Goal: Task Accomplishment & Management: Manage account settings

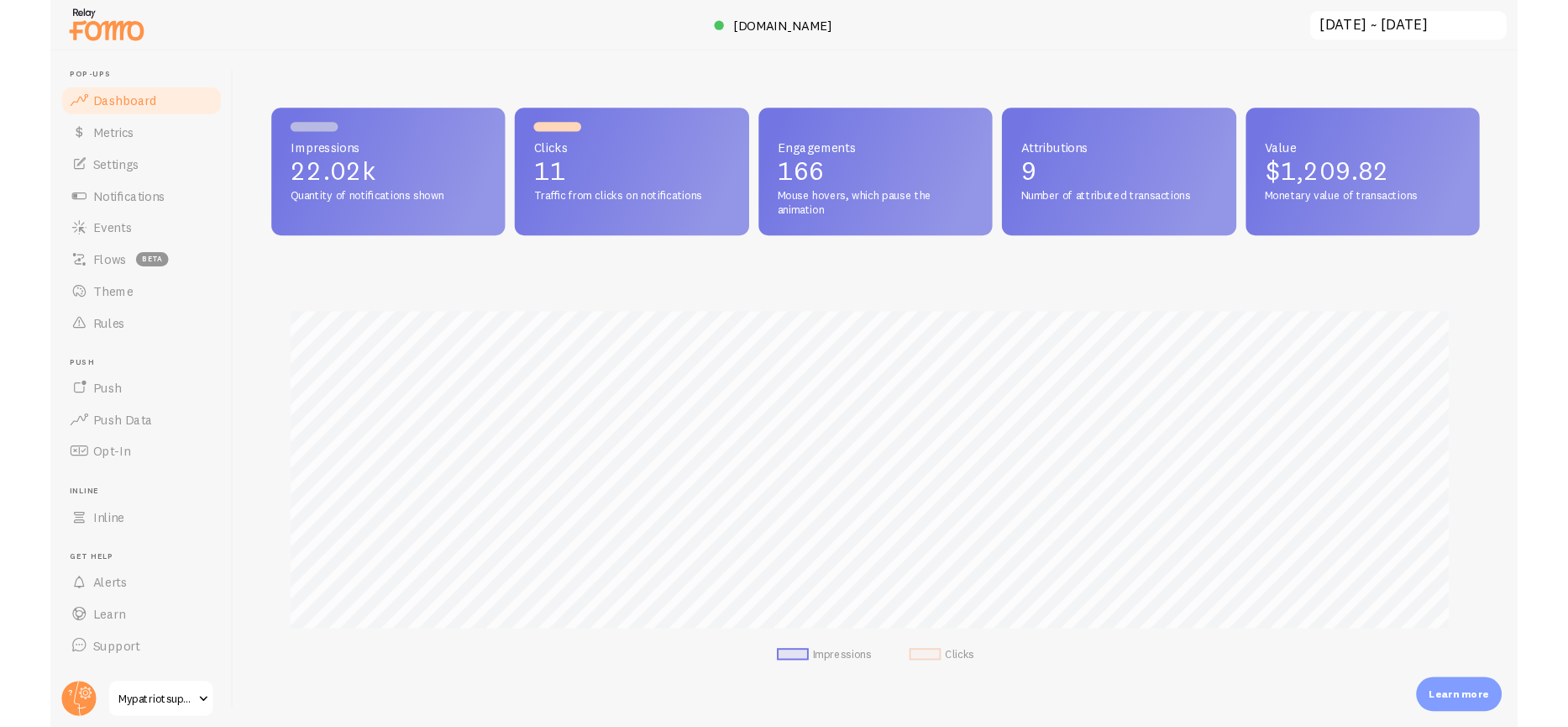
scroll to position [839848, 838485]
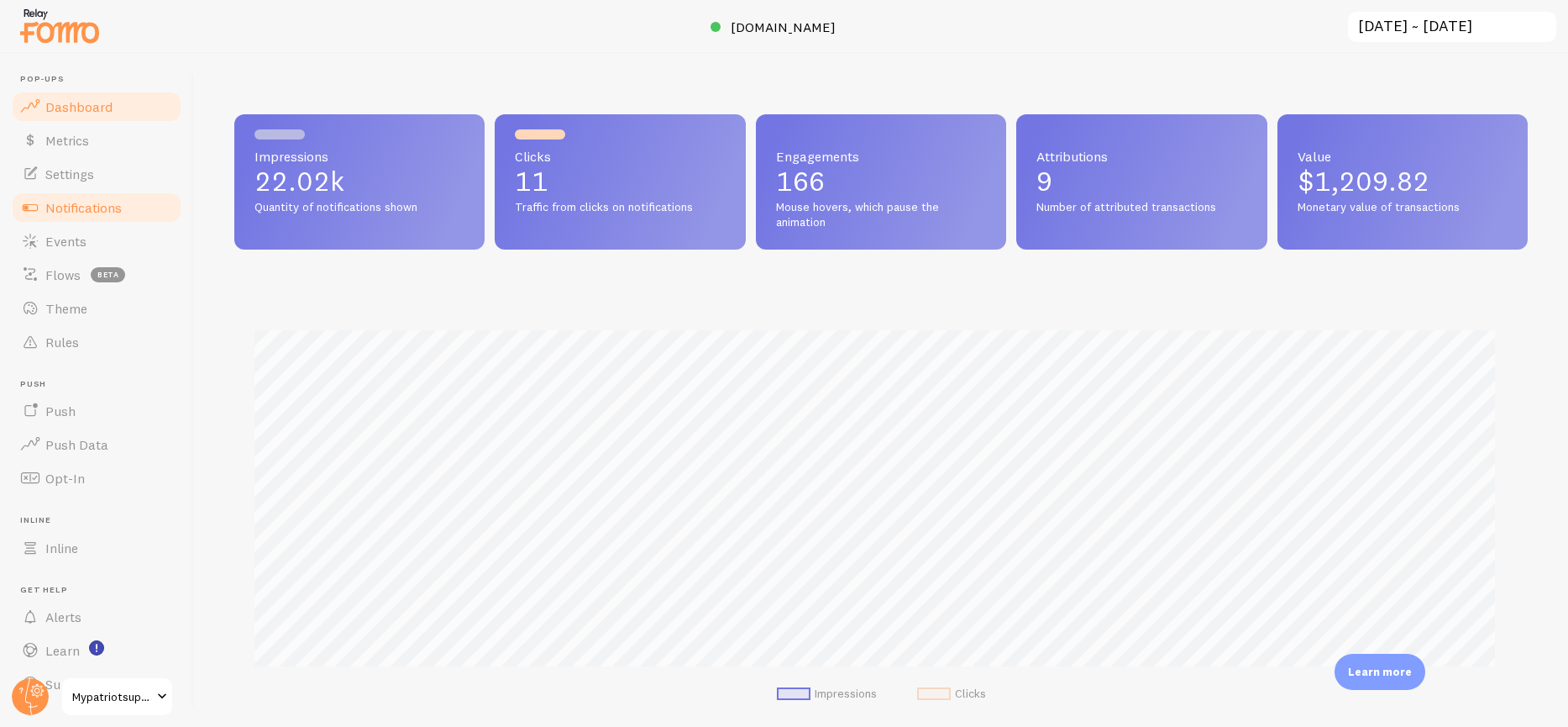
click at [93, 213] on span "Notifications" at bounding box center [83, 207] width 76 height 17
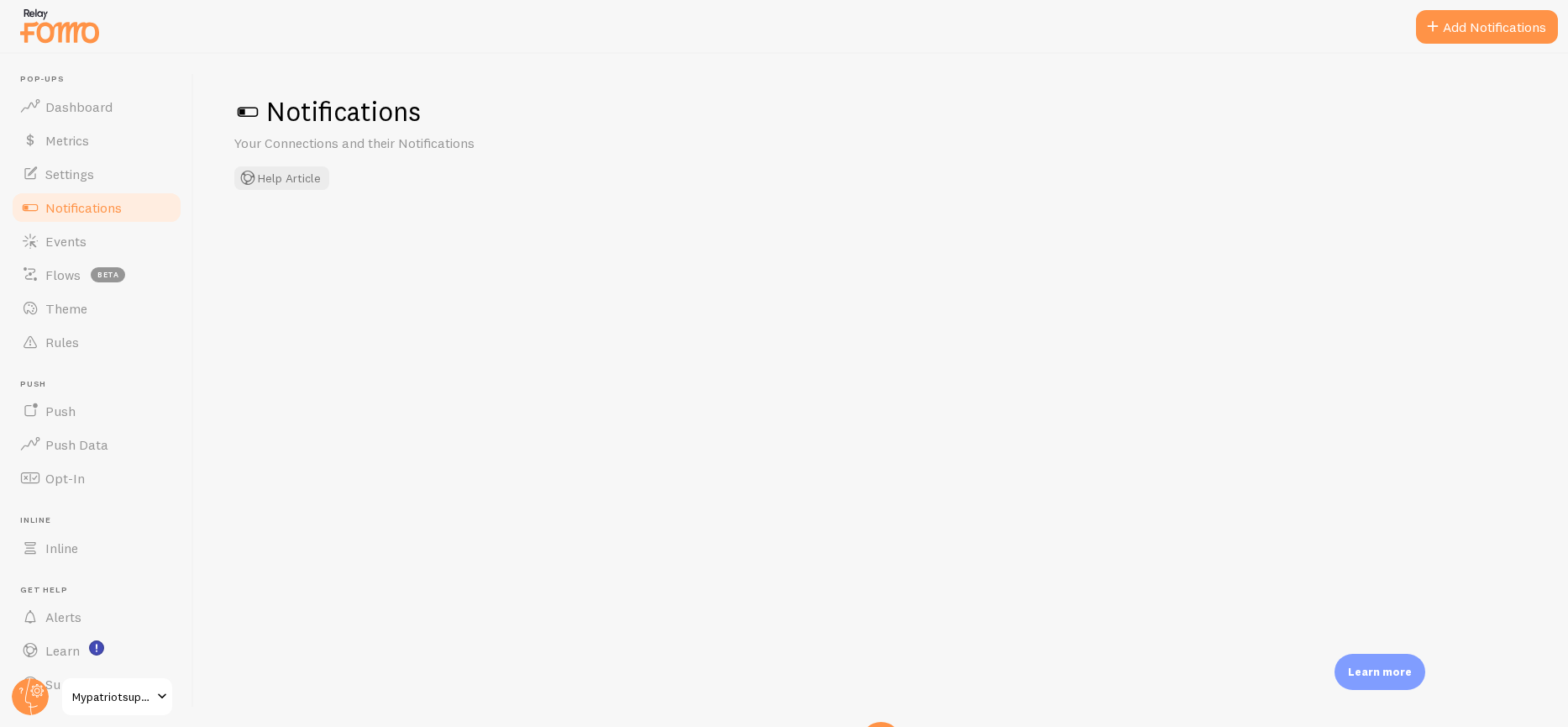
click at [92, 205] on span "Notifications" at bounding box center [83, 207] width 76 height 17
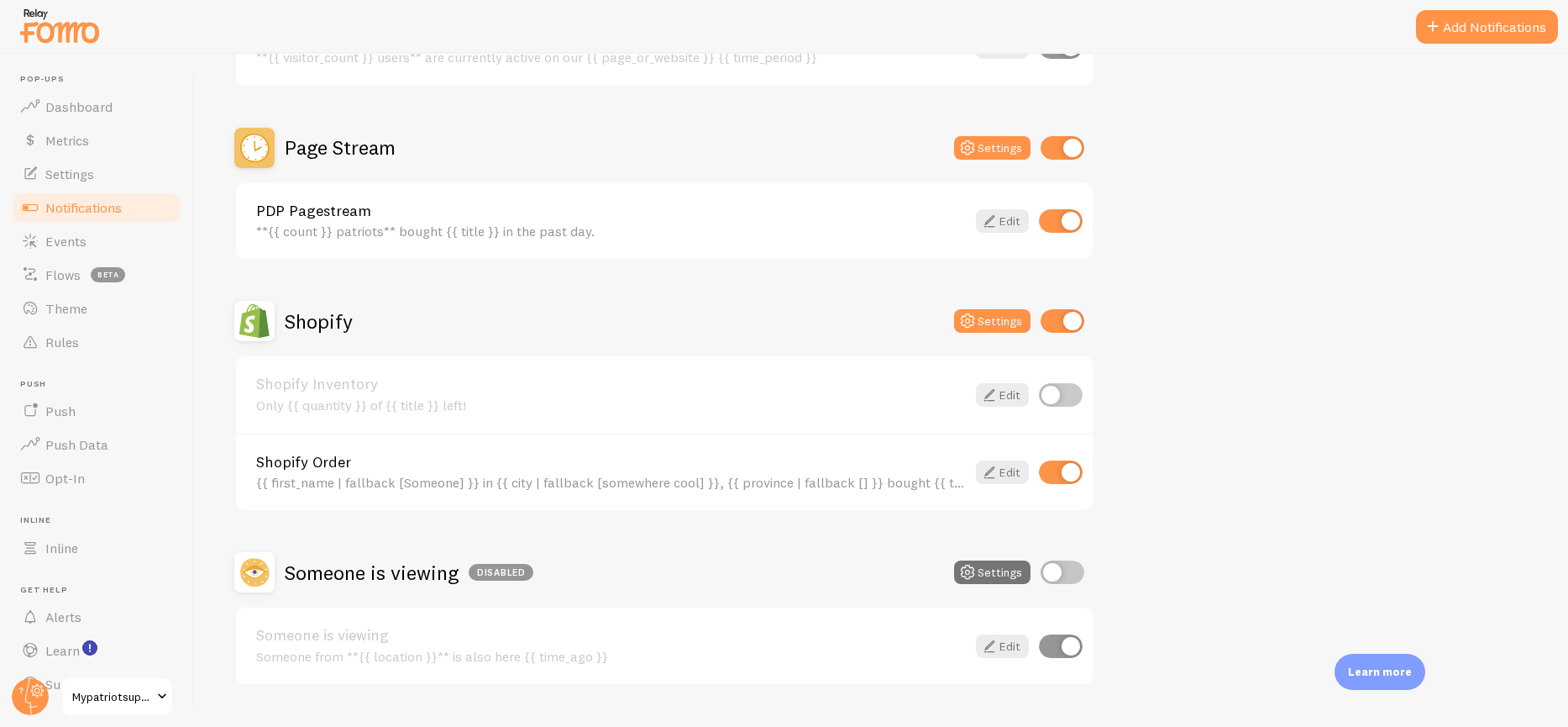
scroll to position [395, 0]
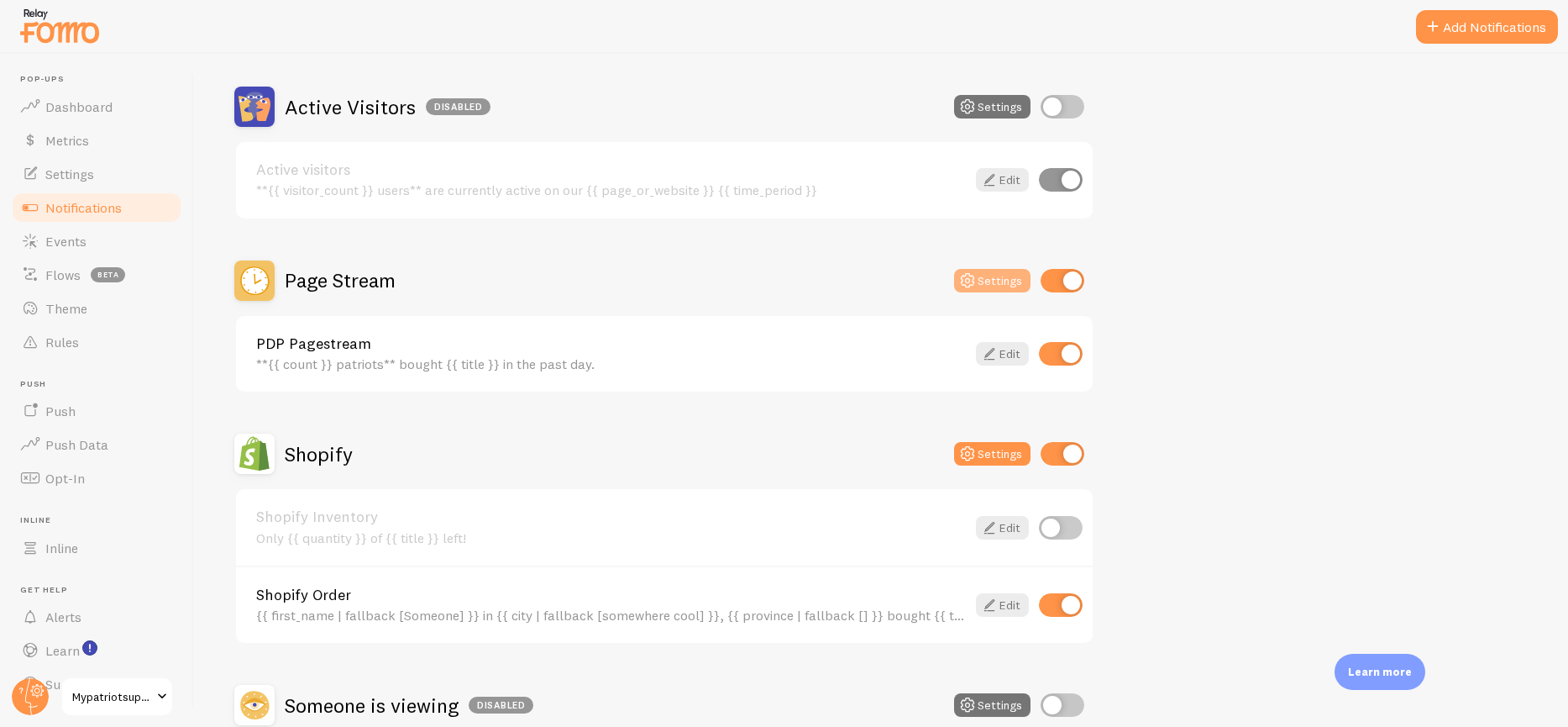
click at [1013, 273] on button "Settings" at bounding box center [992, 281] width 76 height 24
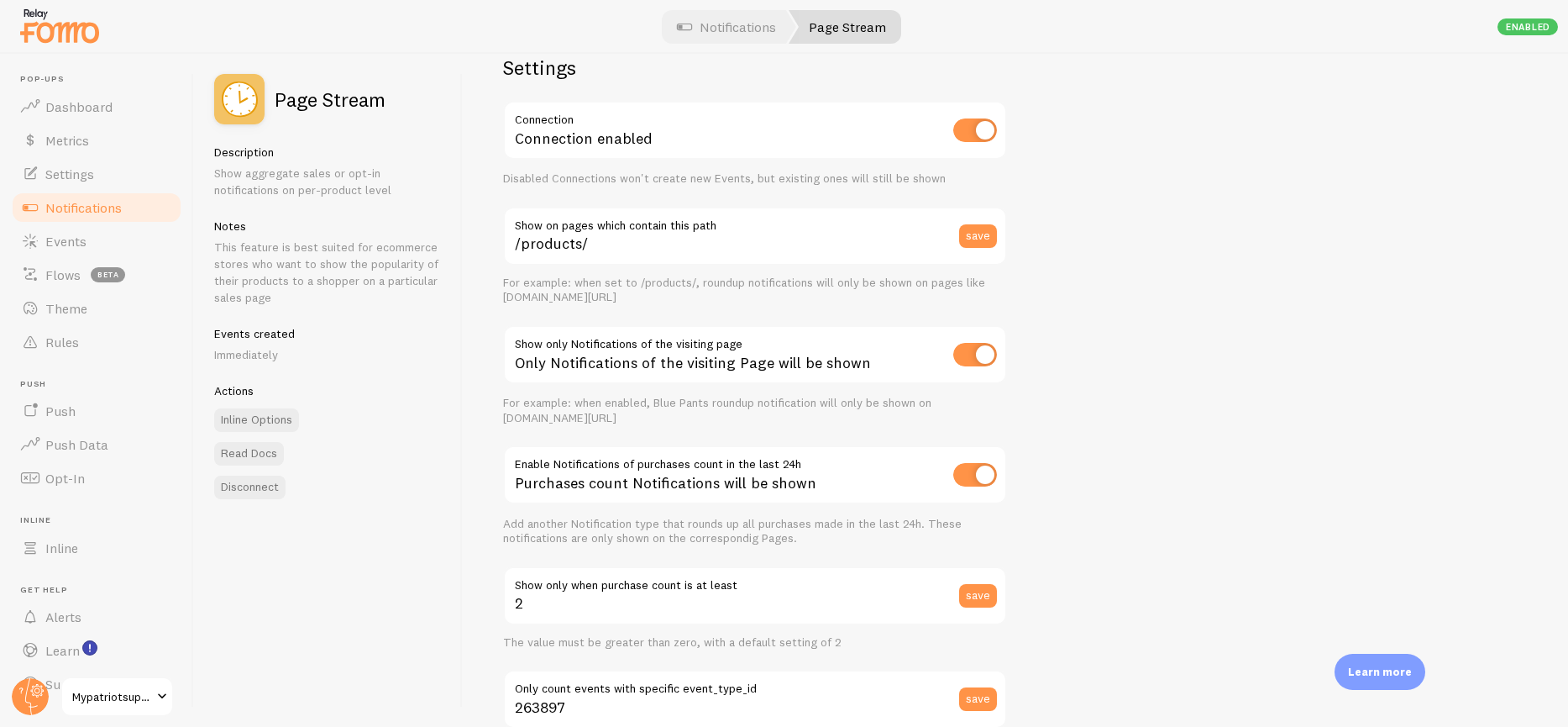
scroll to position [41, 0]
click at [63, 345] on span "Rules" at bounding box center [62, 341] width 33 height 17
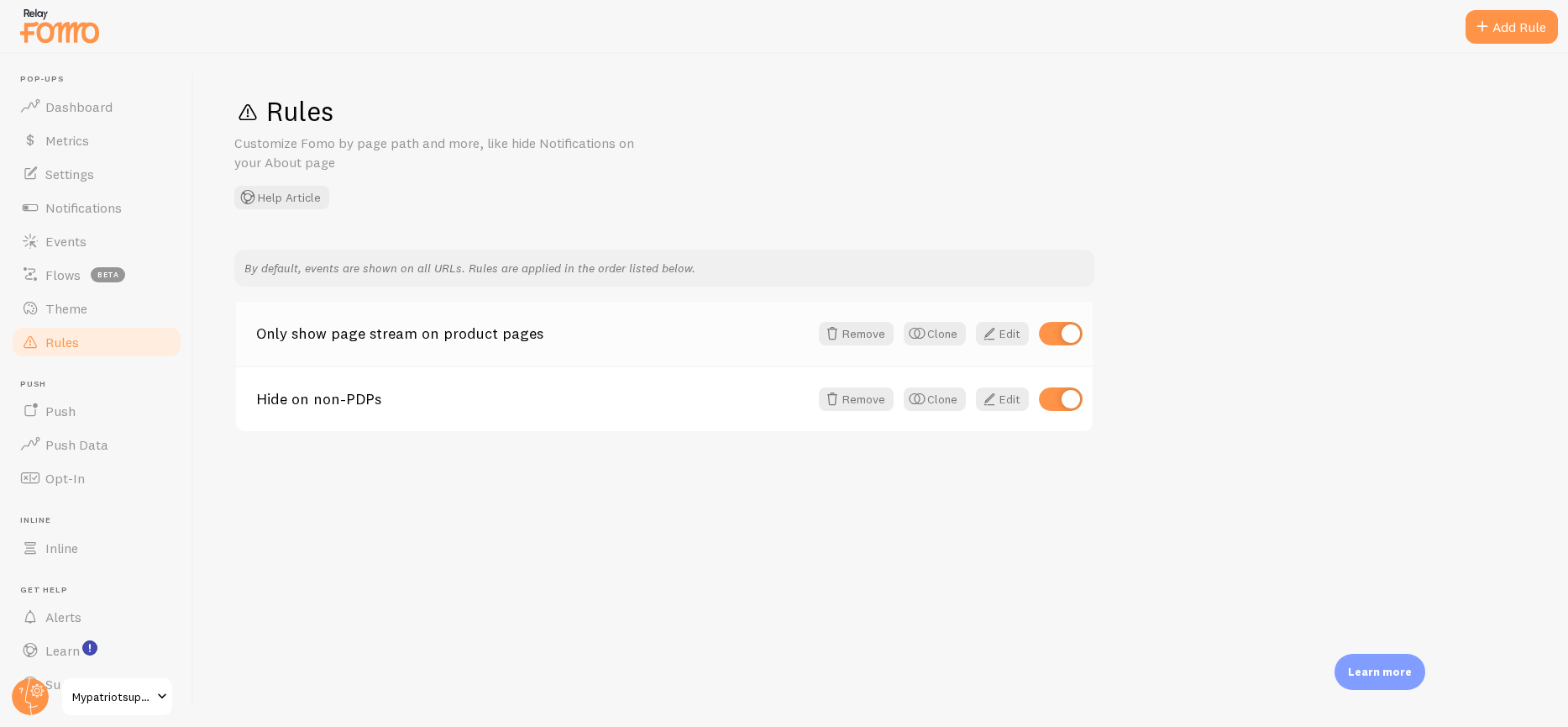
click at [424, 334] on link "Only show page stream on product pages" at bounding box center [532, 333] width 553 height 15
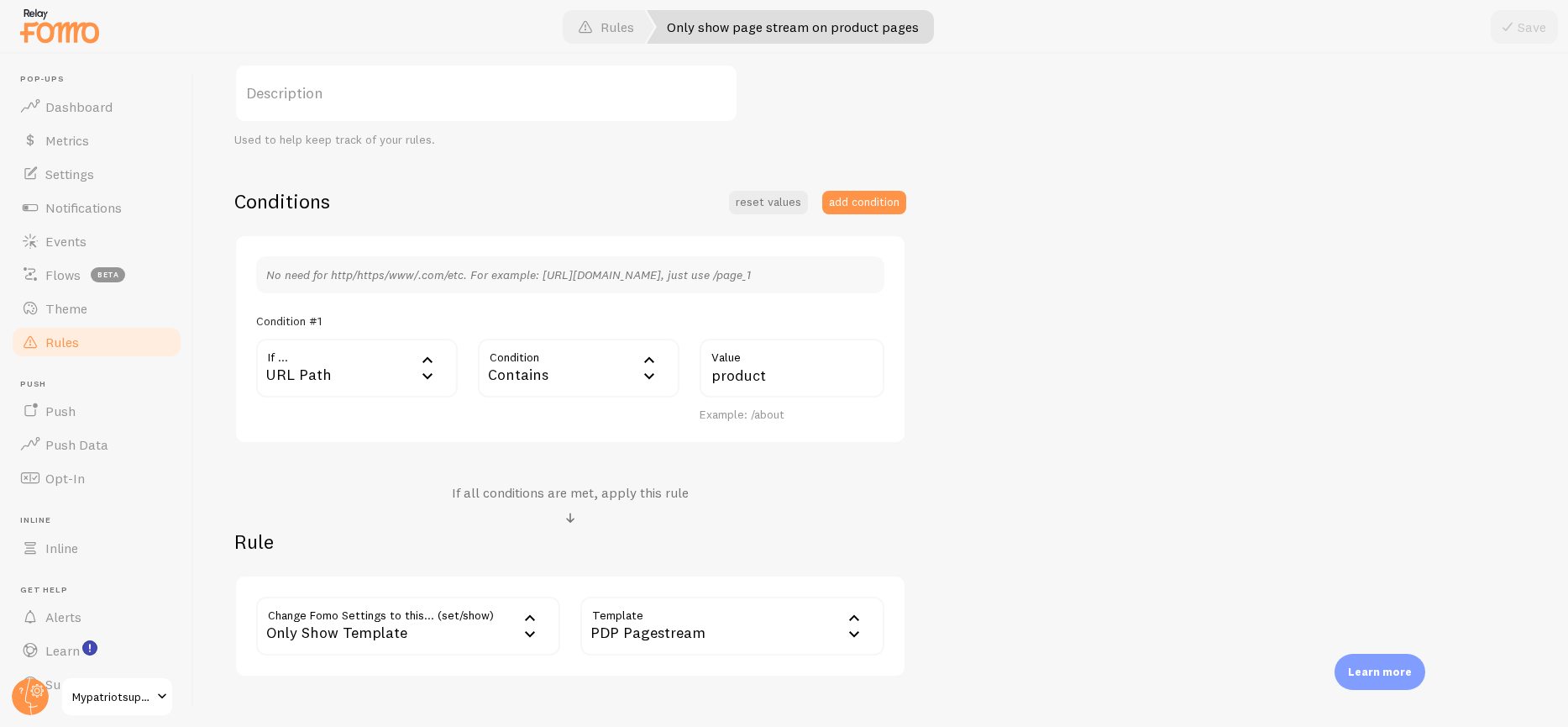
scroll to position [387, 0]
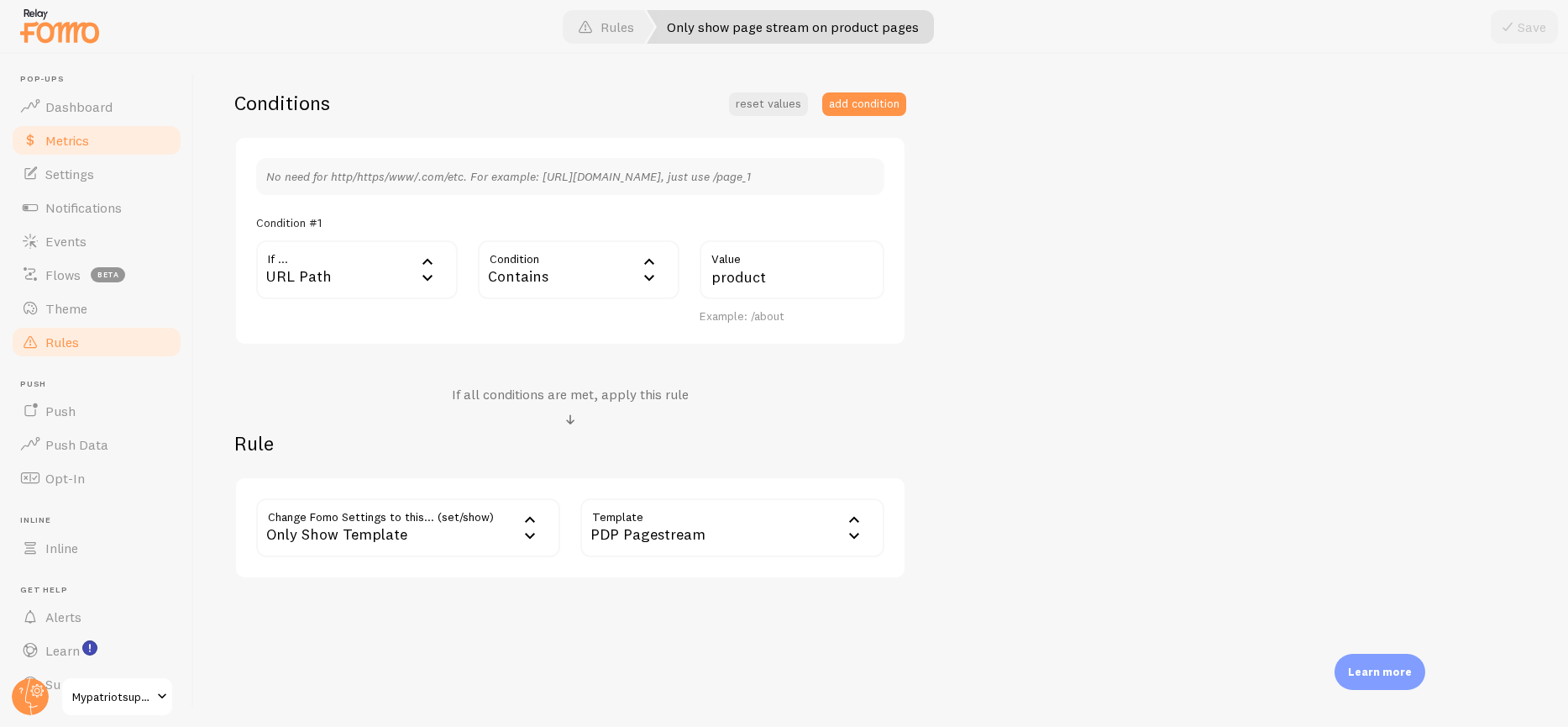
click at [69, 138] on span "Metrics" at bounding box center [67, 140] width 43 height 17
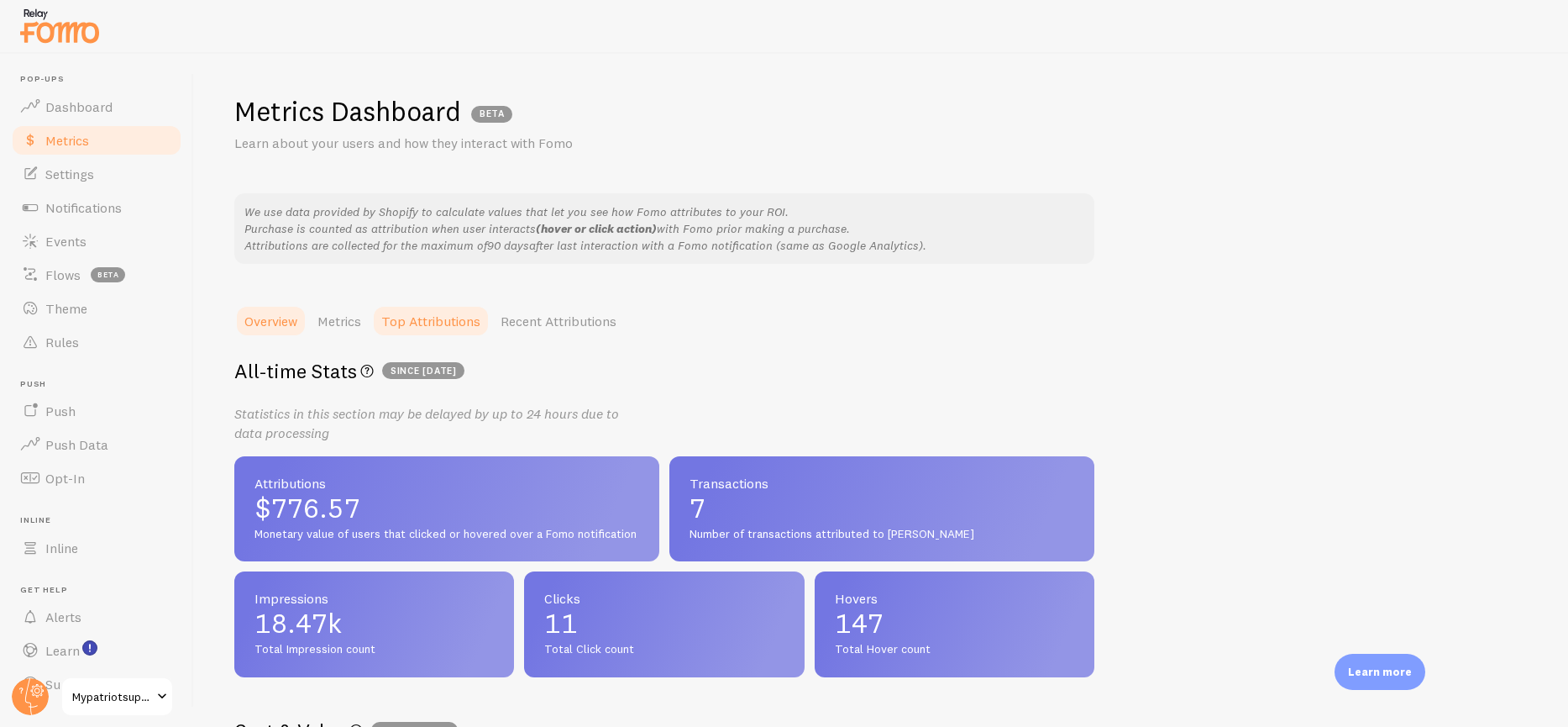
click at [438, 320] on link "Top Attributions" at bounding box center [431, 320] width 119 height 33
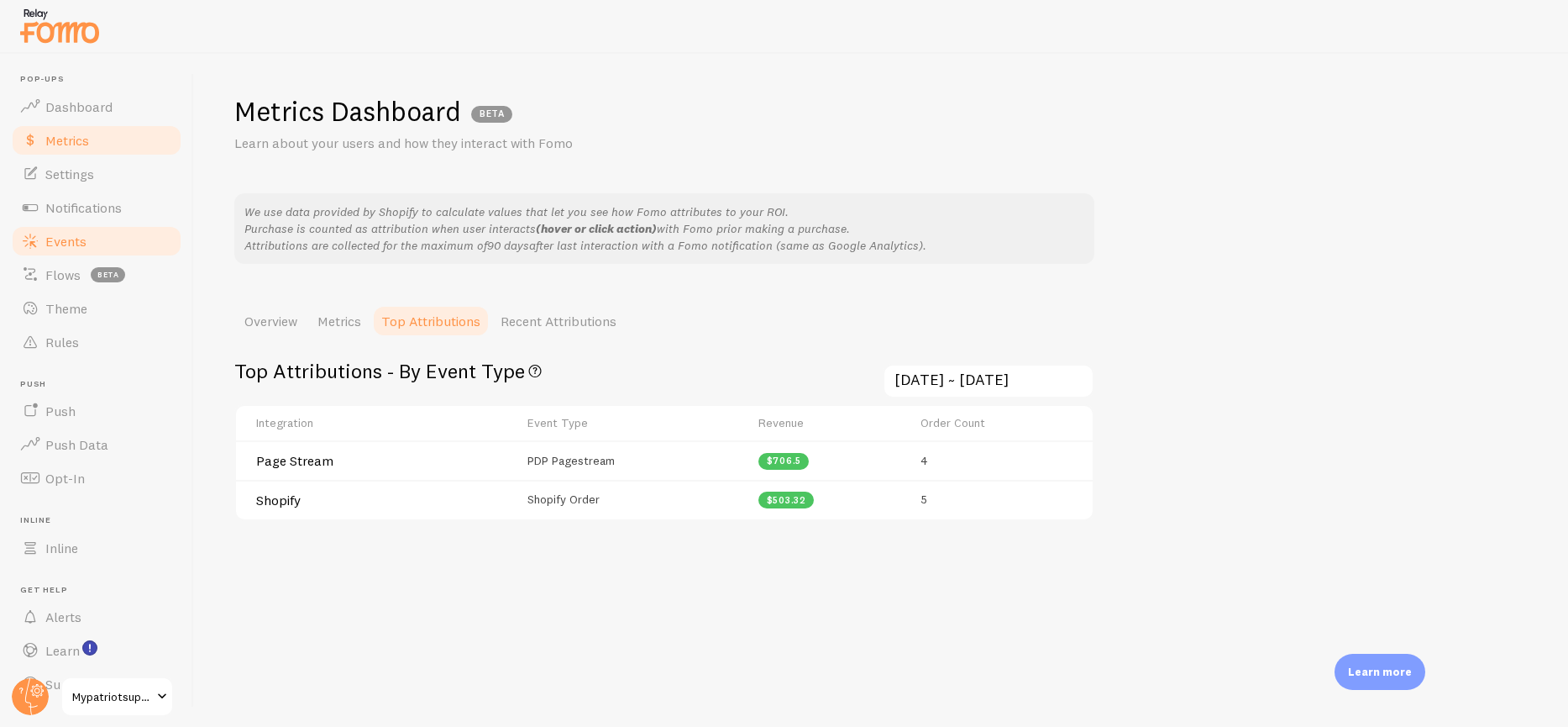
click at [76, 228] on link "Events" at bounding box center [96, 241] width 173 height 33
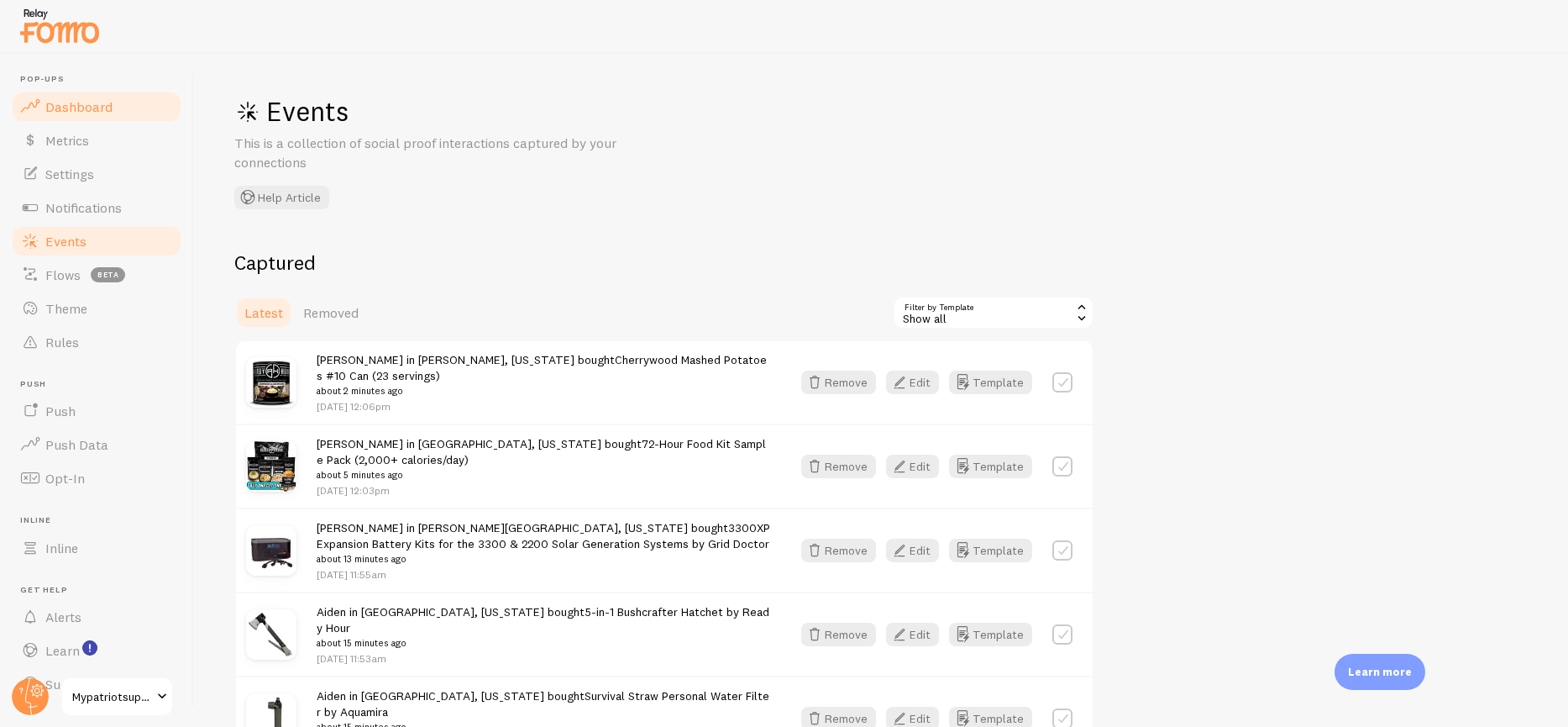
click at [88, 107] on span "Dashboard" at bounding box center [79, 107] width 67 height 17
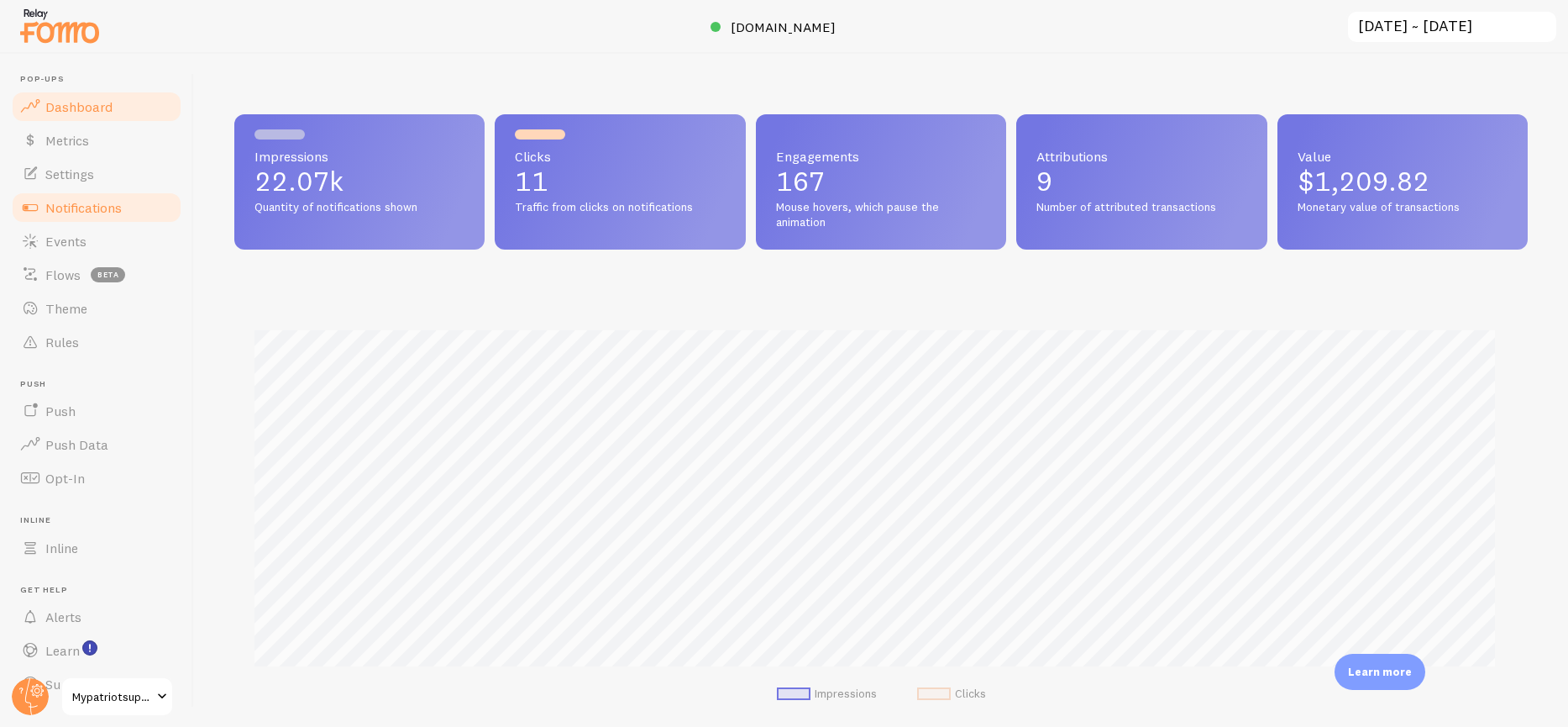
click at [120, 211] on span "Notifications" at bounding box center [83, 207] width 76 height 17
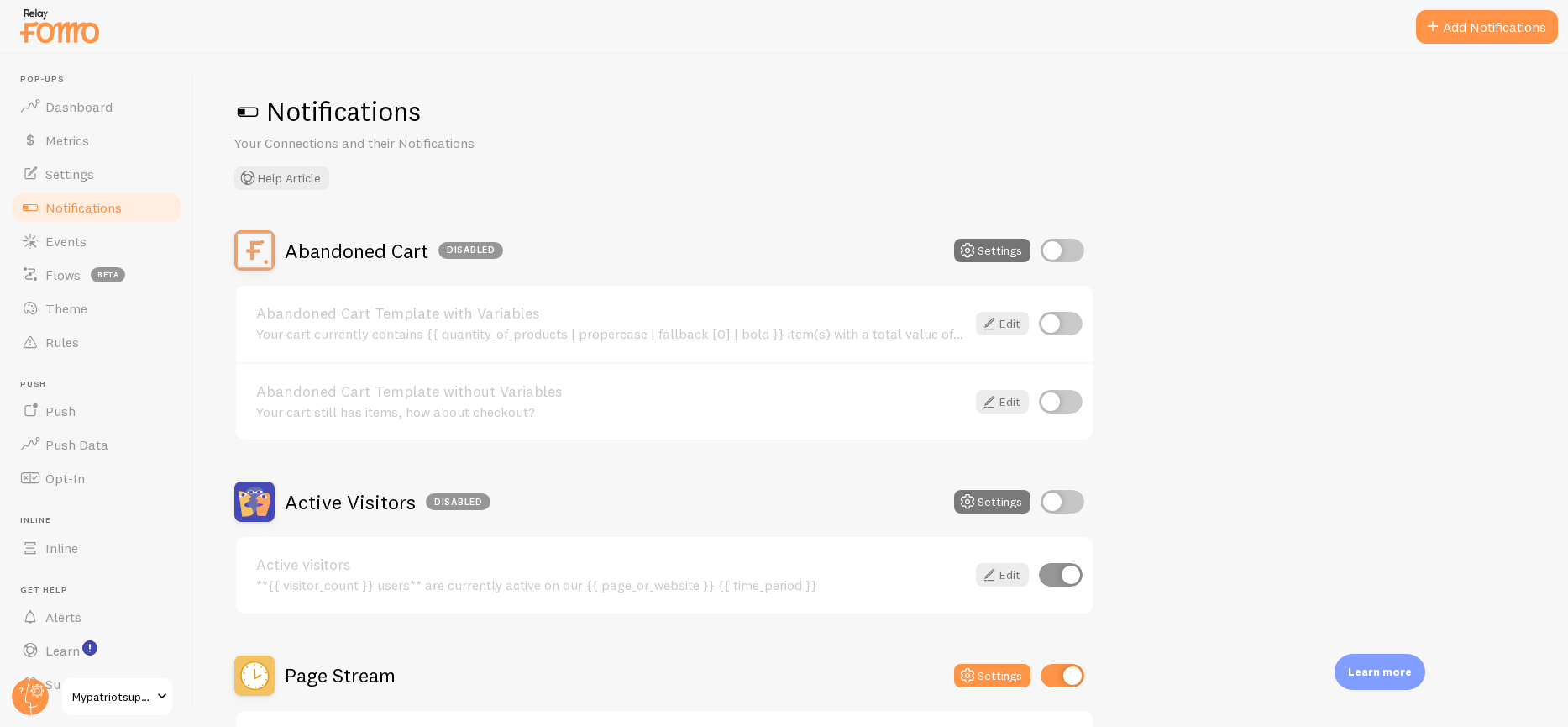
click at [999, 503] on button "Settings" at bounding box center [992, 502] width 76 height 24
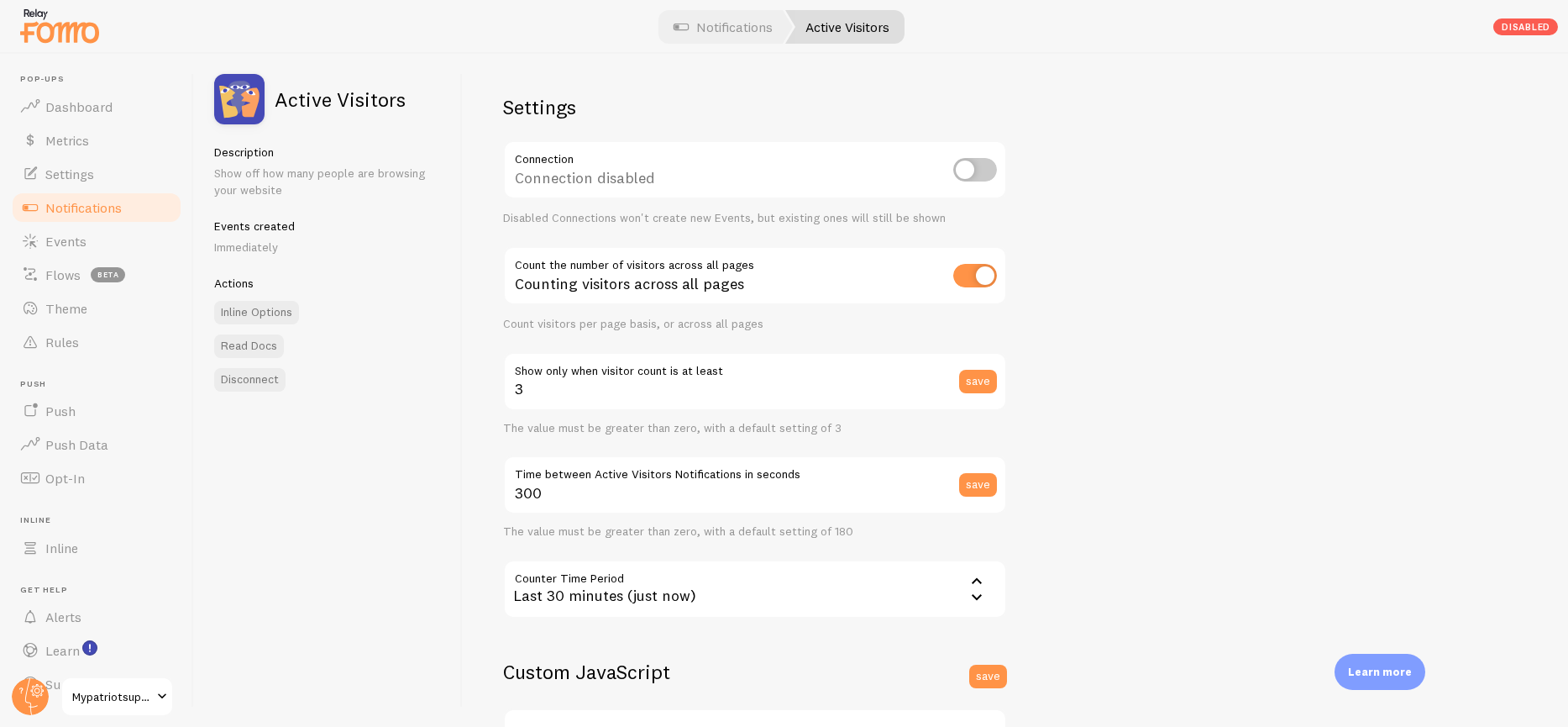
click at [974, 279] on input "checkbox" at bounding box center [974, 275] width 43 height 24
checkbox input "false"
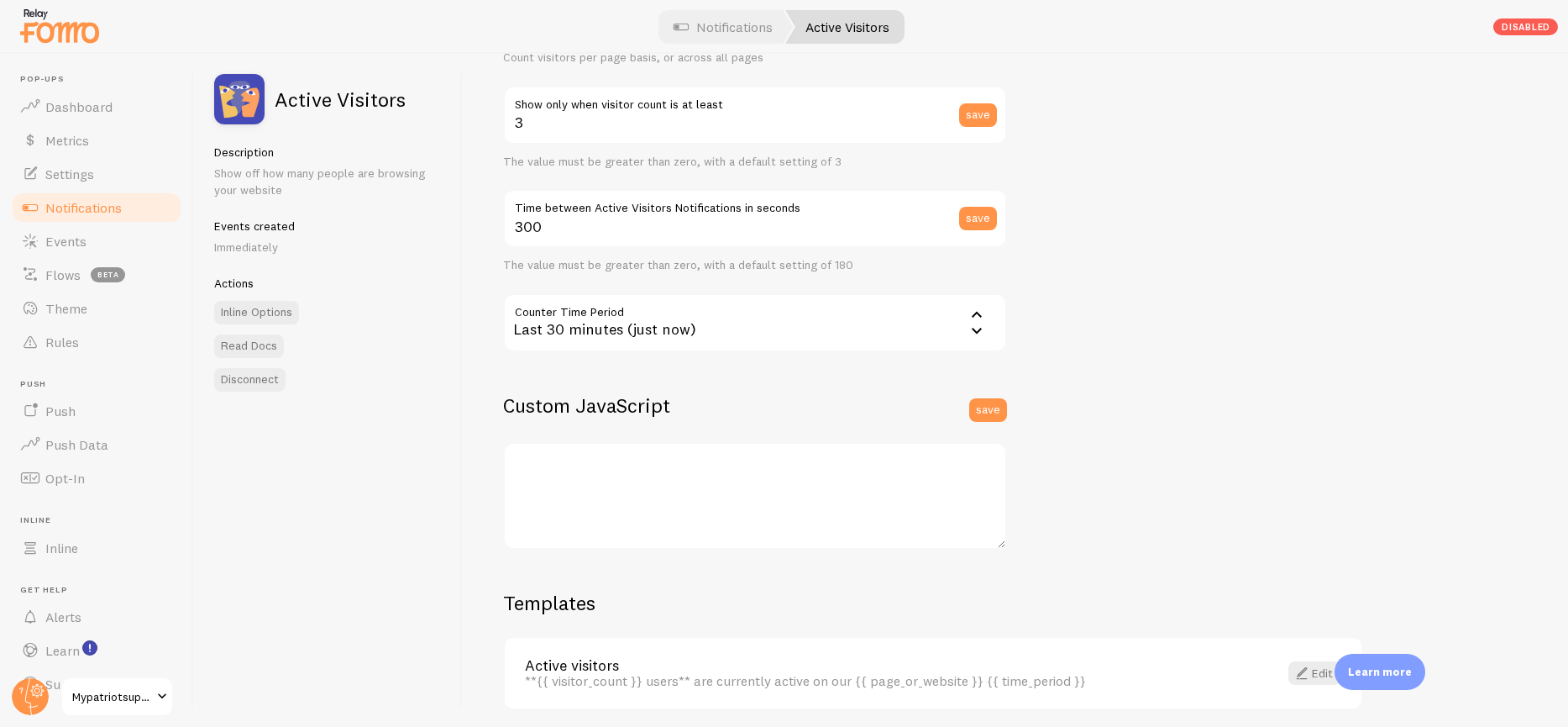
scroll to position [330, 0]
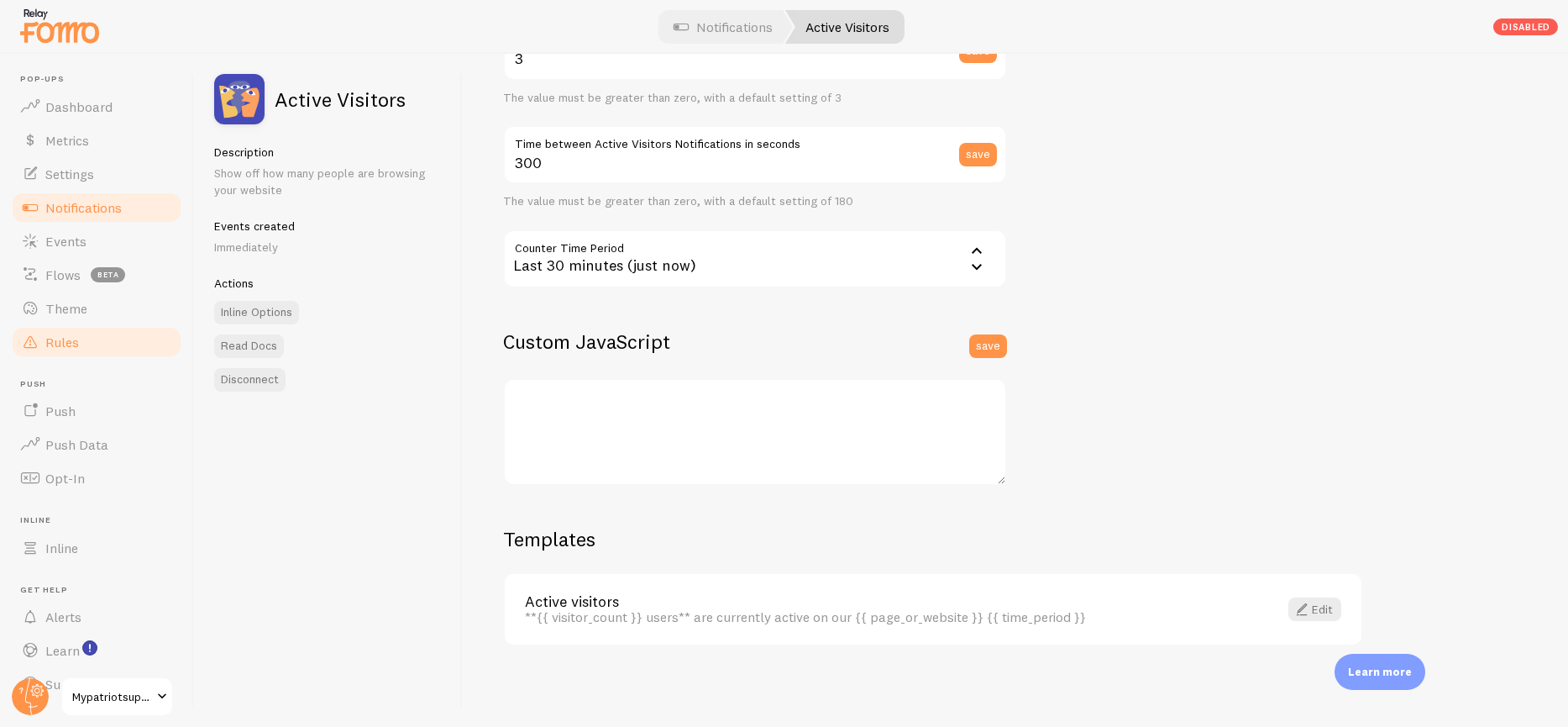
click at [59, 334] on span "Rules" at bounding box center [62, 341] width 33 height 17
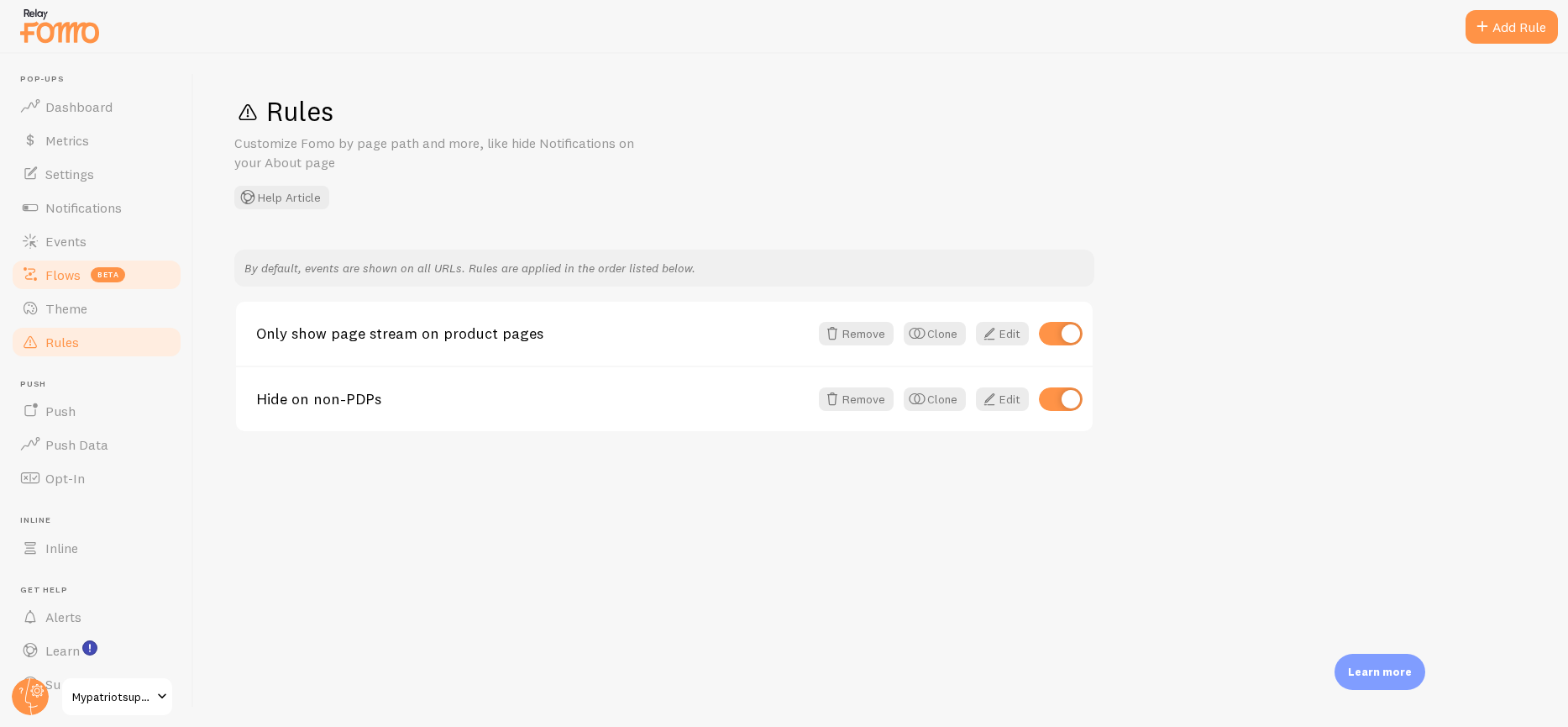
click at [71, 268] on span "Flows" at bounding box center [62, 274] width 35 height 17
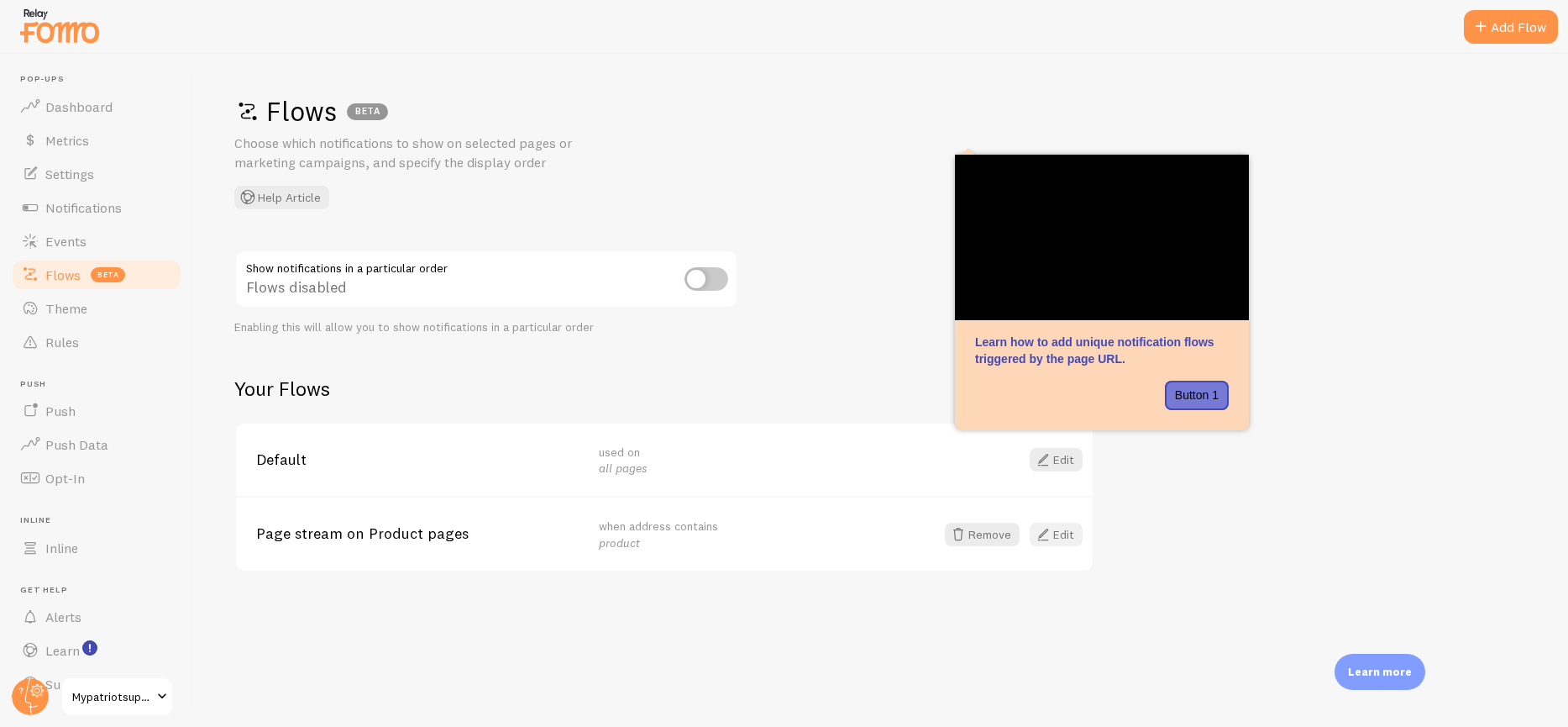
click at [1055, 540] on link "Edit" at bounding box center [1056, 534] width 52 height 24
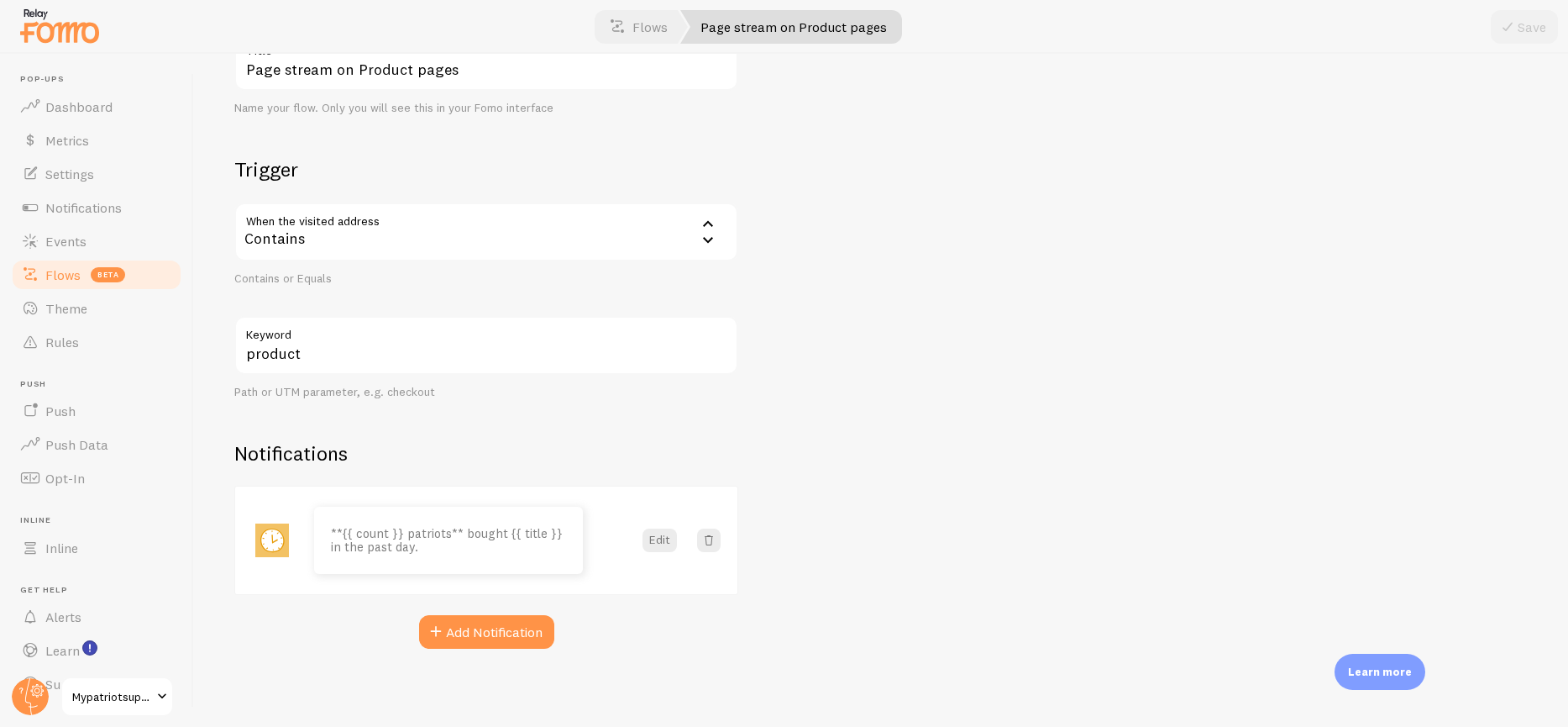
scroll to position [139, 0]
click at [488, 635] on button "Add Notification" at bounding box center [486, 629] width 135 height 33
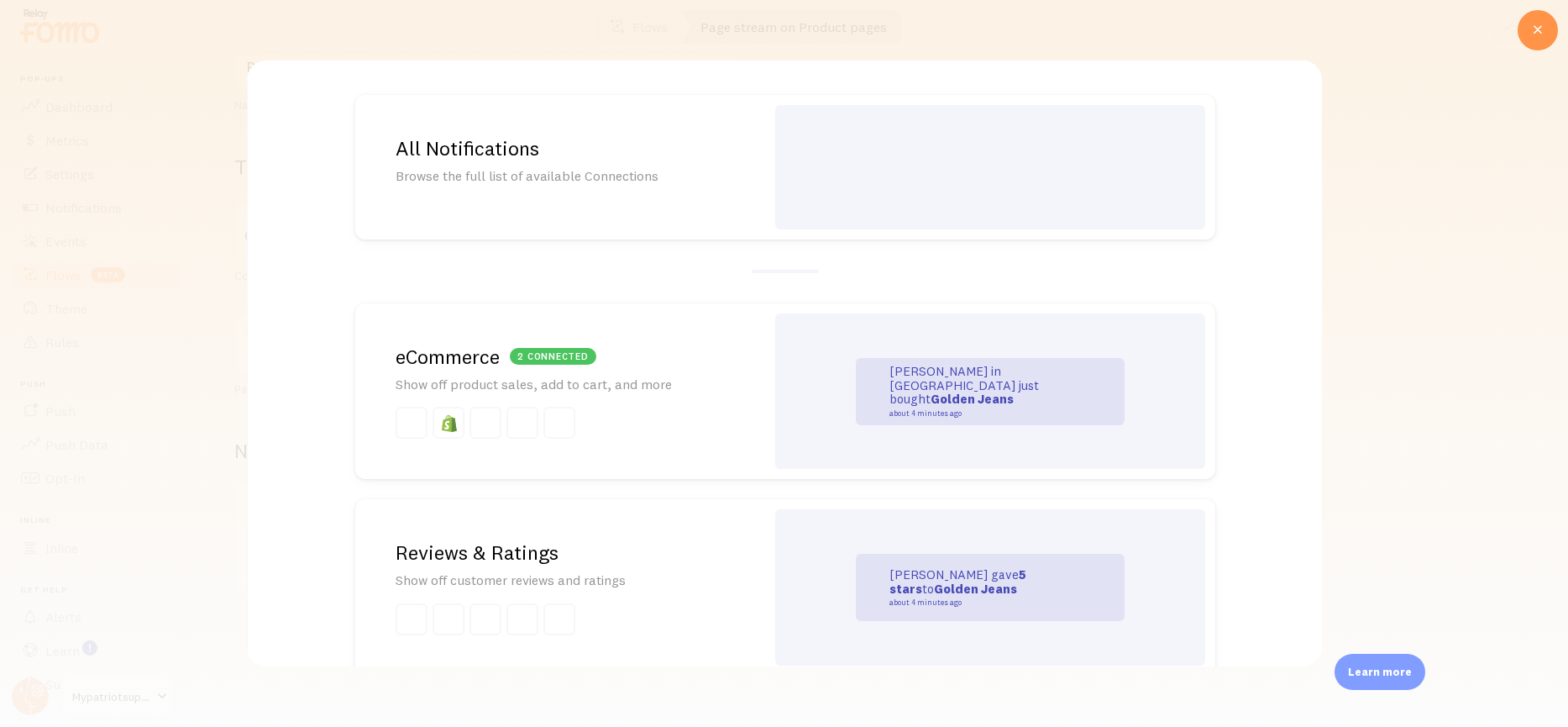
scroll to position [6, 0]
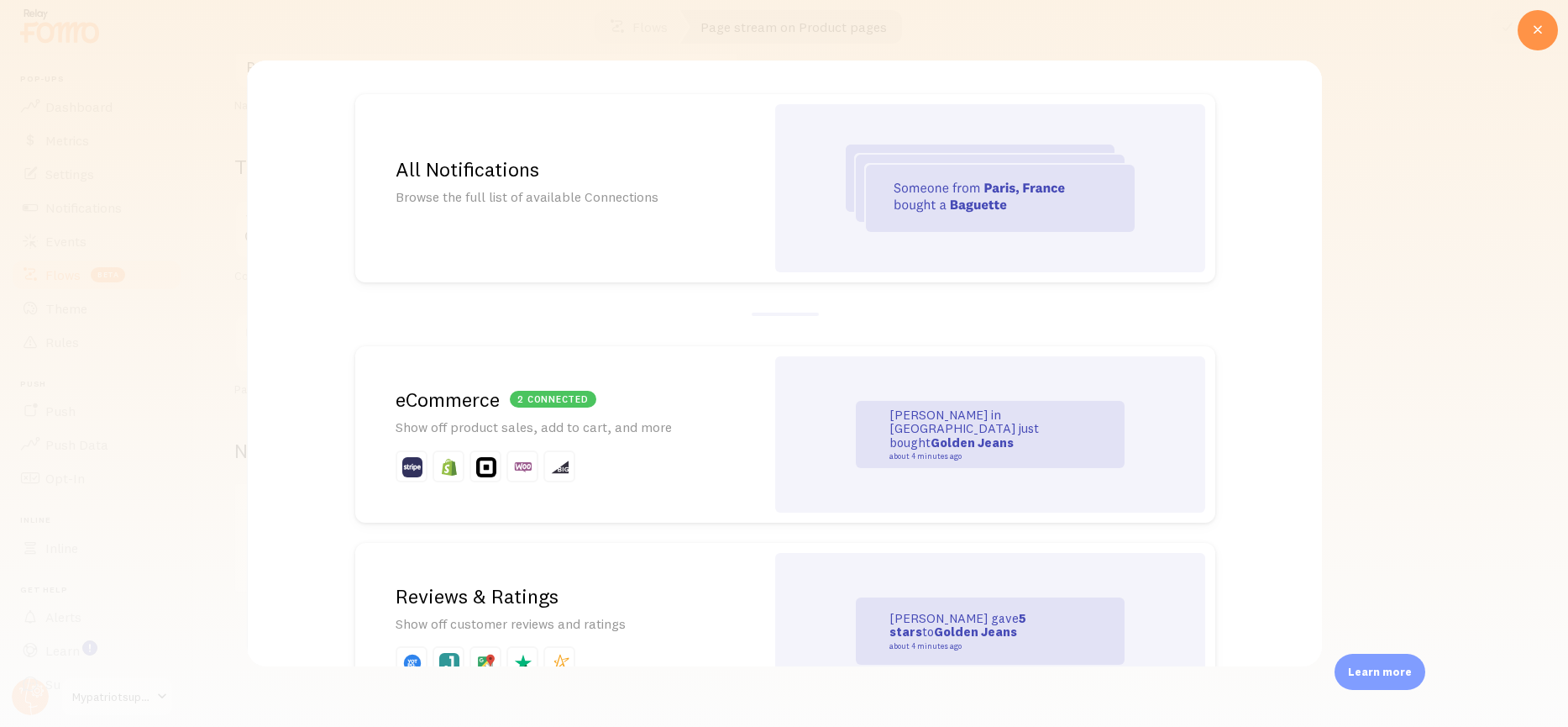
click at [554, 181] on h2 "All Notifications" at bounding box center [559, 169] width 329 height 26
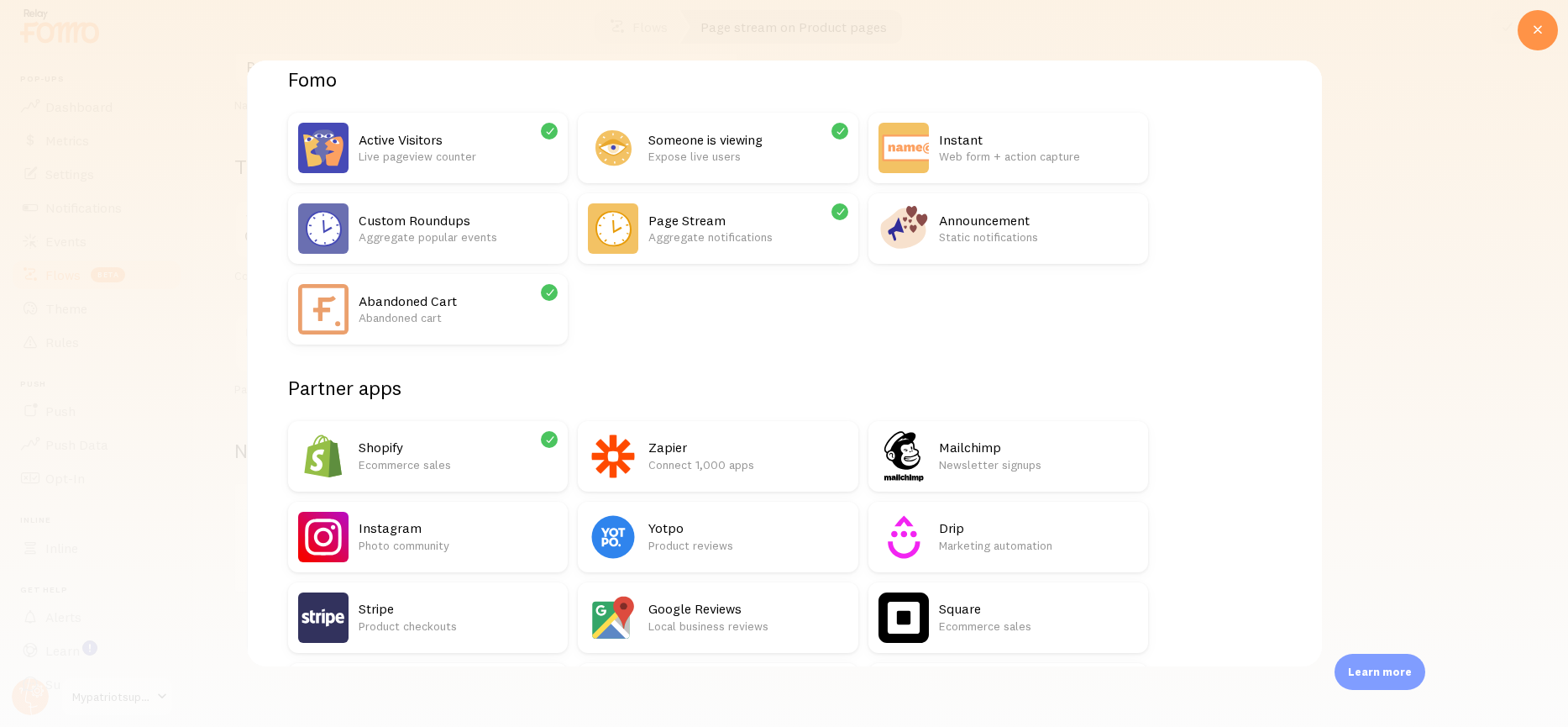
scroll to position [0, 0]
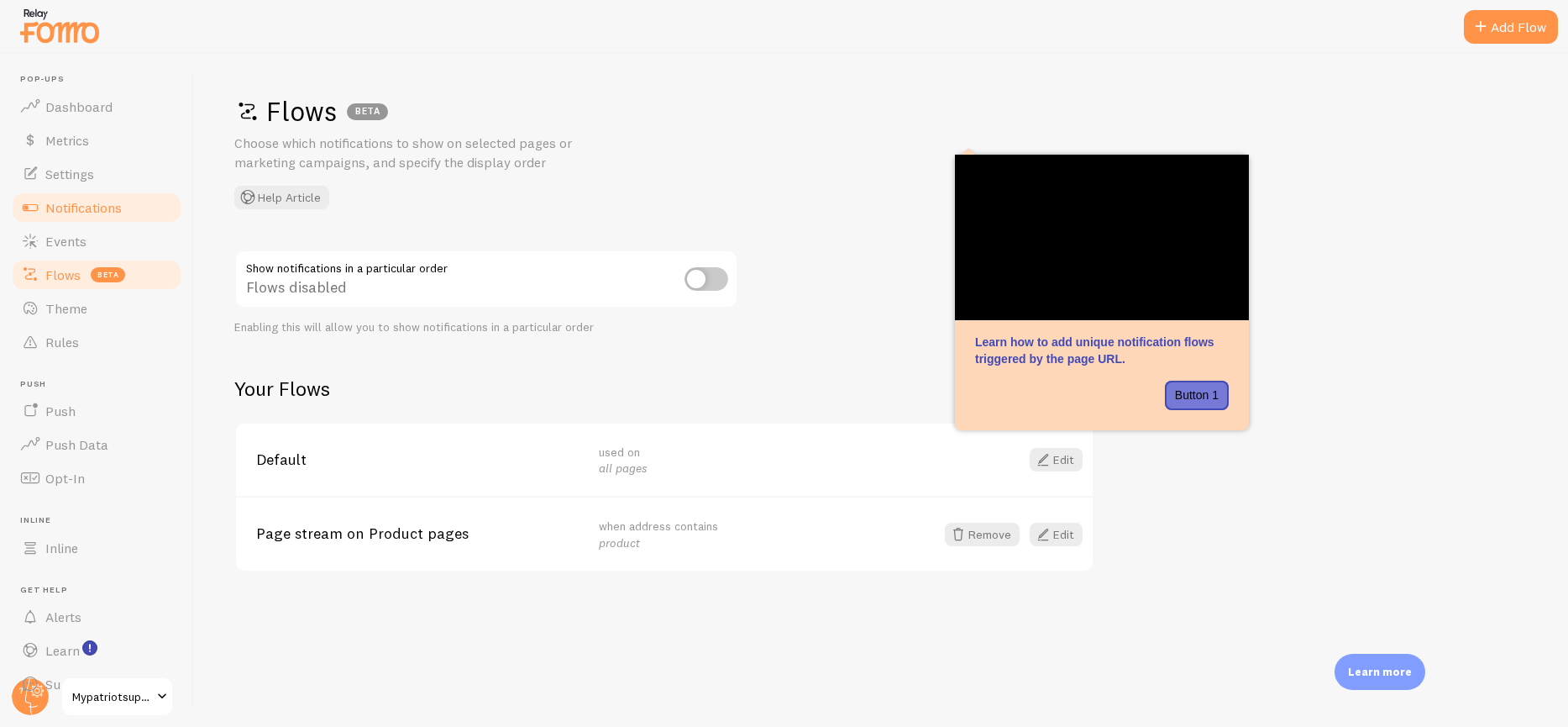
click at [87, 206] on span "Notifications" at bounding box center [83, 207] width 76 height 17
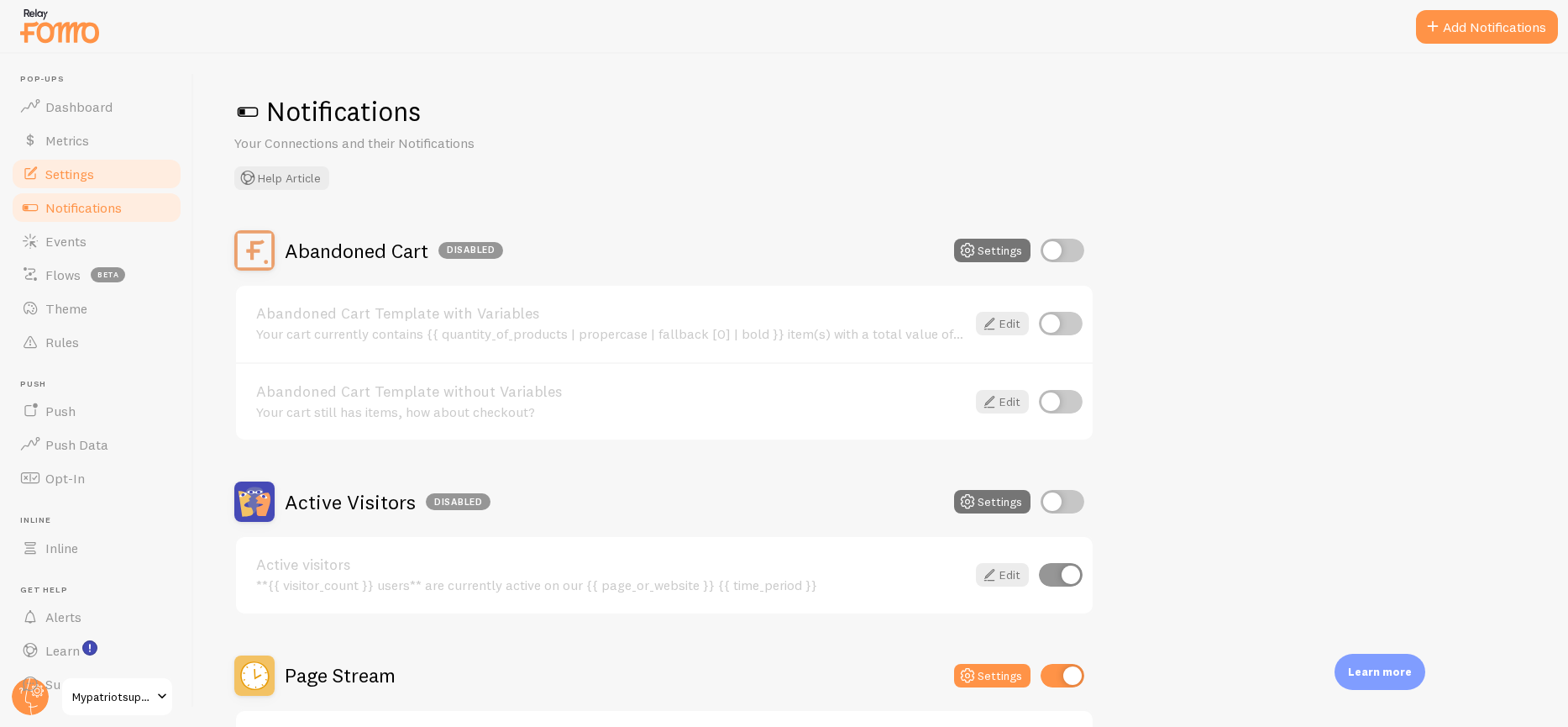
click at [96, 164] on link "Settings" at bounding box center [96, 174] width 173 height 33
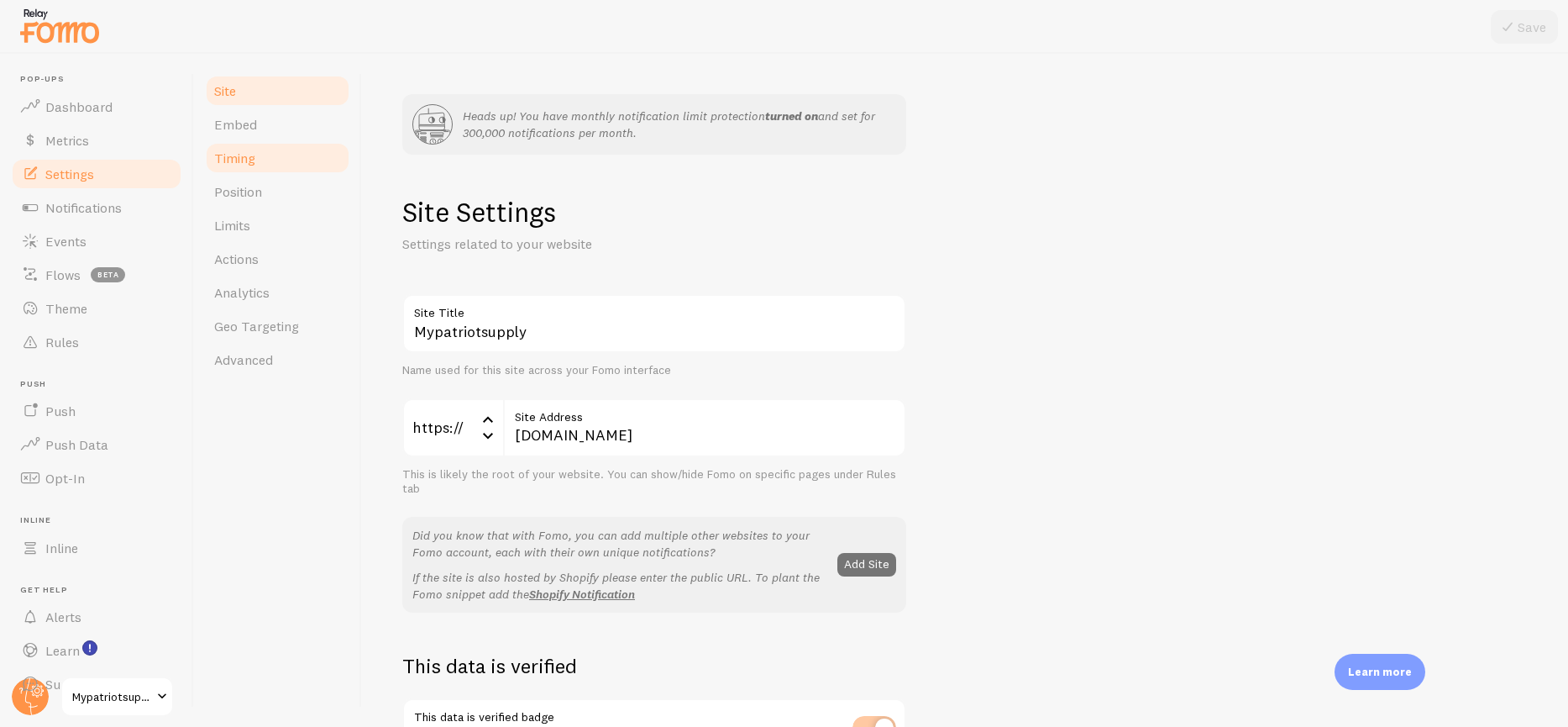
click at [255, 160] on link "Timing" at bounding box center [278, 158] width 147 height 33
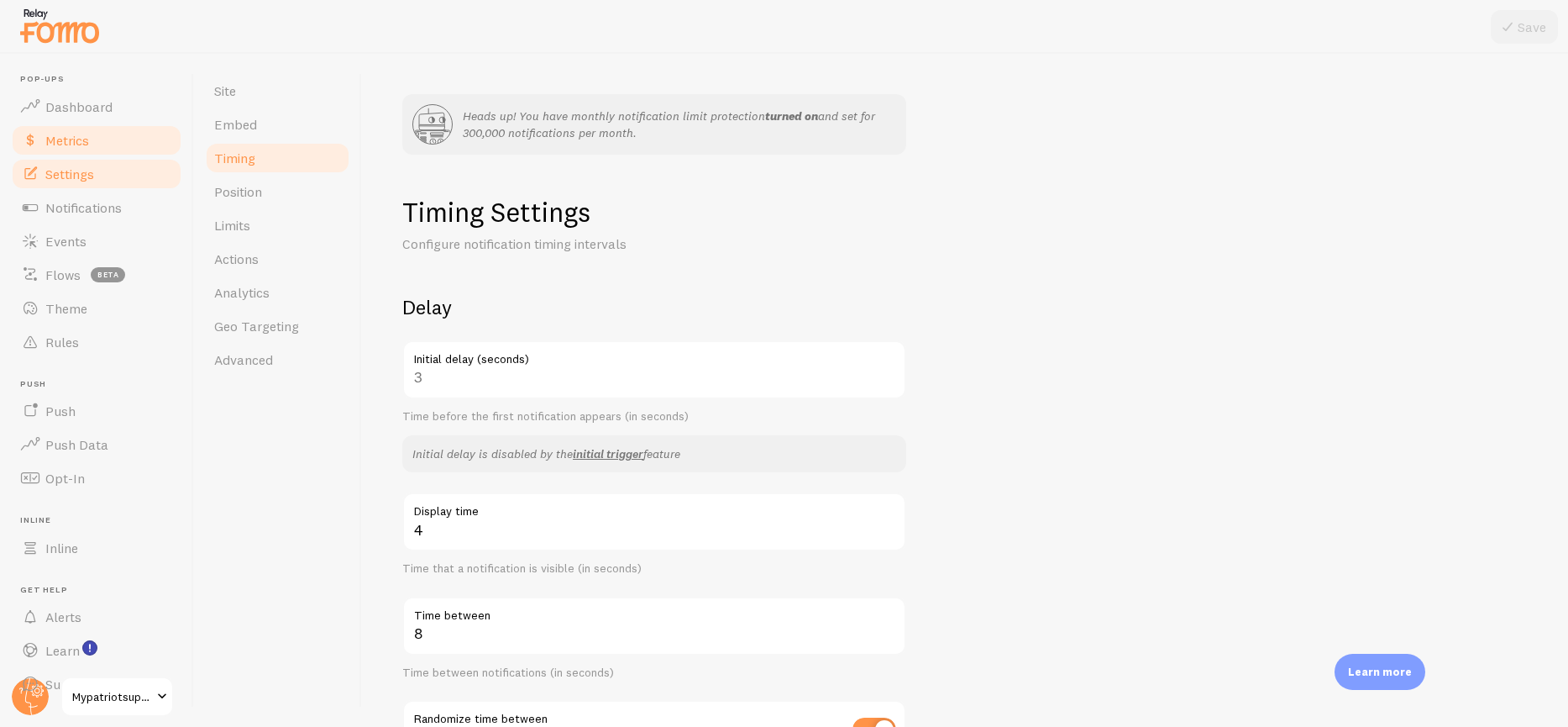
click at [88, 136] on span "Metrics" at bounding box center [67, 140] width 43 height 17
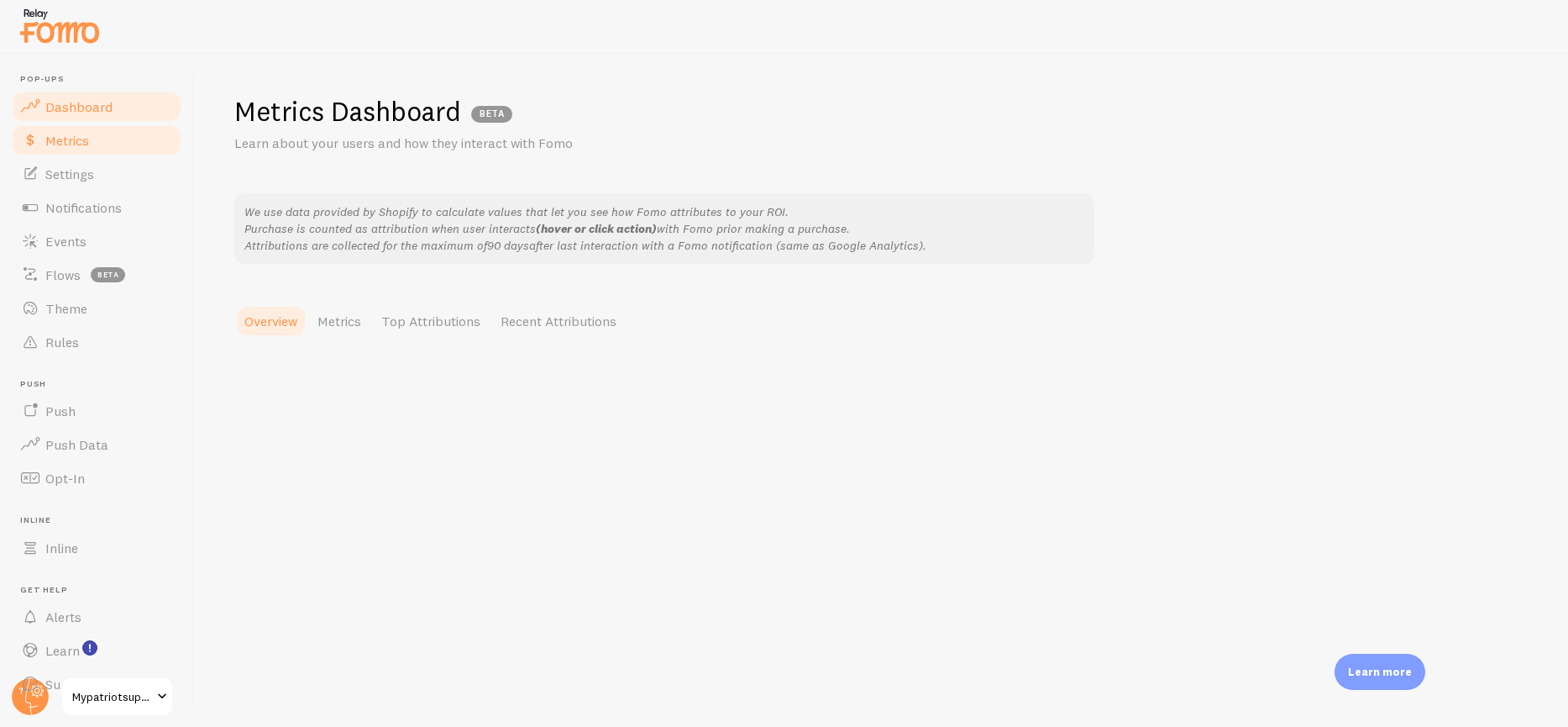
click at [93, 105] on span "Dashboard" at bounding box center [79, 107] width 67 height 17
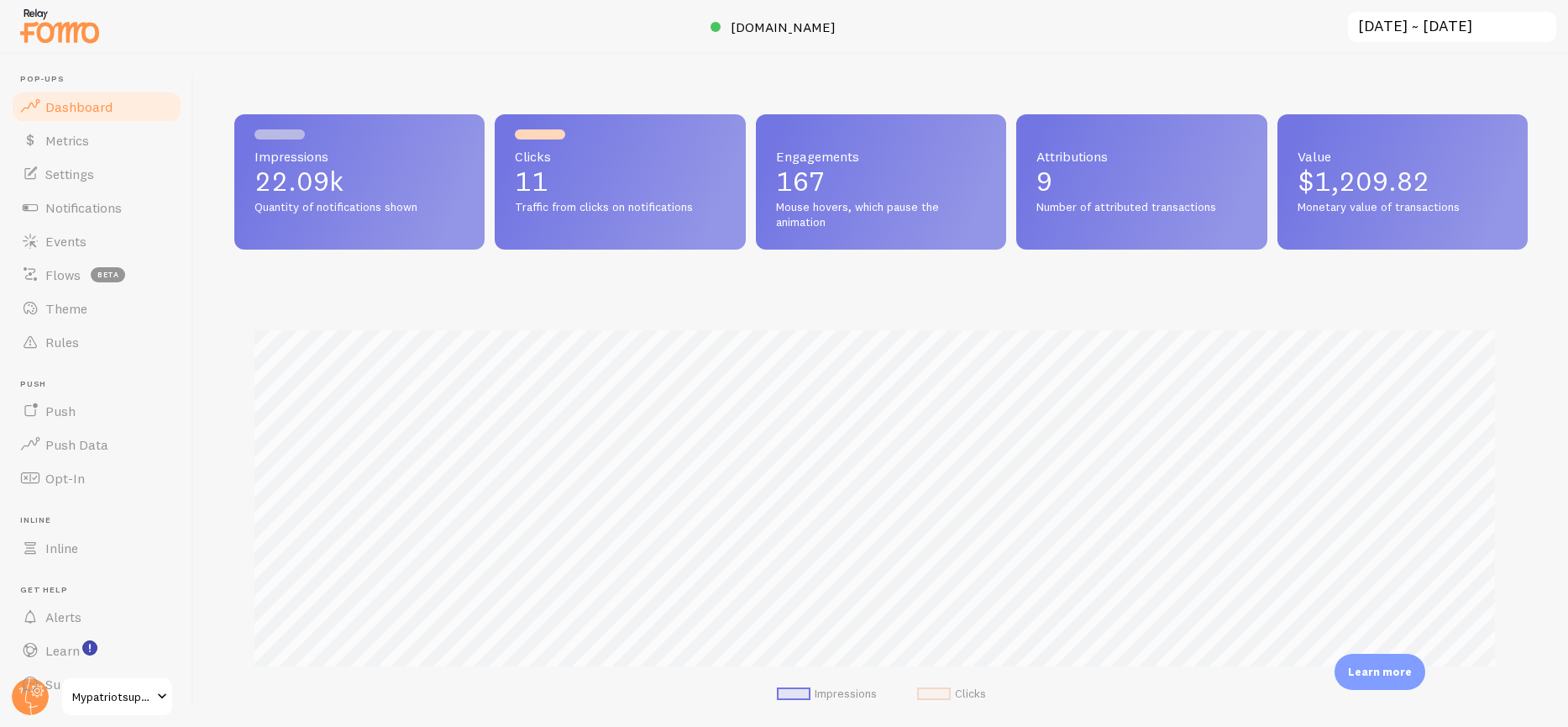
scroll to position [441, 1280]
click at [65, 179] on span "Settings" at bounding box center [70, 174] width 49 height 17
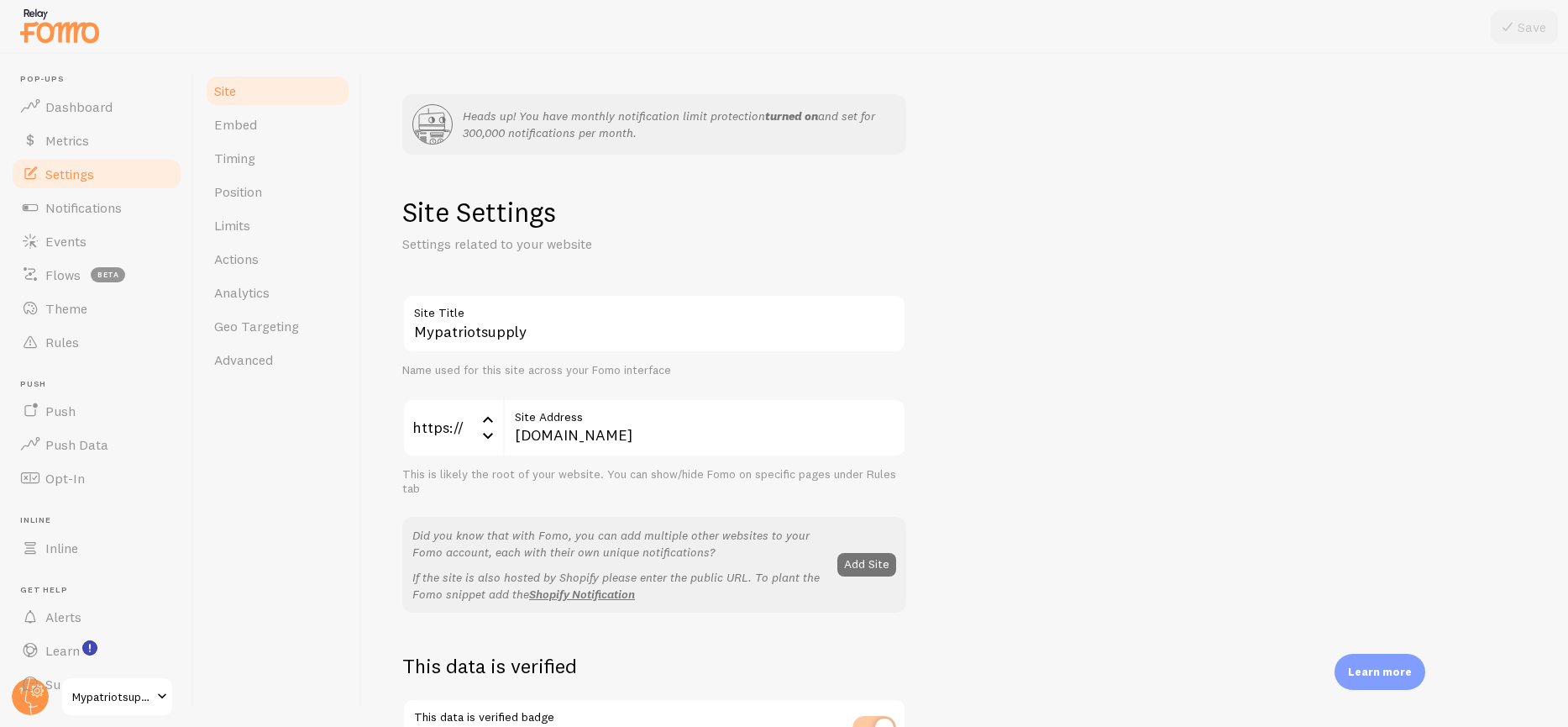
click at [256, 354] on span "Advanced" at bounding box center [243, 359] width 59 height 17
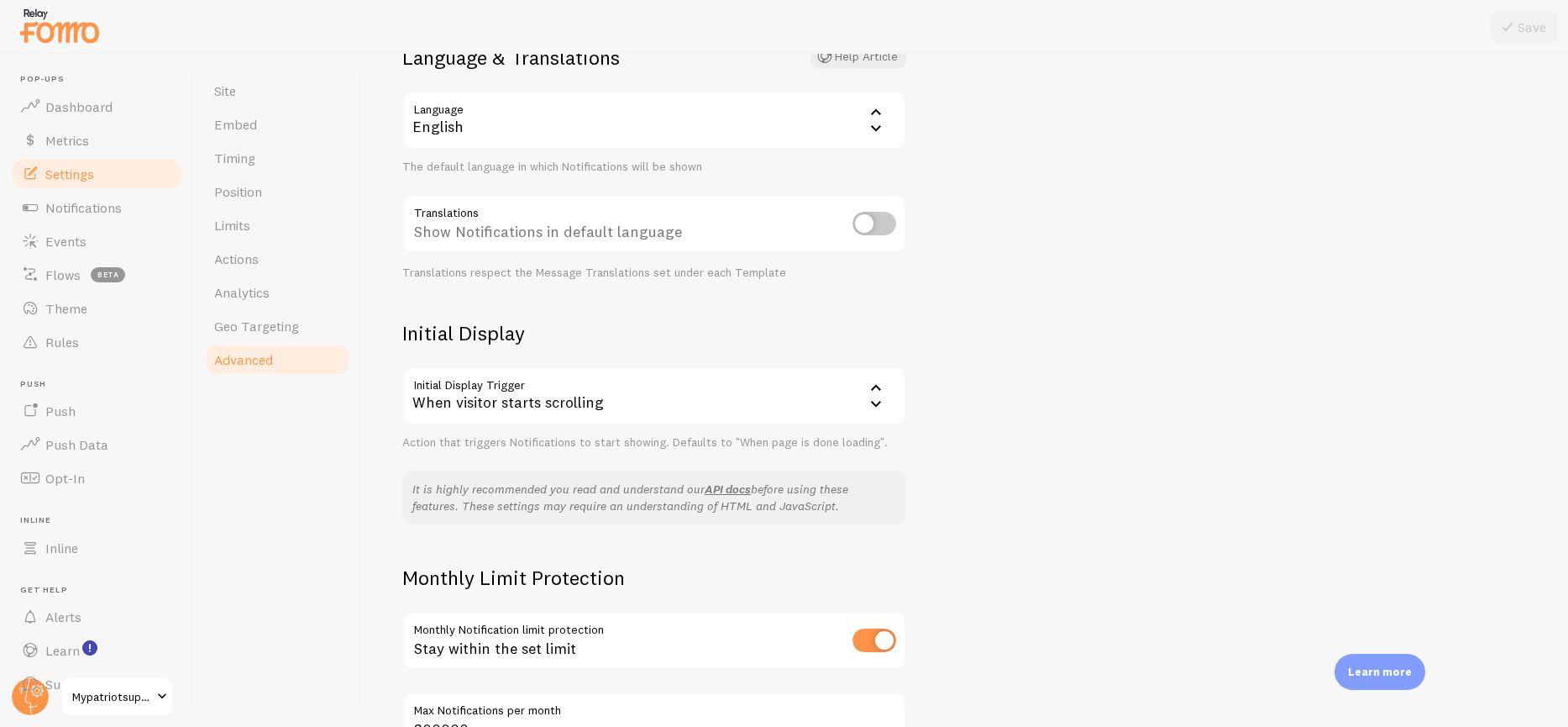
scroll to position [249, 0]
click at [660, 396] on div "When visitor starts scrolling" at bounding box center [654, 397] width 504 height 59
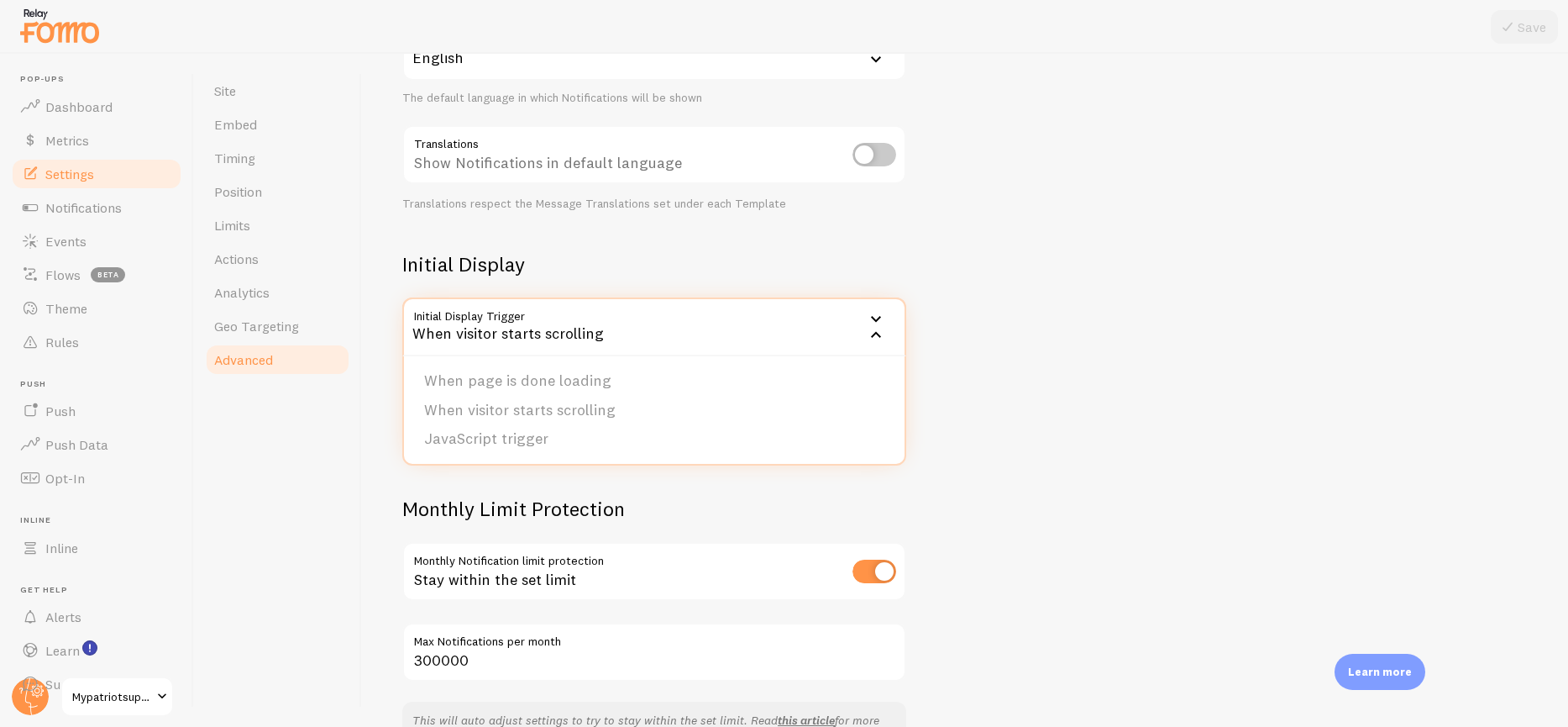
scroll to position [396, 0]
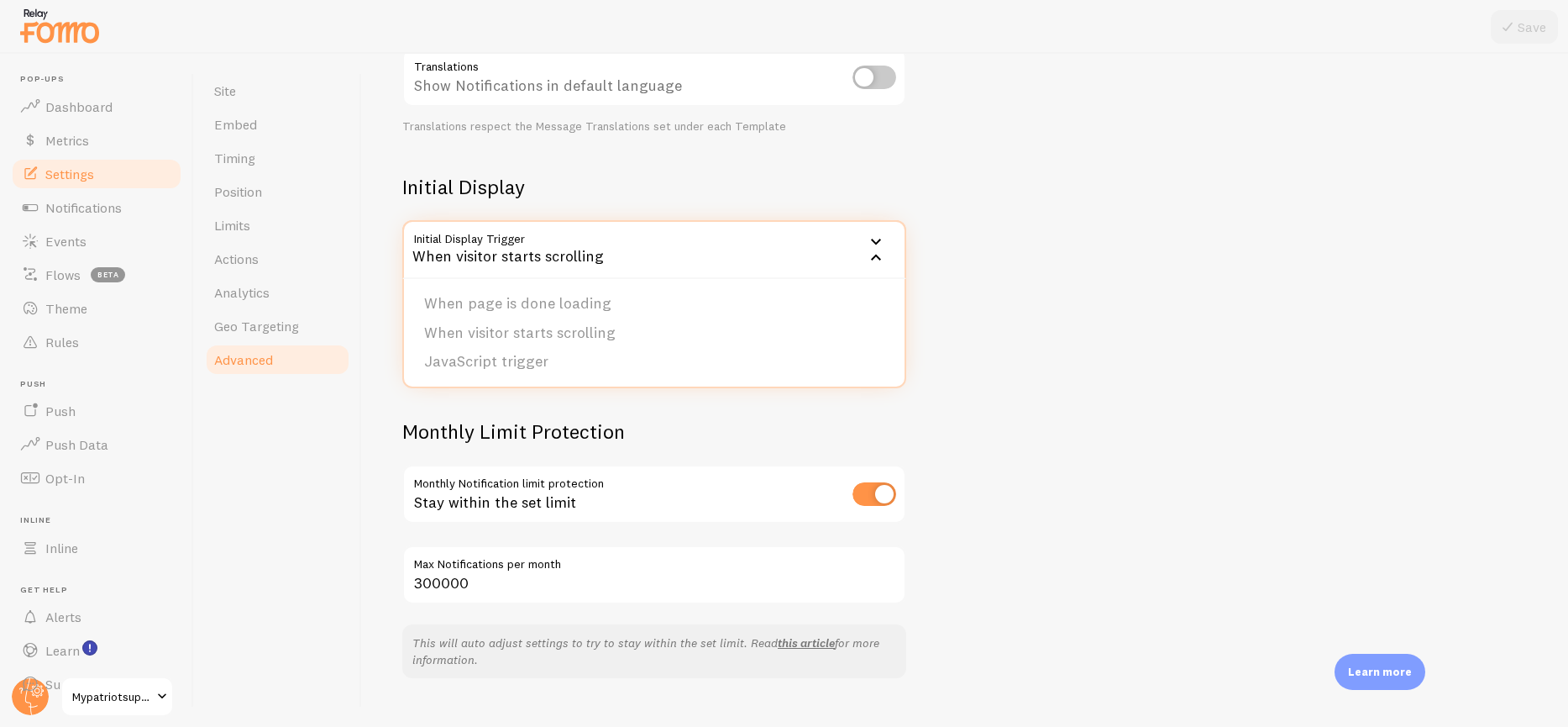
click at [1071, 372] on div "Heads up! You have monthly notification limit protection turned on and set for …" at bounding box center [965, 389] width 1206 height 673
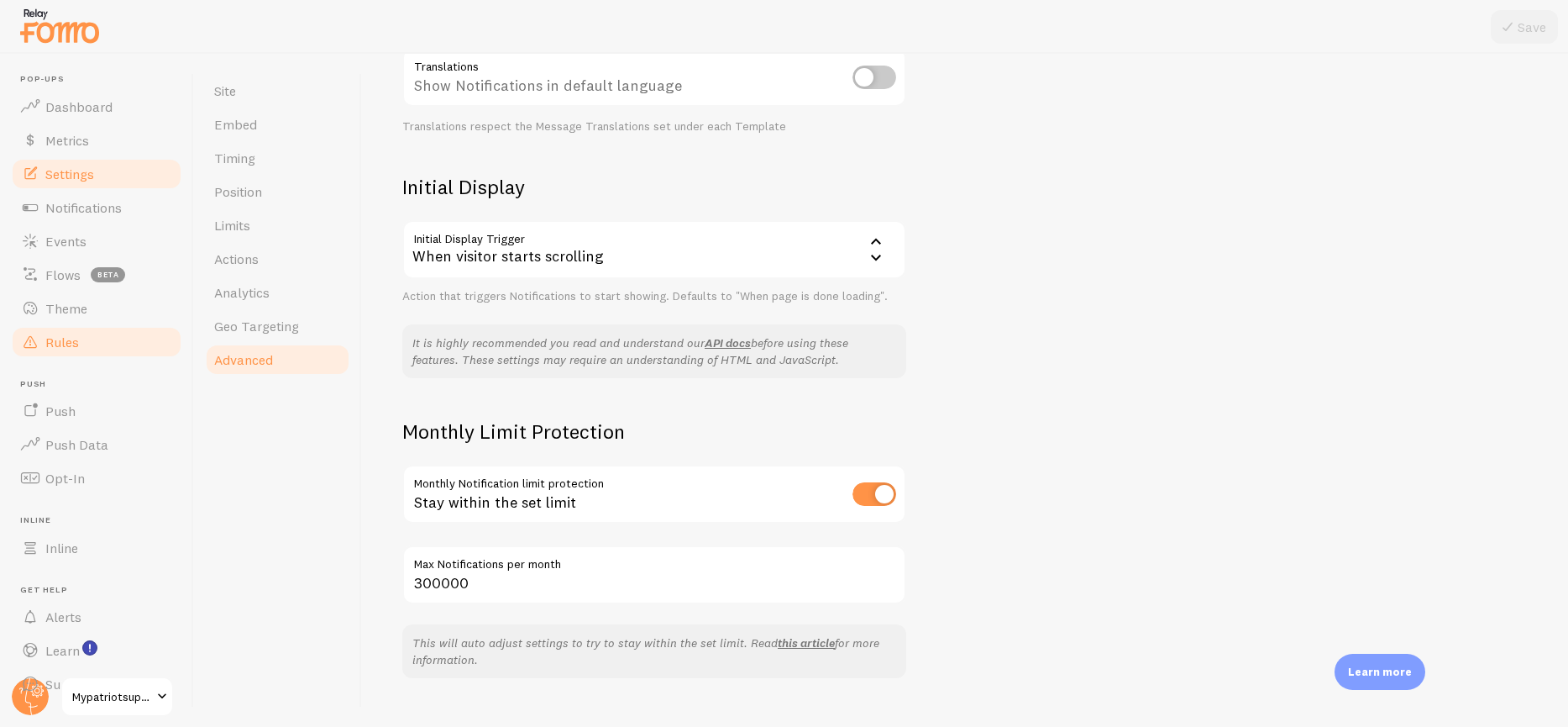
click at [46, 345] on span "Rules" at bounding box center [62, 341] width 33 height 17
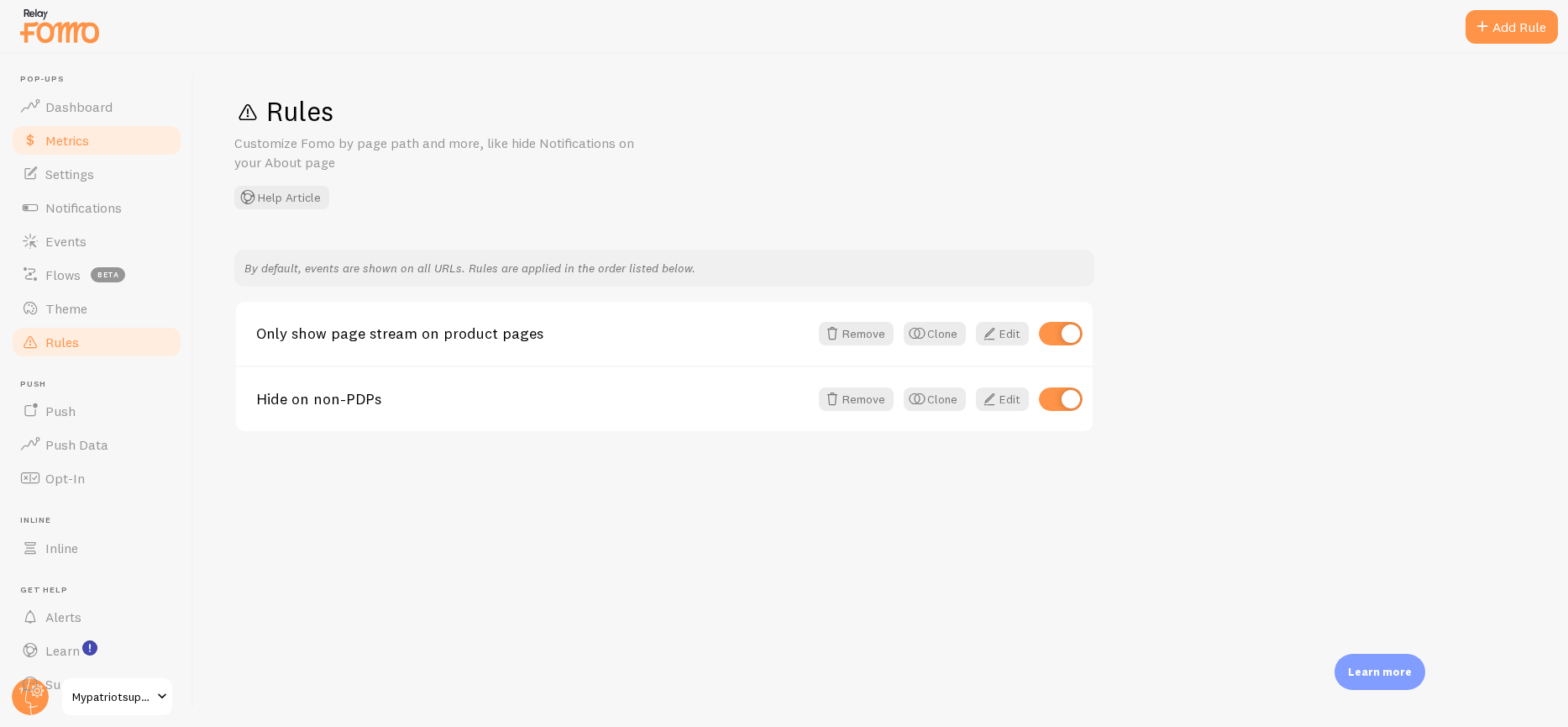
click at [89, 148] on link "Metrics" at bounding box center [96, 139] width 173 height 33
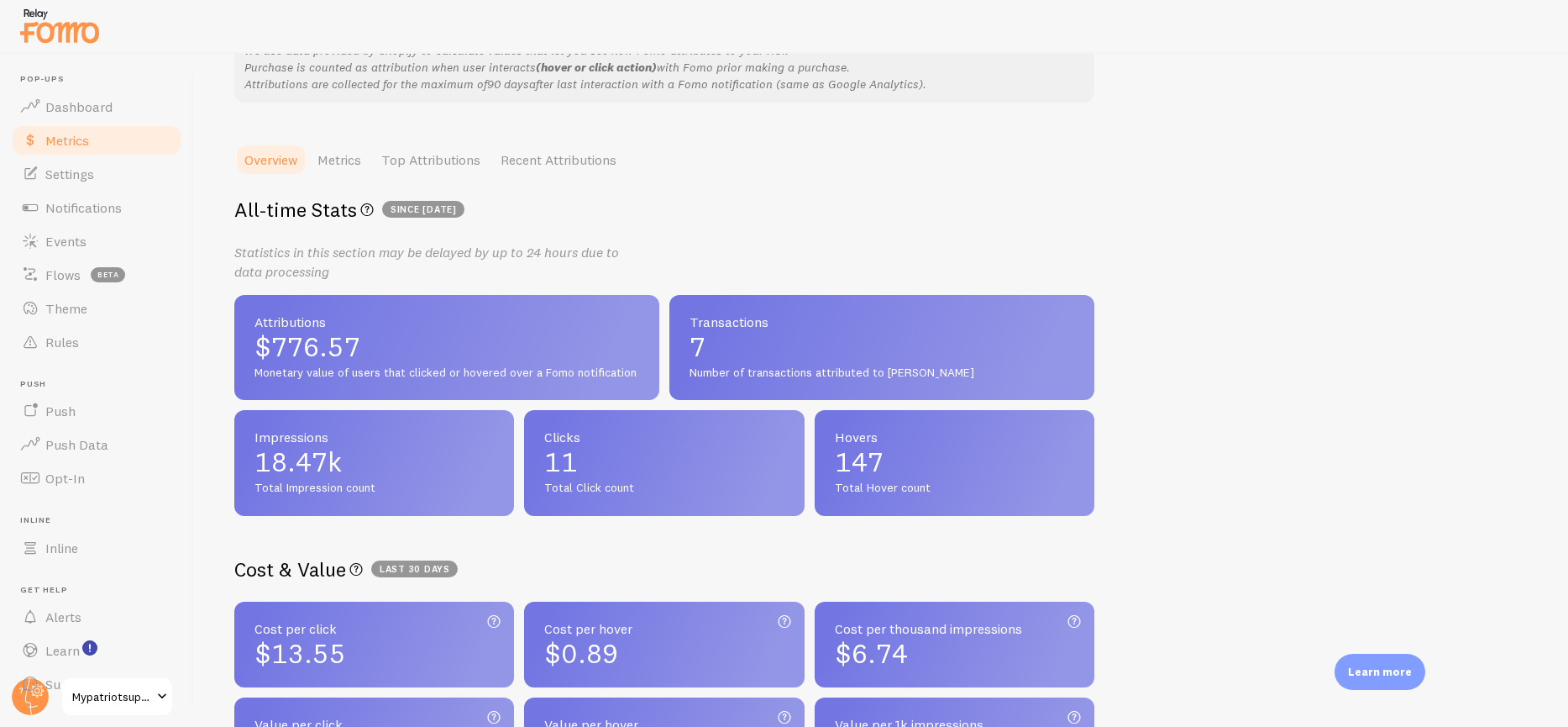
scroll to position [165, 0]
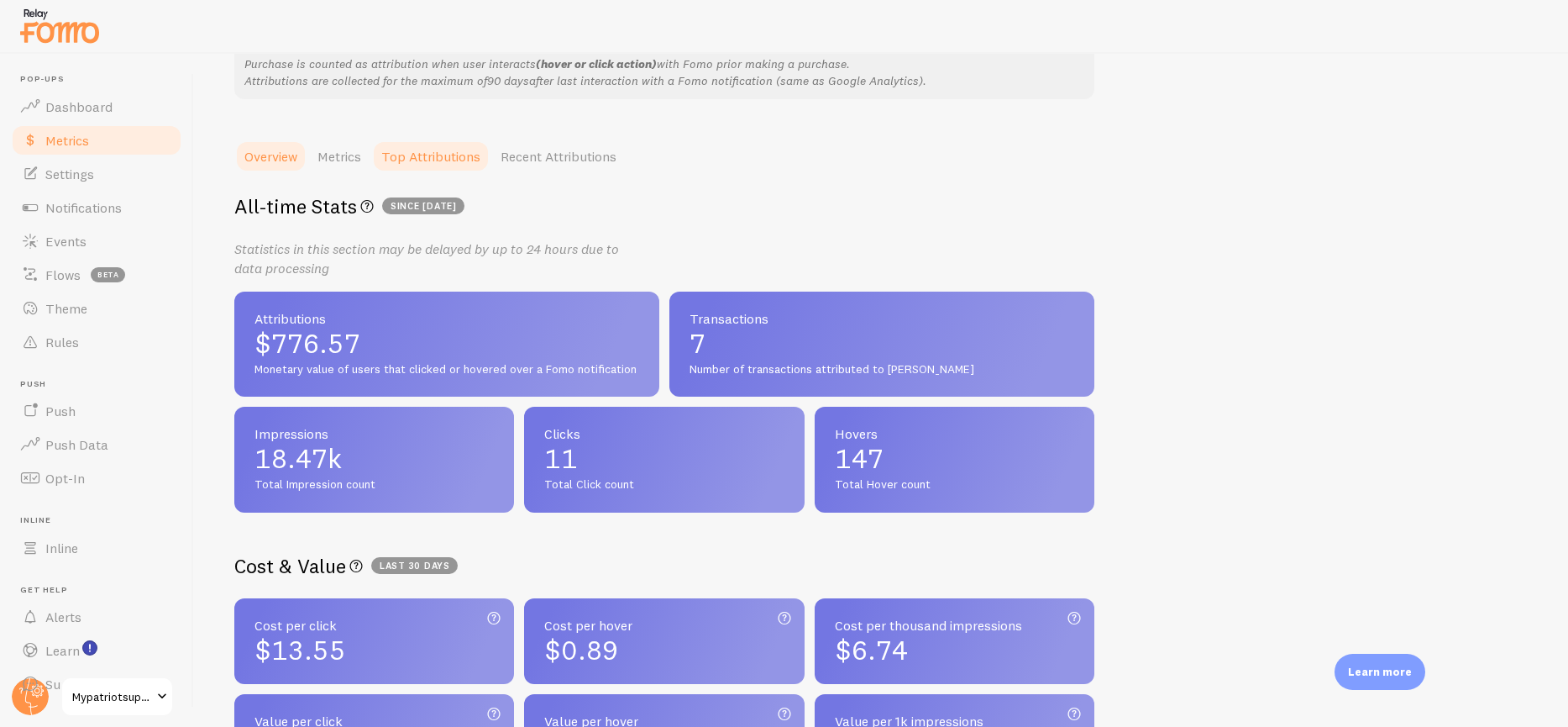
click at [467, 157] on link "Top Attributions" at bounding box center [431, 156] width 119 height 33
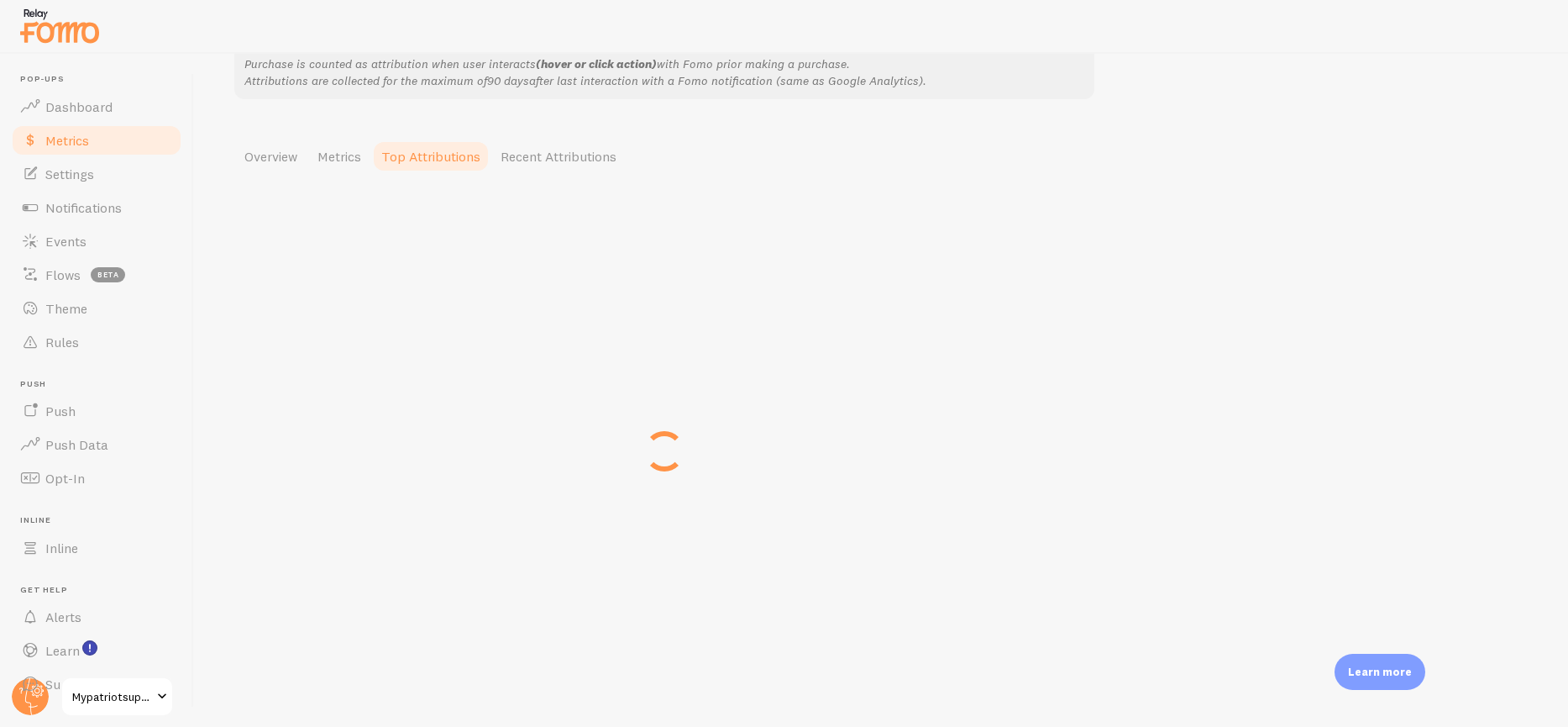
scroll to position [0, 0]
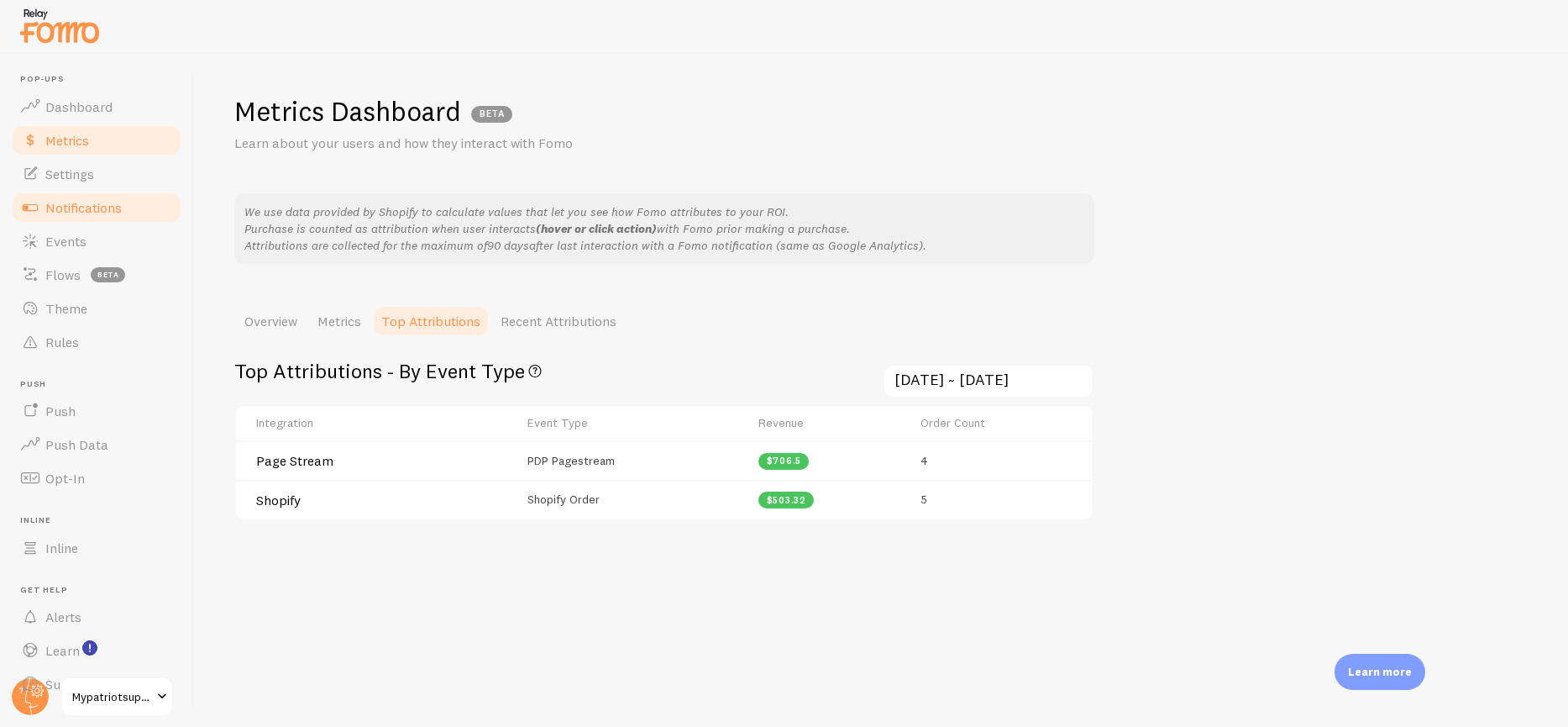
click at [83, 208] on span "Notifications" at bounding box center [83, 207] width 76 height 17
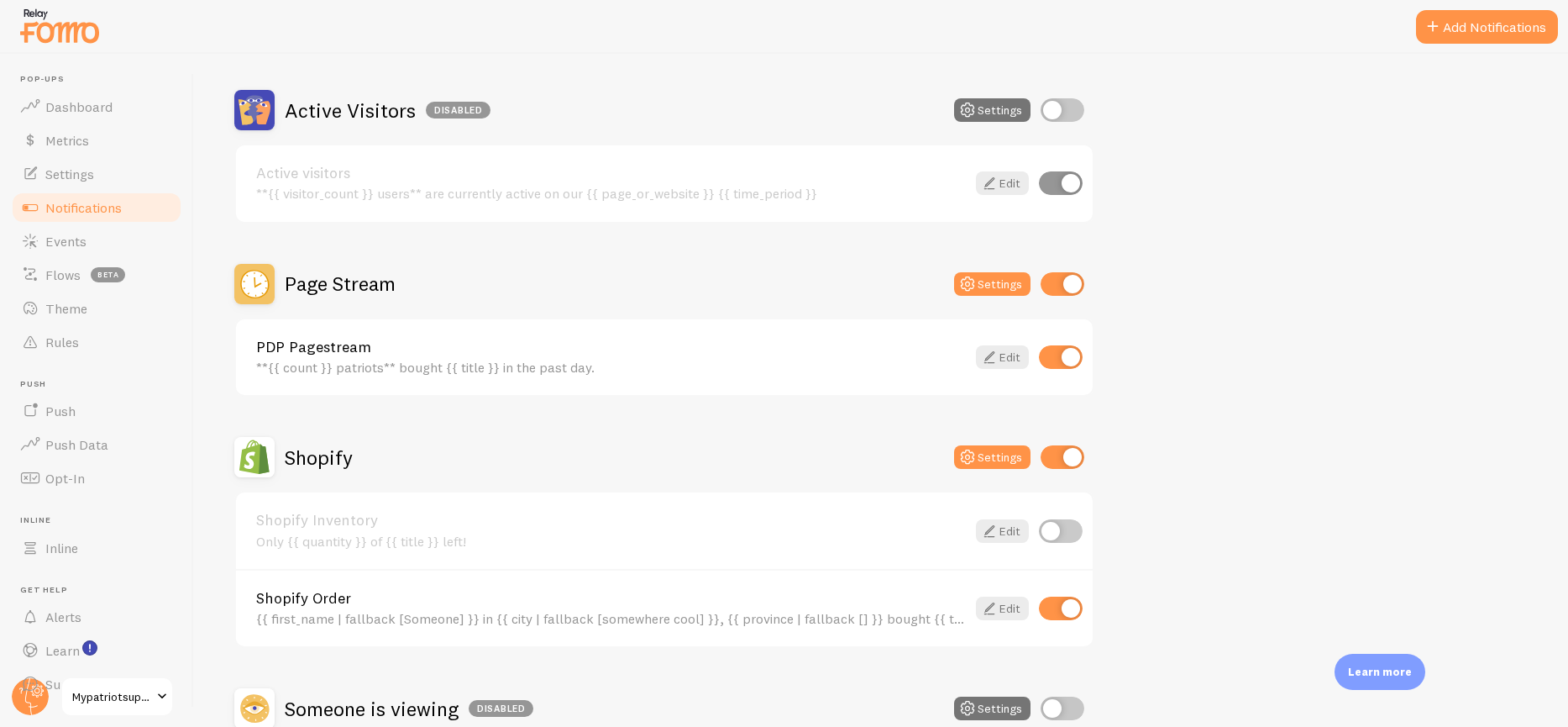
scroll to position [393, 0]
click at [73, 238] on span "Events" at bounding box center [65, 241] width 41 height 17
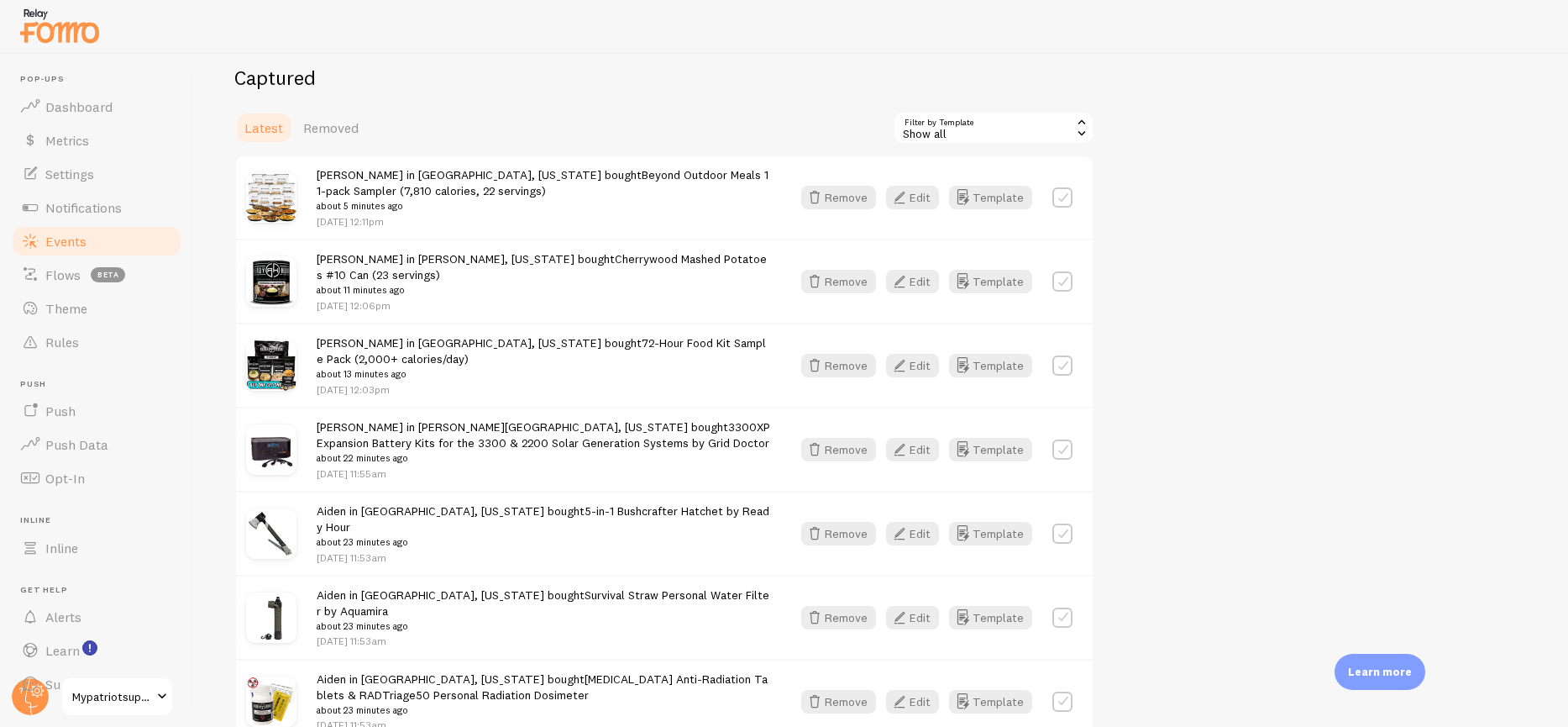
scroll to position [186, 0]
click at [909, 355] on icon "button" at bounding box center [899, 365] width 20 height 20
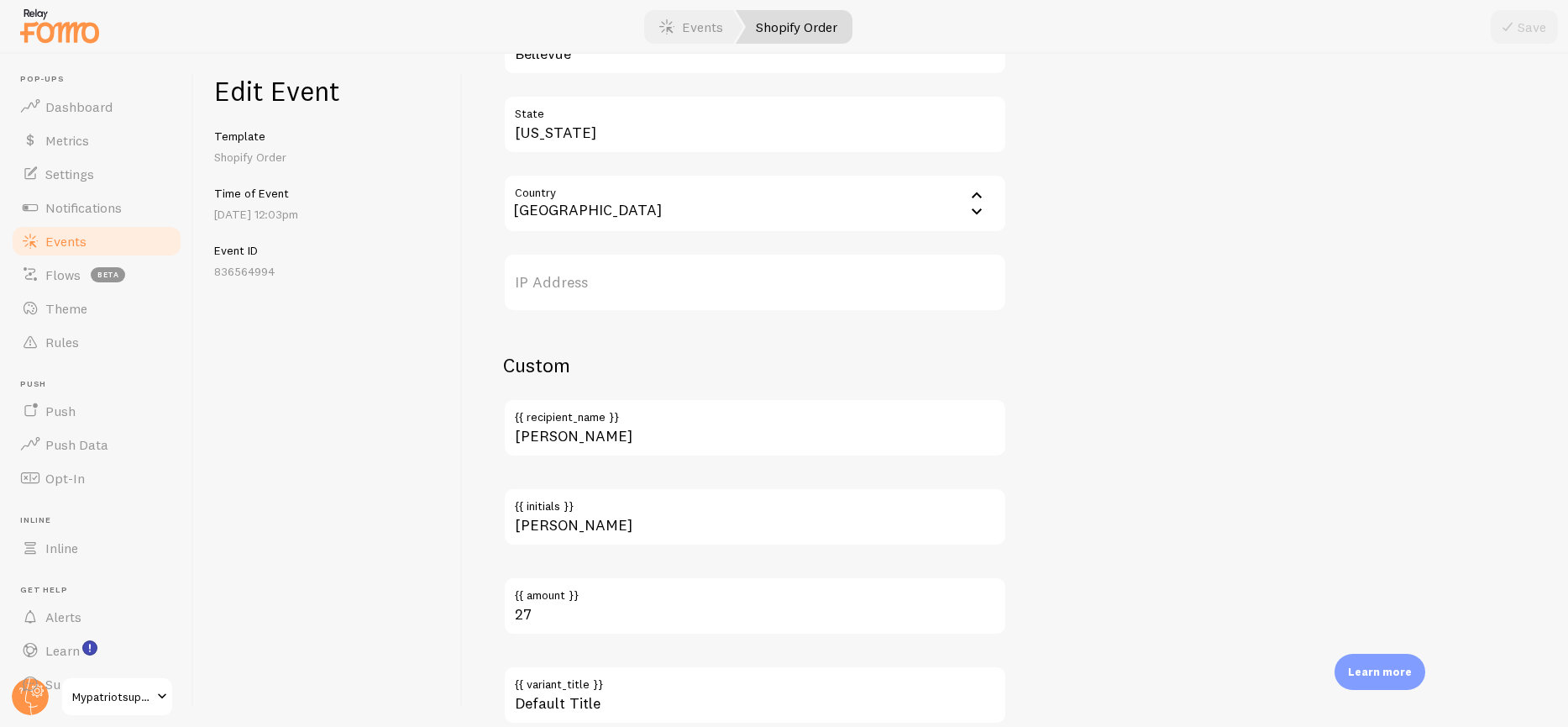
scroll to position [995, 0]
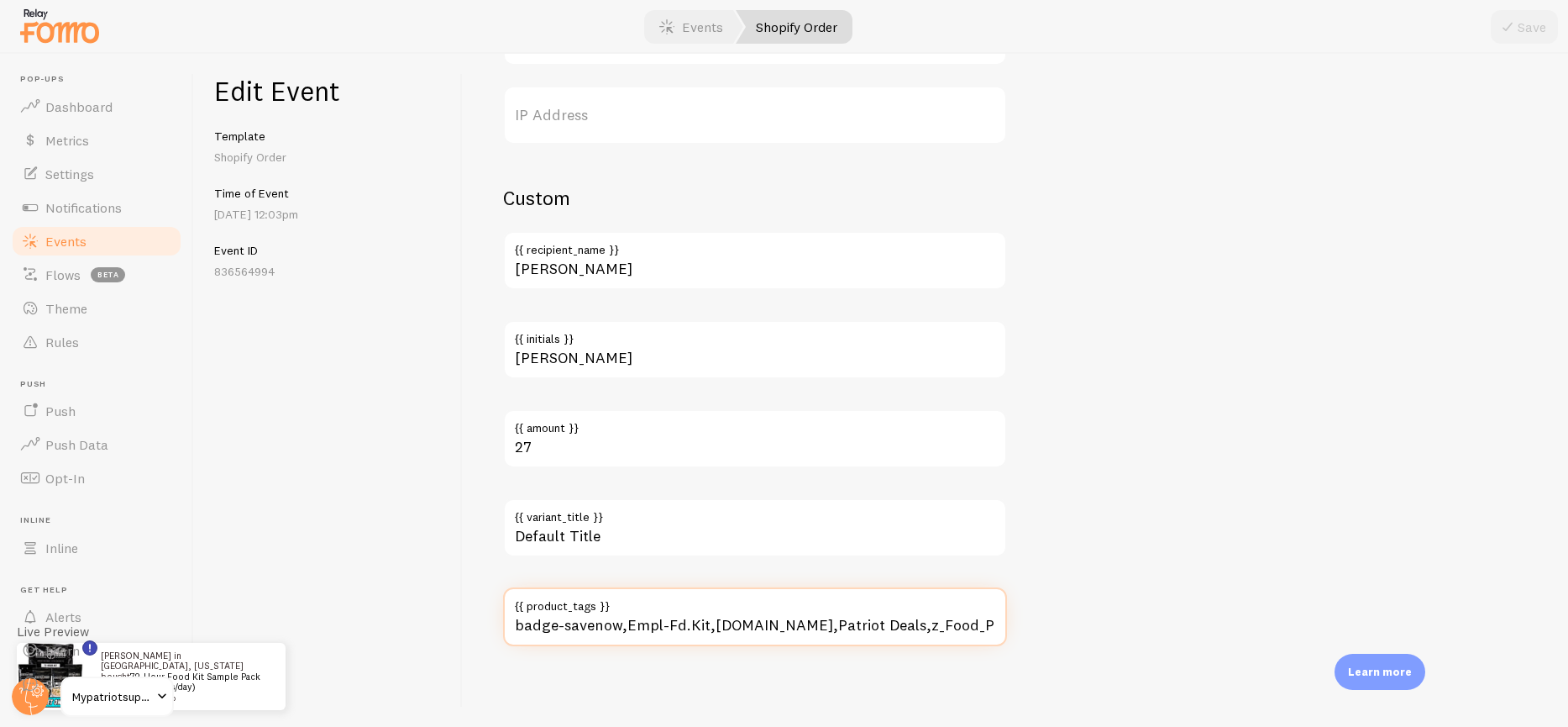
click at [747, 626] on input "badge-savenow,Empl-Fd.Kit,[DOMAIN_NAME],Patriot Deals,z_Food_Prod.,ZF_72HOUR" at bounding box center [755, 617] width 504 height 59
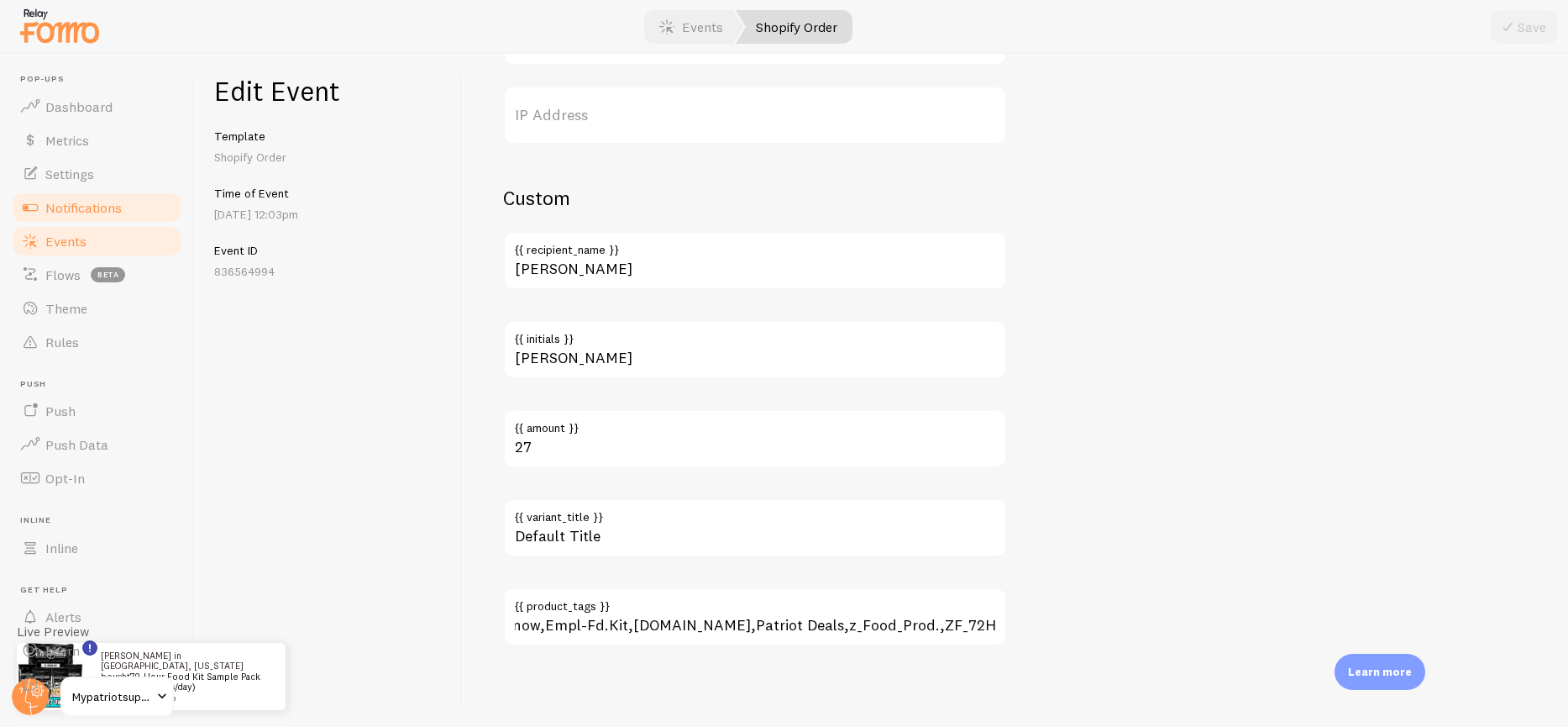
click at [86, 199] on span "Notifications" at bounding box center [83, 207] width 76 height 17
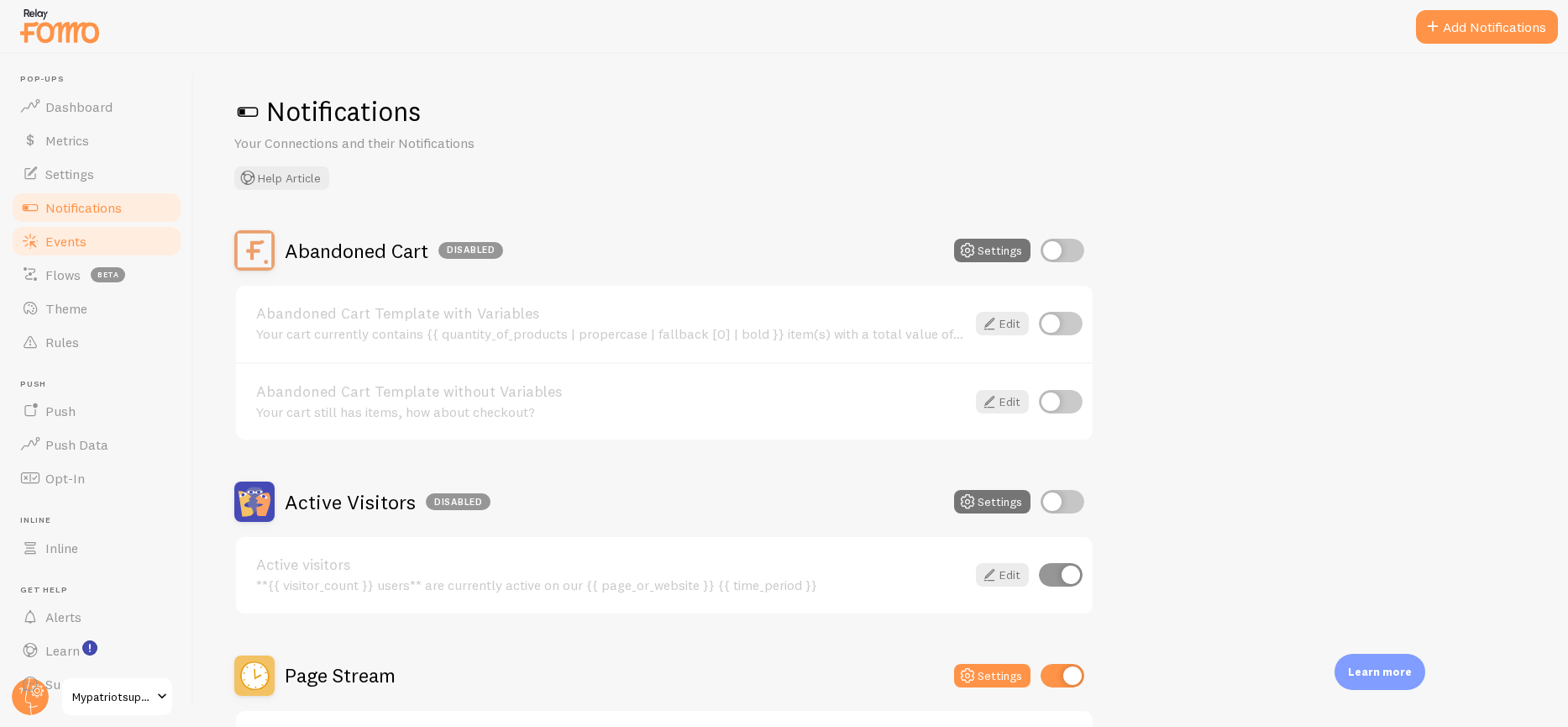
click at [88, 243] on link "Events" at bounding box center [96, 241] width 173 height 33
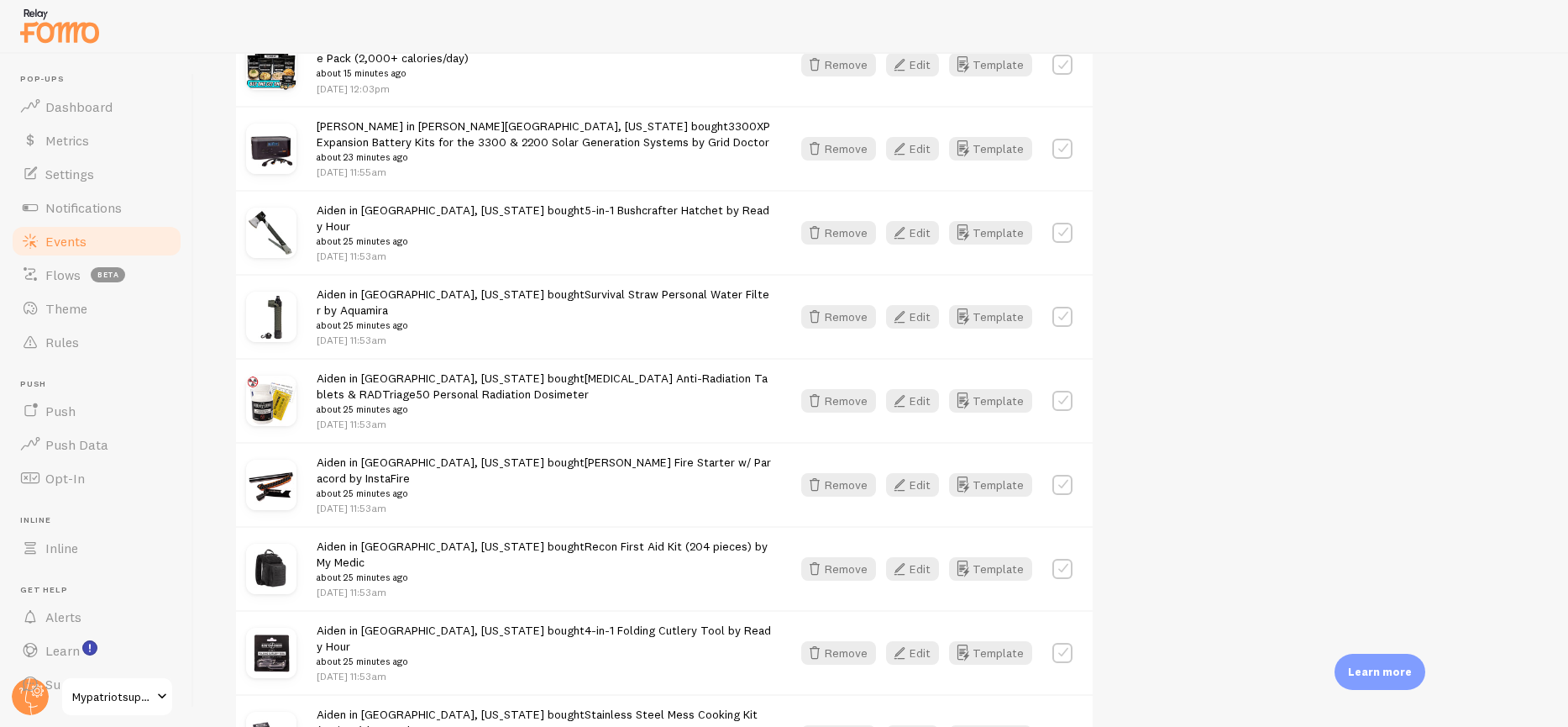
scroll to position [670, 0]
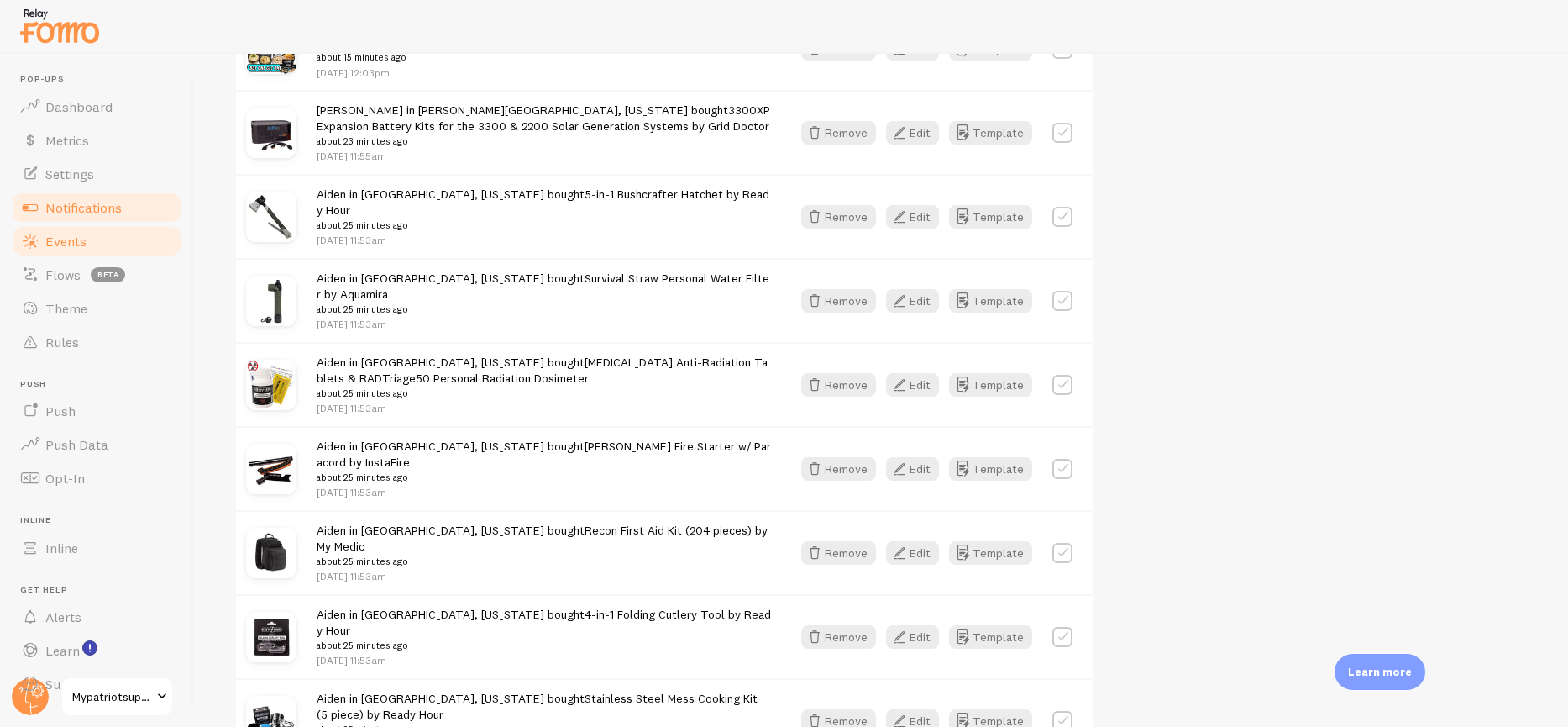
click at [96, 210] on span "Notifications" at bounding box center [83, 207] width 76 height 17
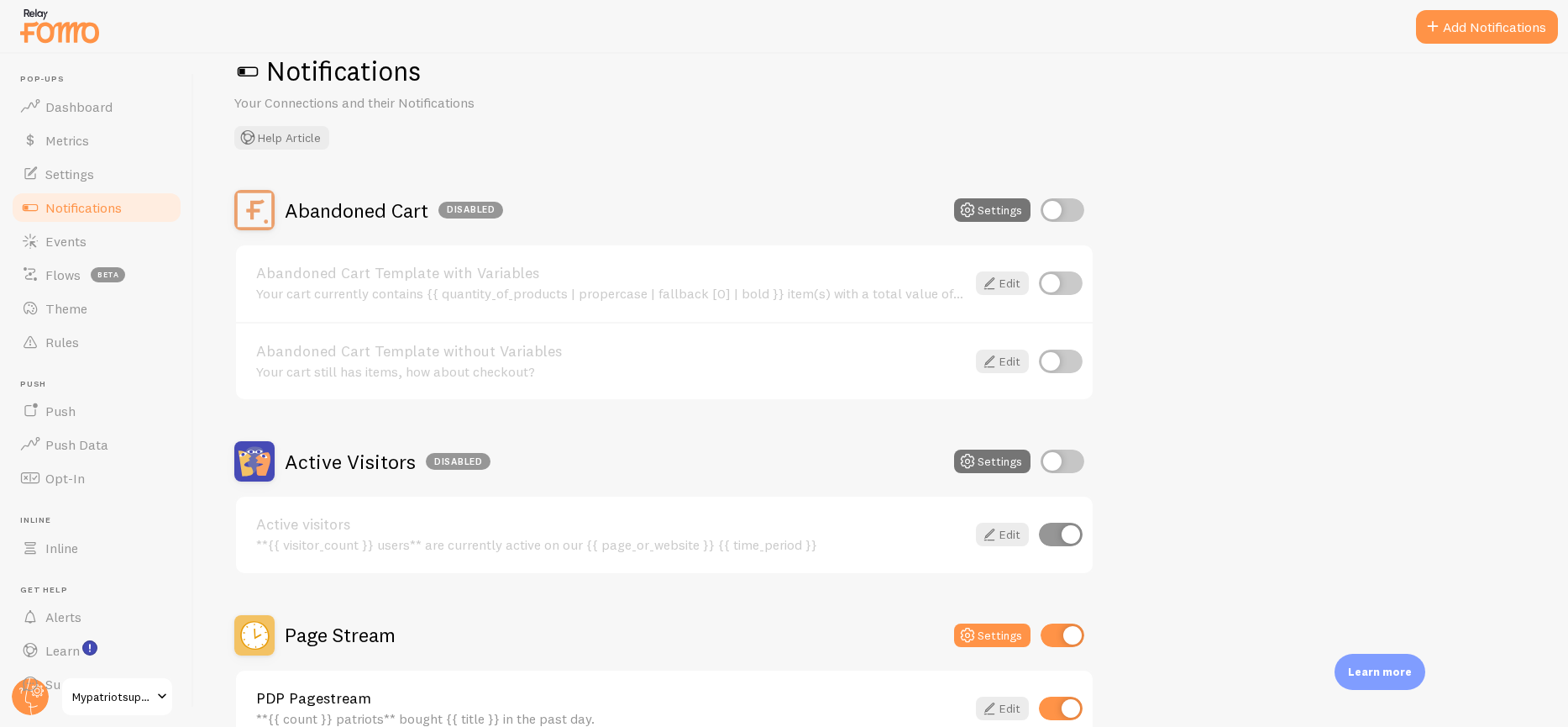
scroll to position [148, 0]
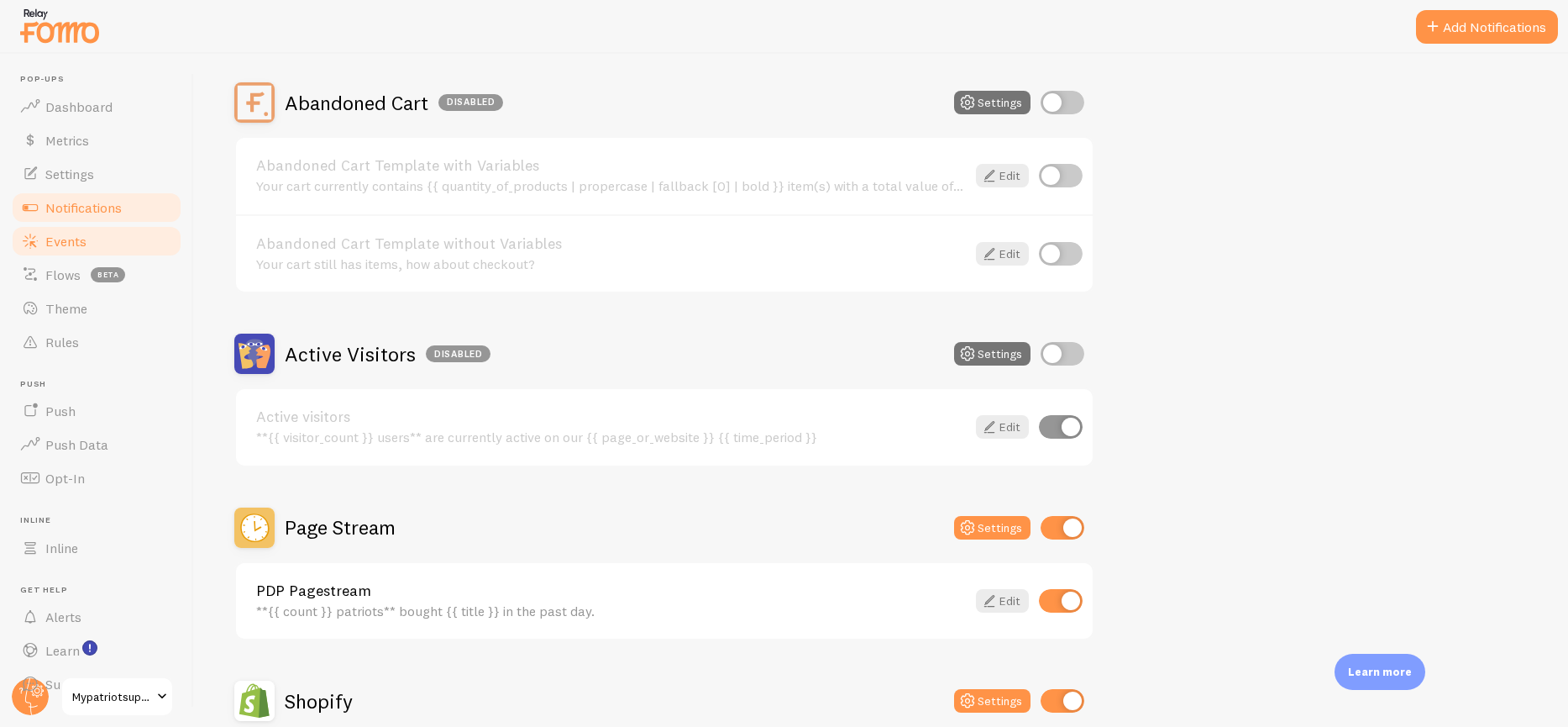
click at [106, 238] on link "Events" at bounding box center [96, 241] width 173 height 33
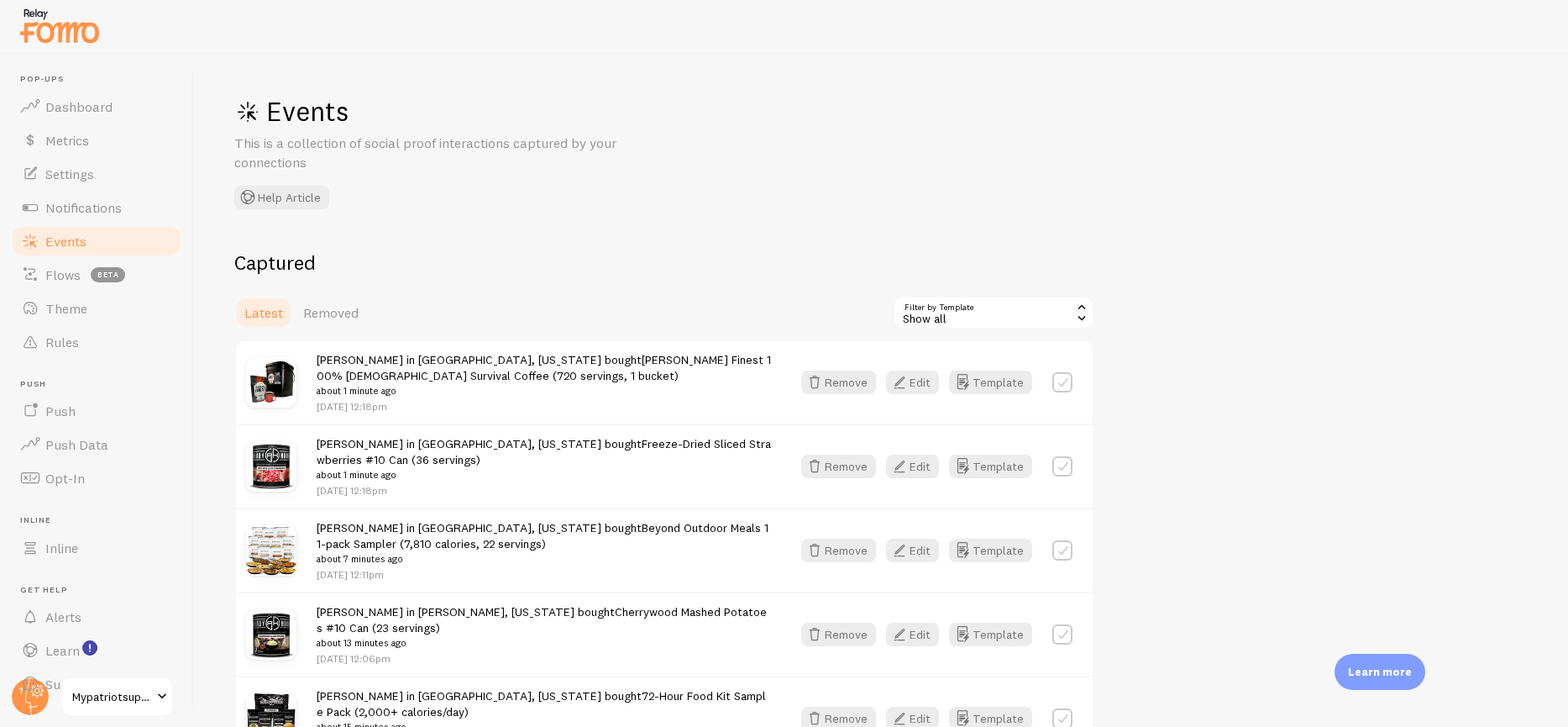
scroll to position [159, 0]
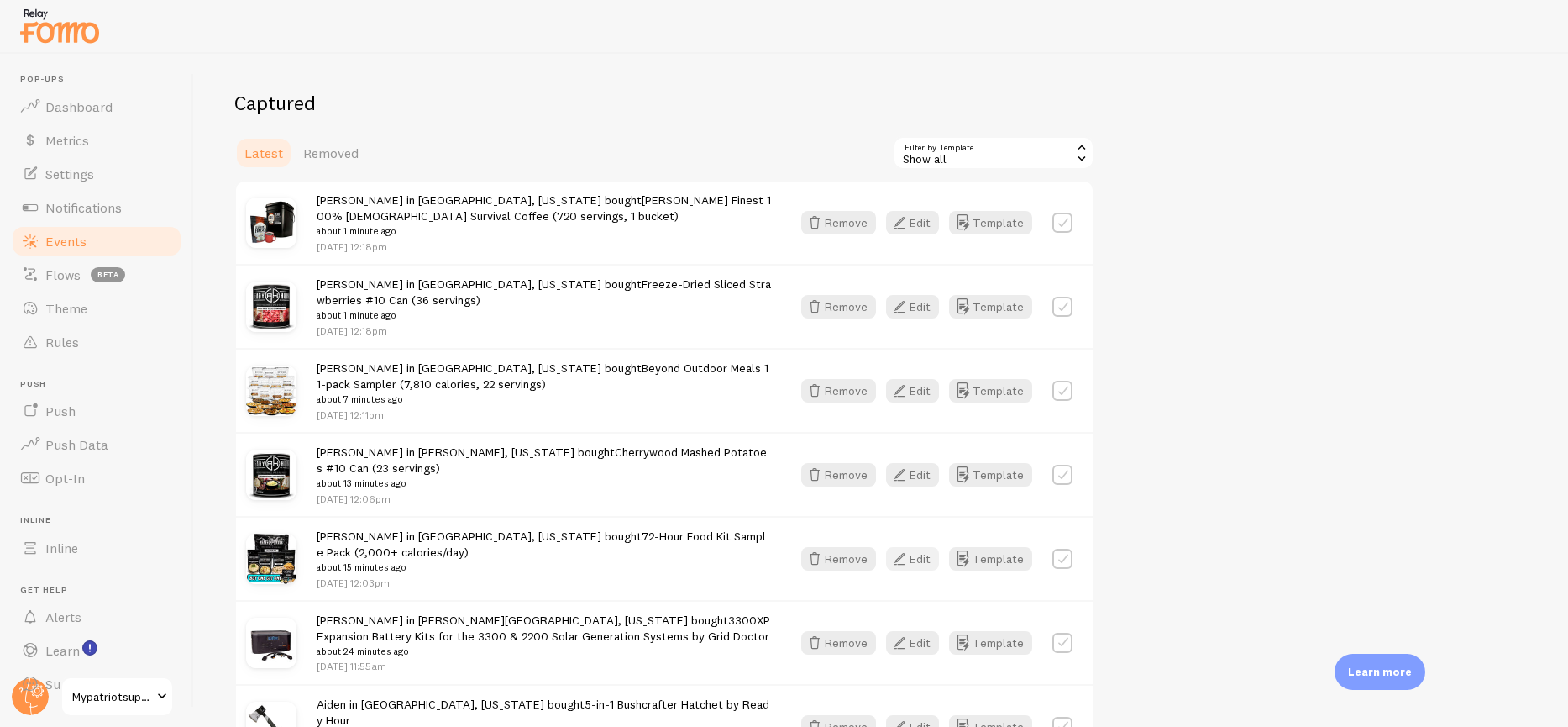
click at [927, 547] on button "Edit" at bounding box center [912, 559] width 52 height 24
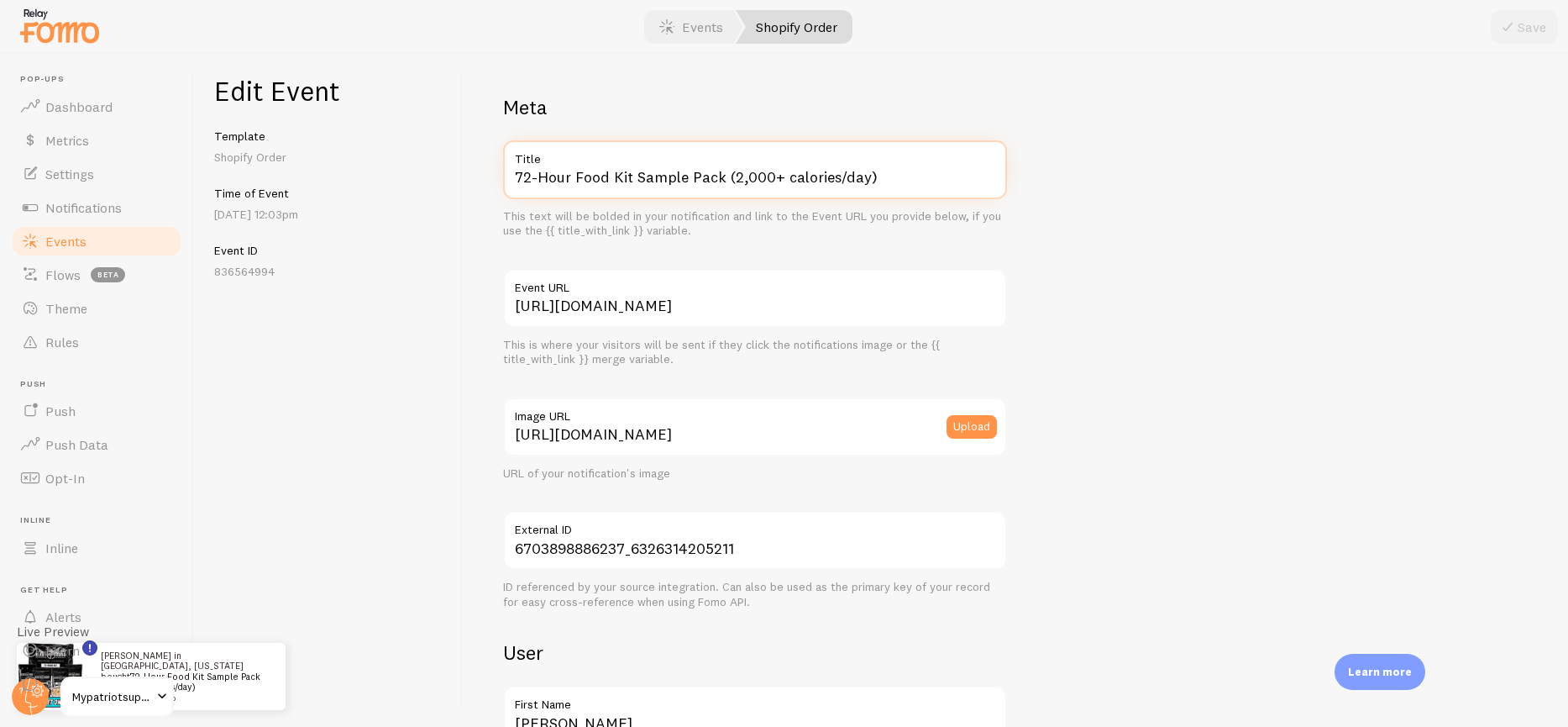
click at [677, 188] on input "72-Hour Food Kit Sample Pack (2,000+ calories/day)" at bounding box center [755, 169] width 504 height 59
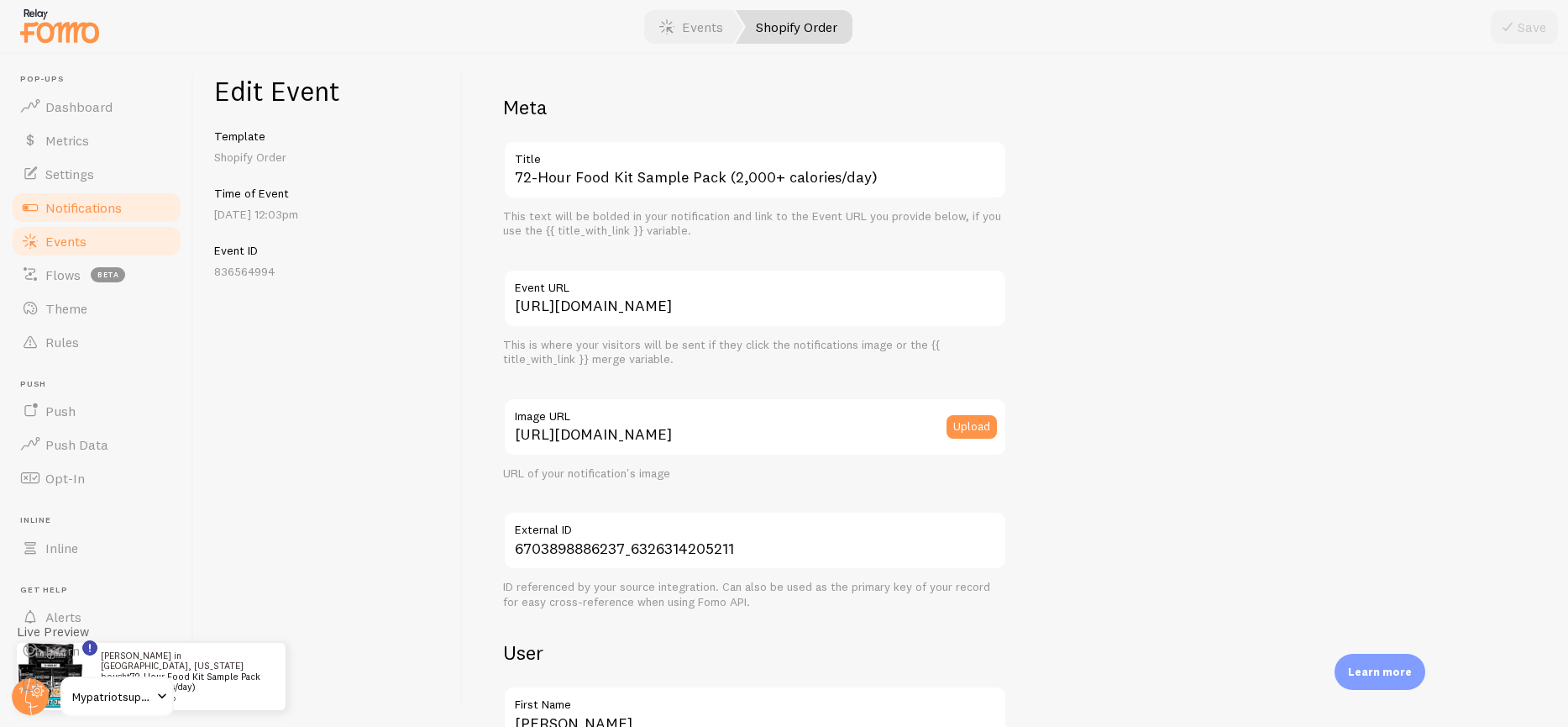
click at [105, 208] on span "Notifications" at bounding box center [83, 207] width 76 height 17
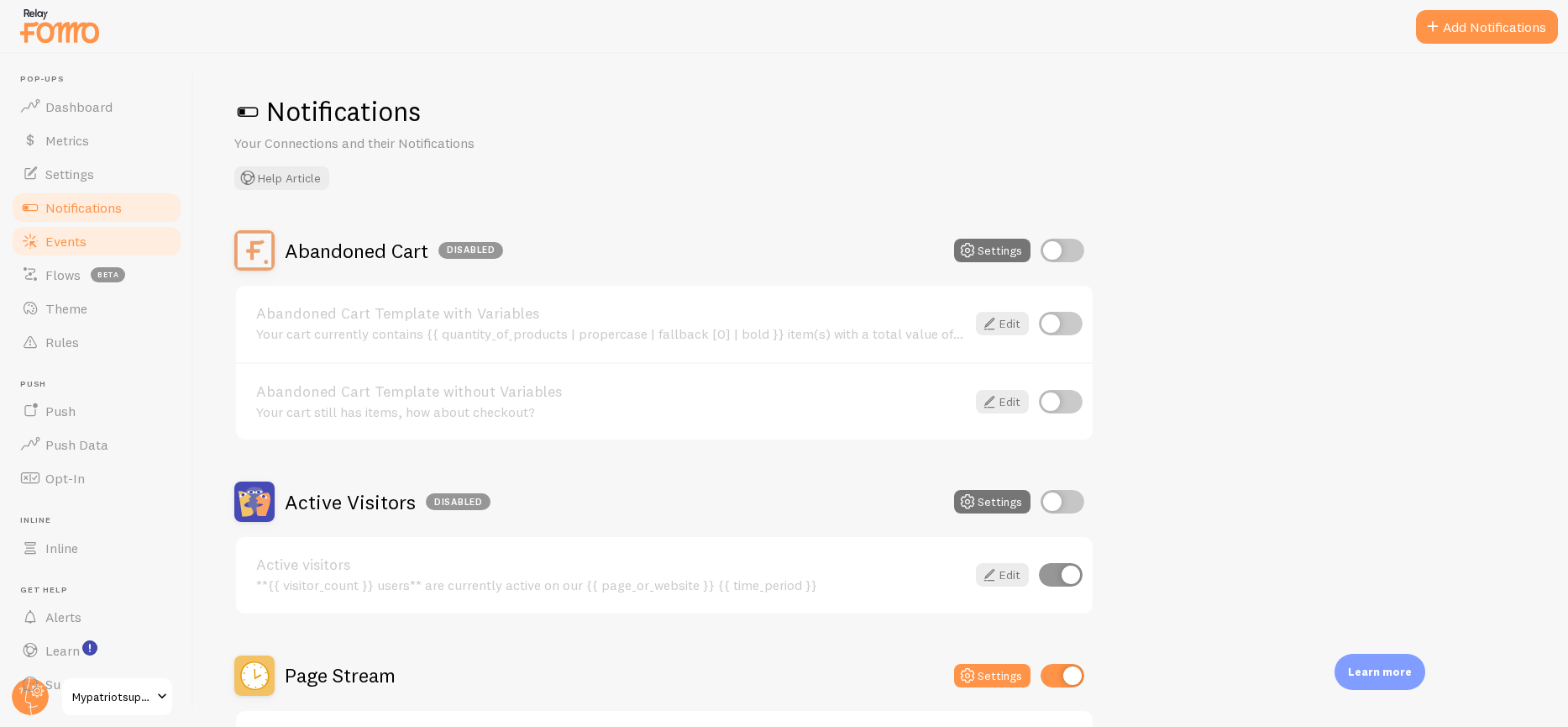
click at [52, 249] on span "Events" at bounding box center [65, 241] width 41 height 17
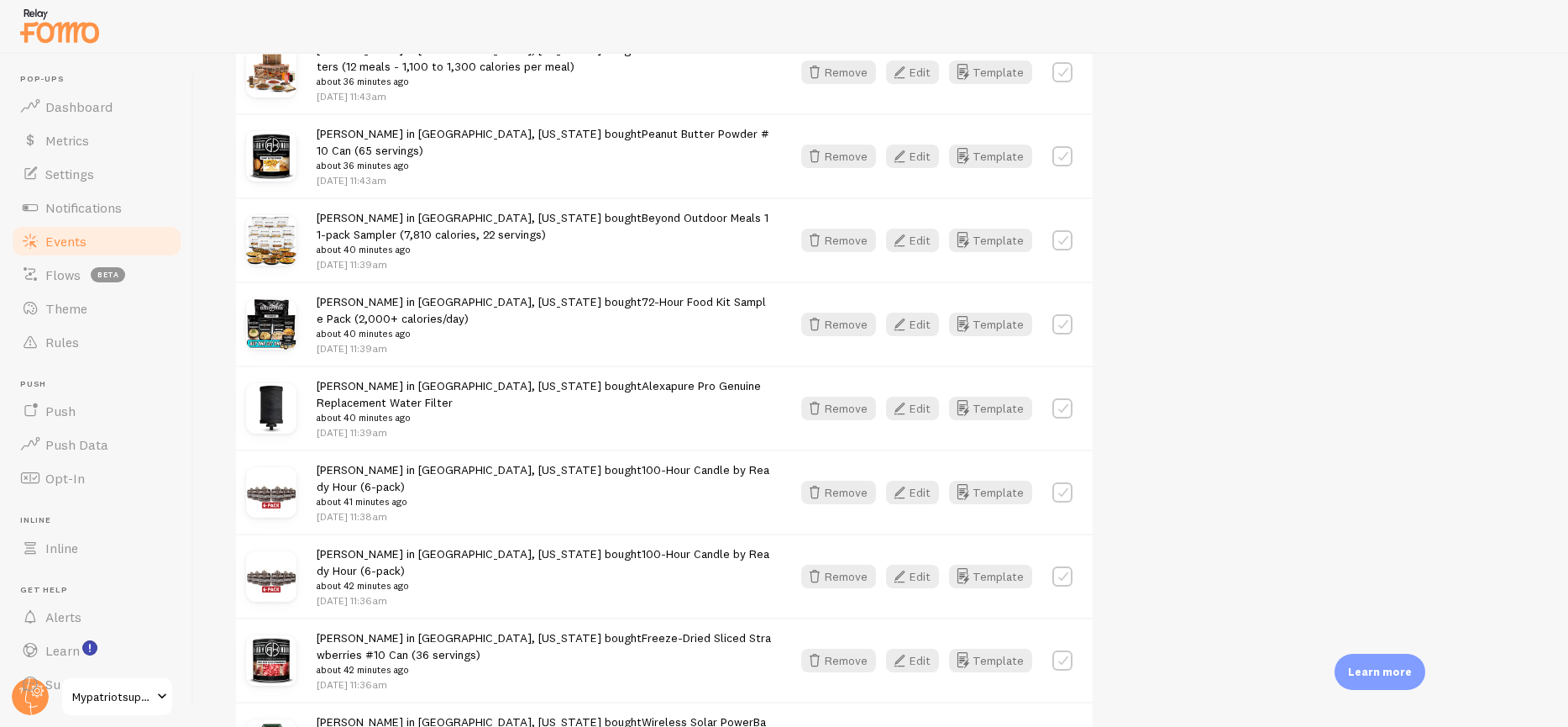
scroll to position [2136, 0]
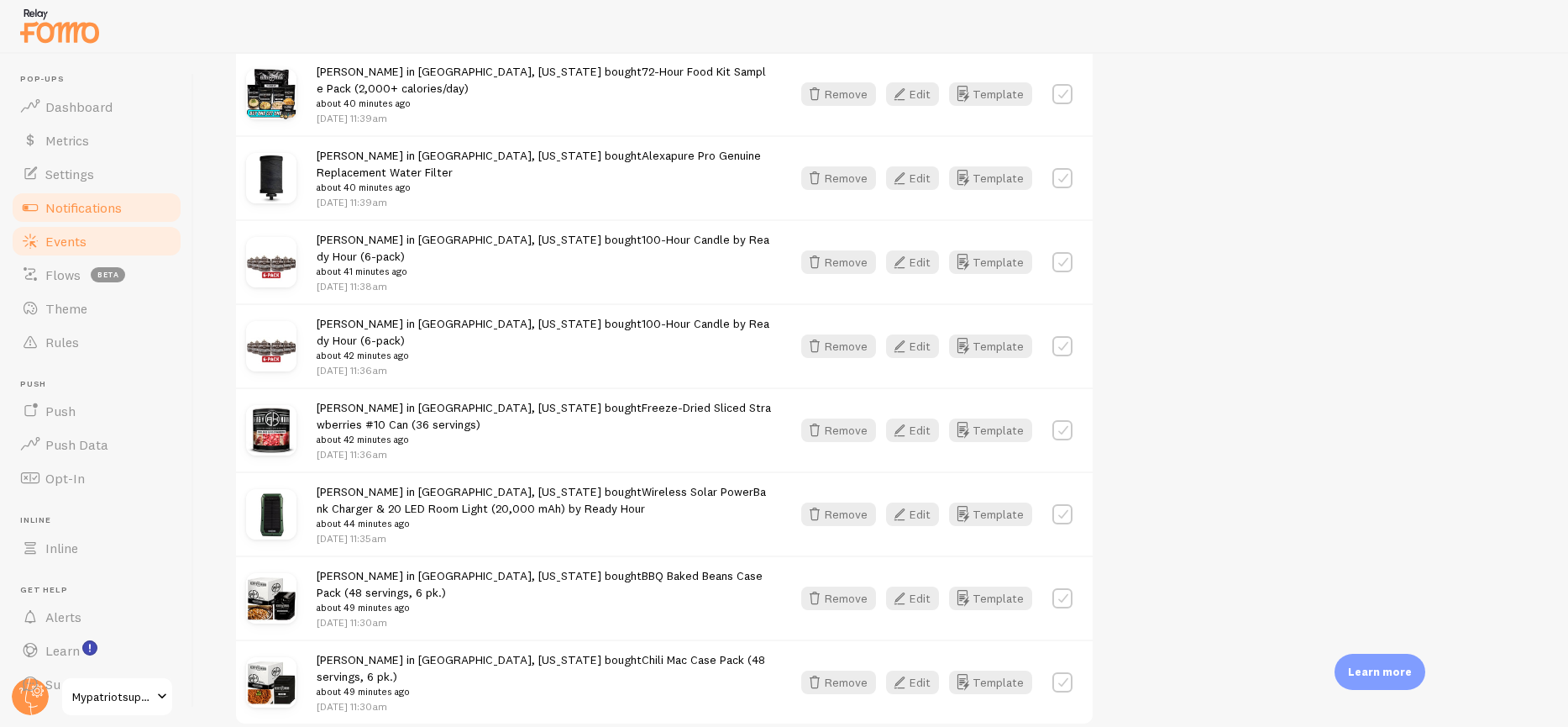
click at [95, 205] on span "Notifications" at bounding box center [83, 207] width 76 height 17
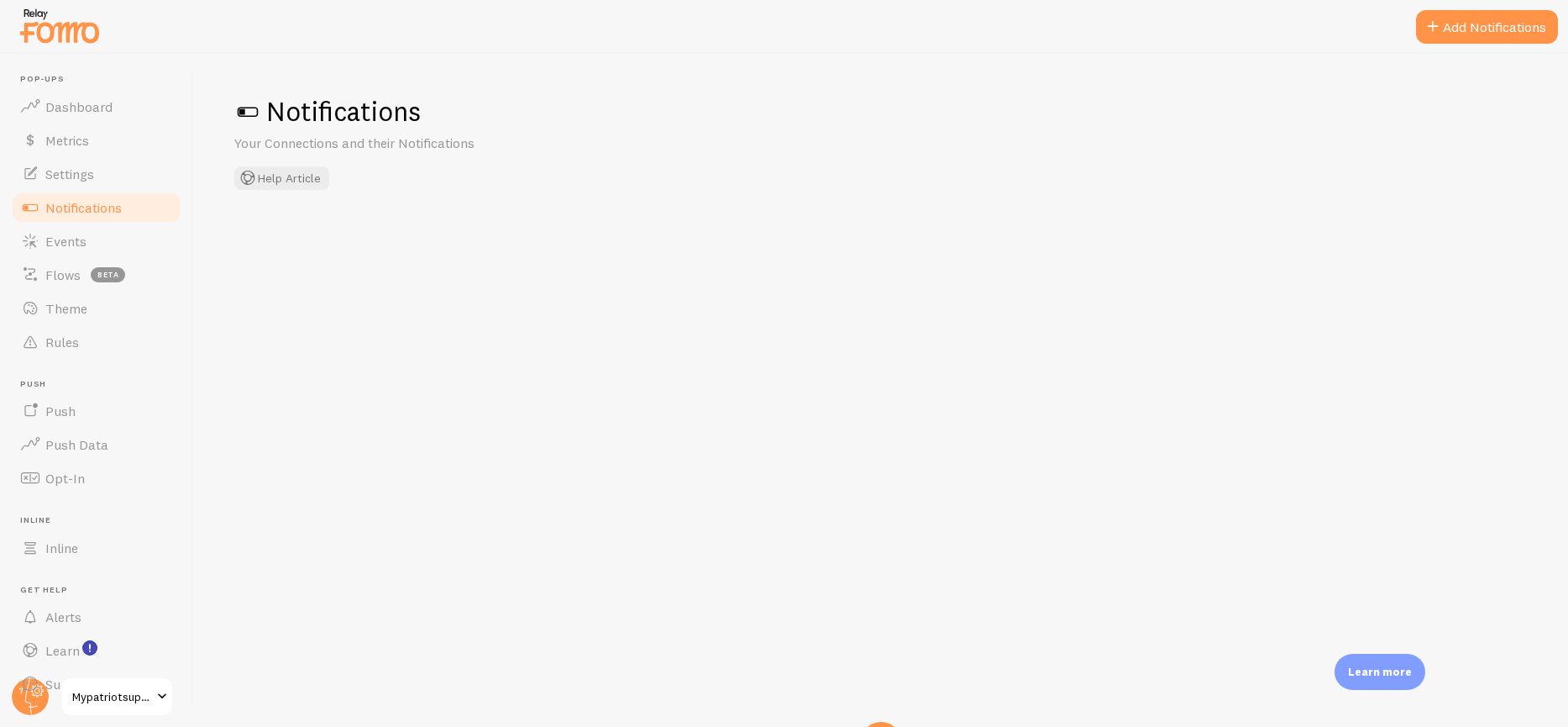
click at [95, 210] on span "Notifications" at bounding box center [83, 207] width 76 height 17
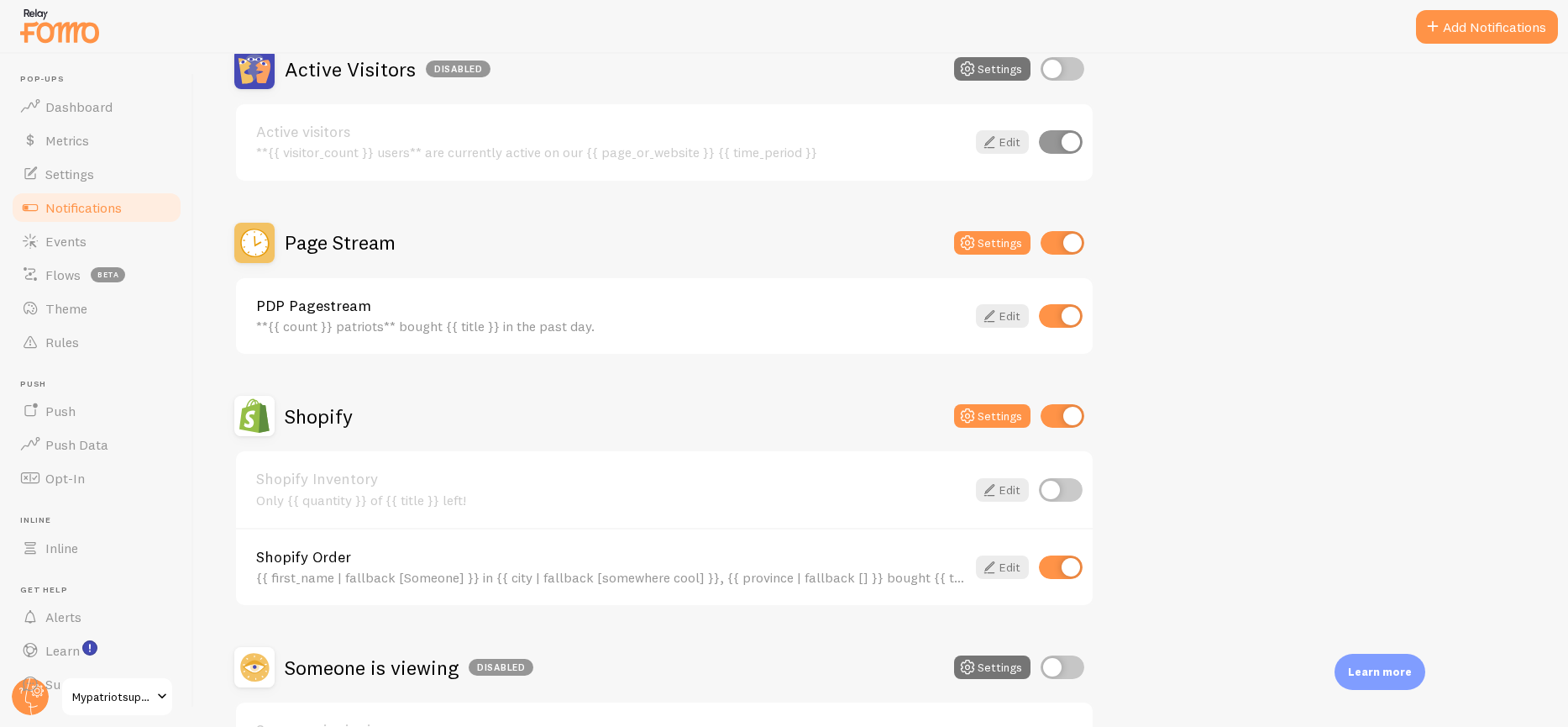
scroll to position [458, 0]
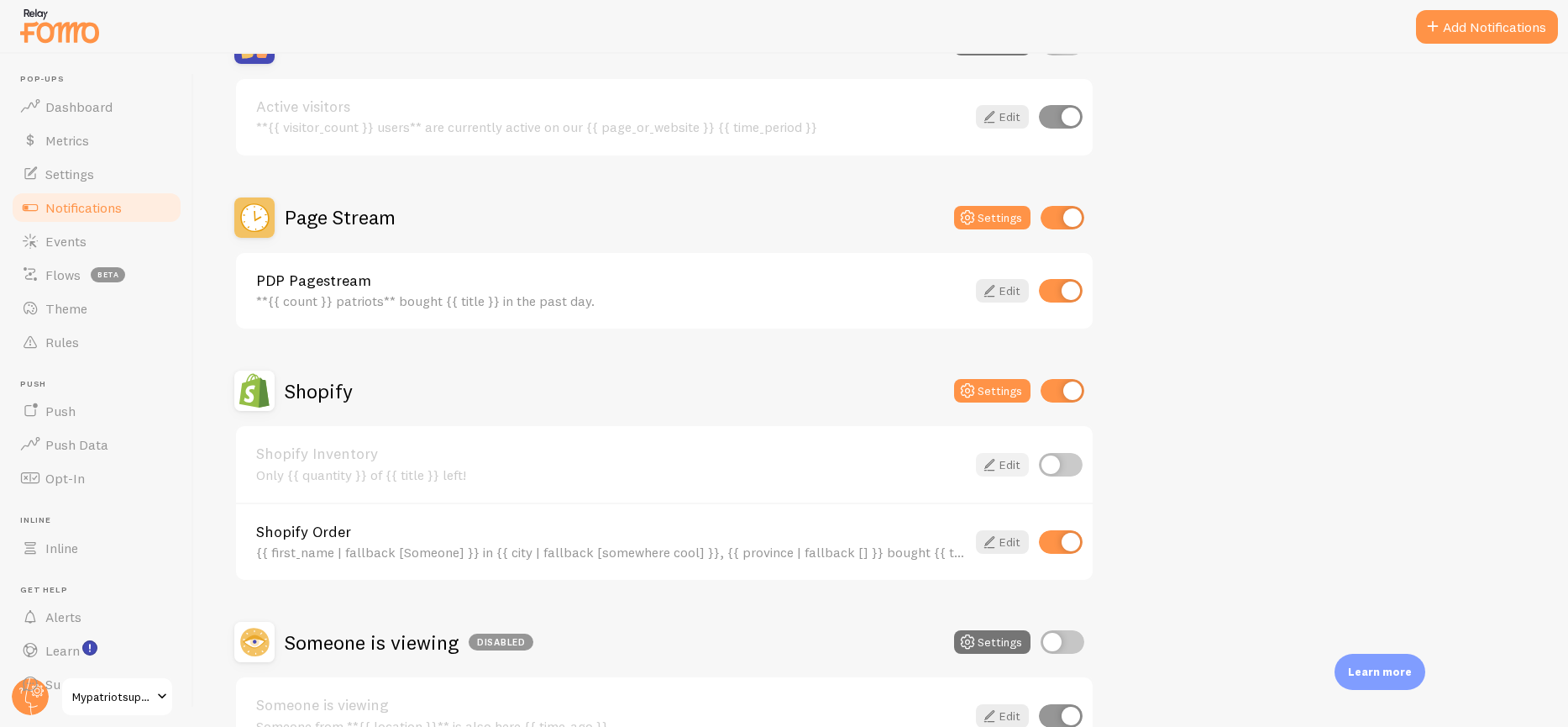
click at [1003, 454] on link "Edit" at bounding box center [1002, 464] width 52 height 24
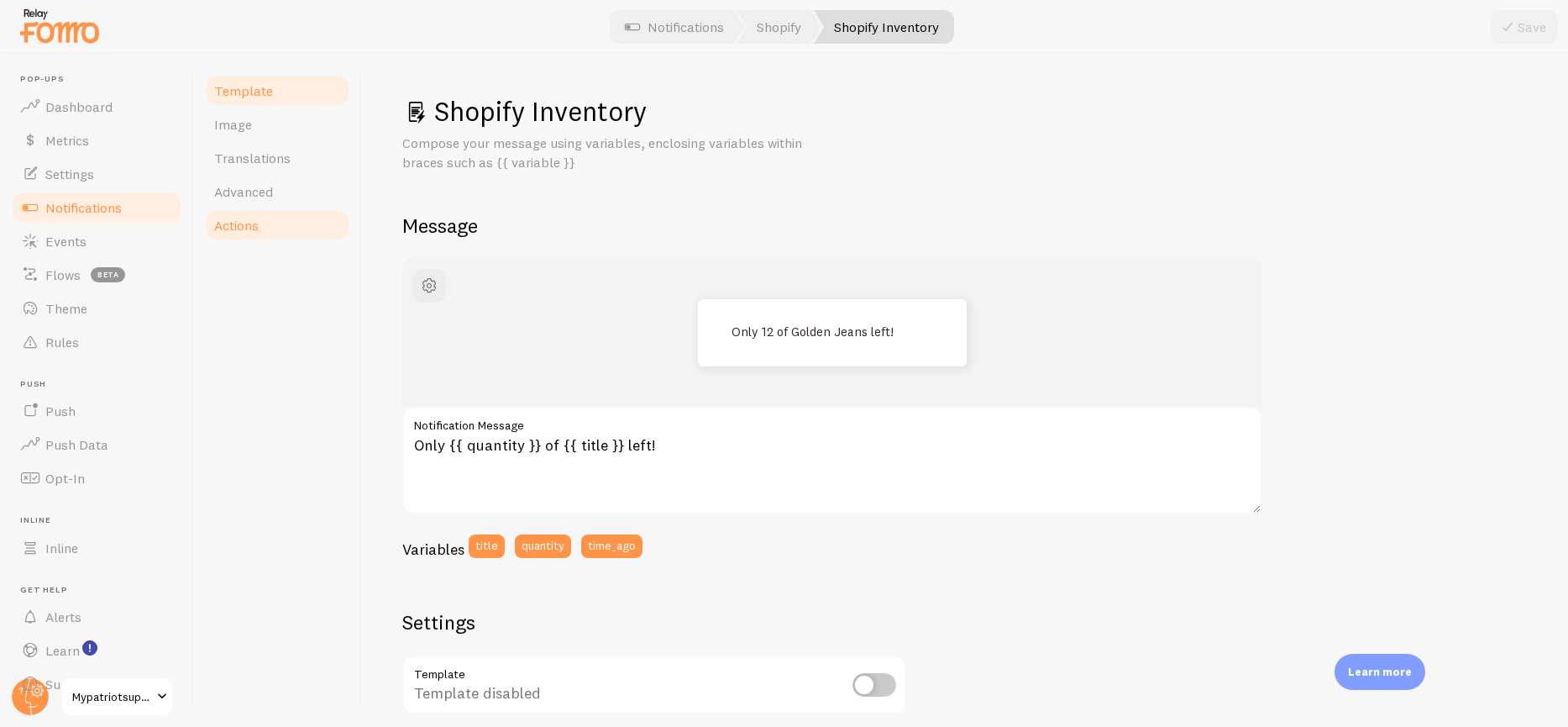
click at [223, 225] on span "Actions" at bounding box center [236, 225] width 44 height 17
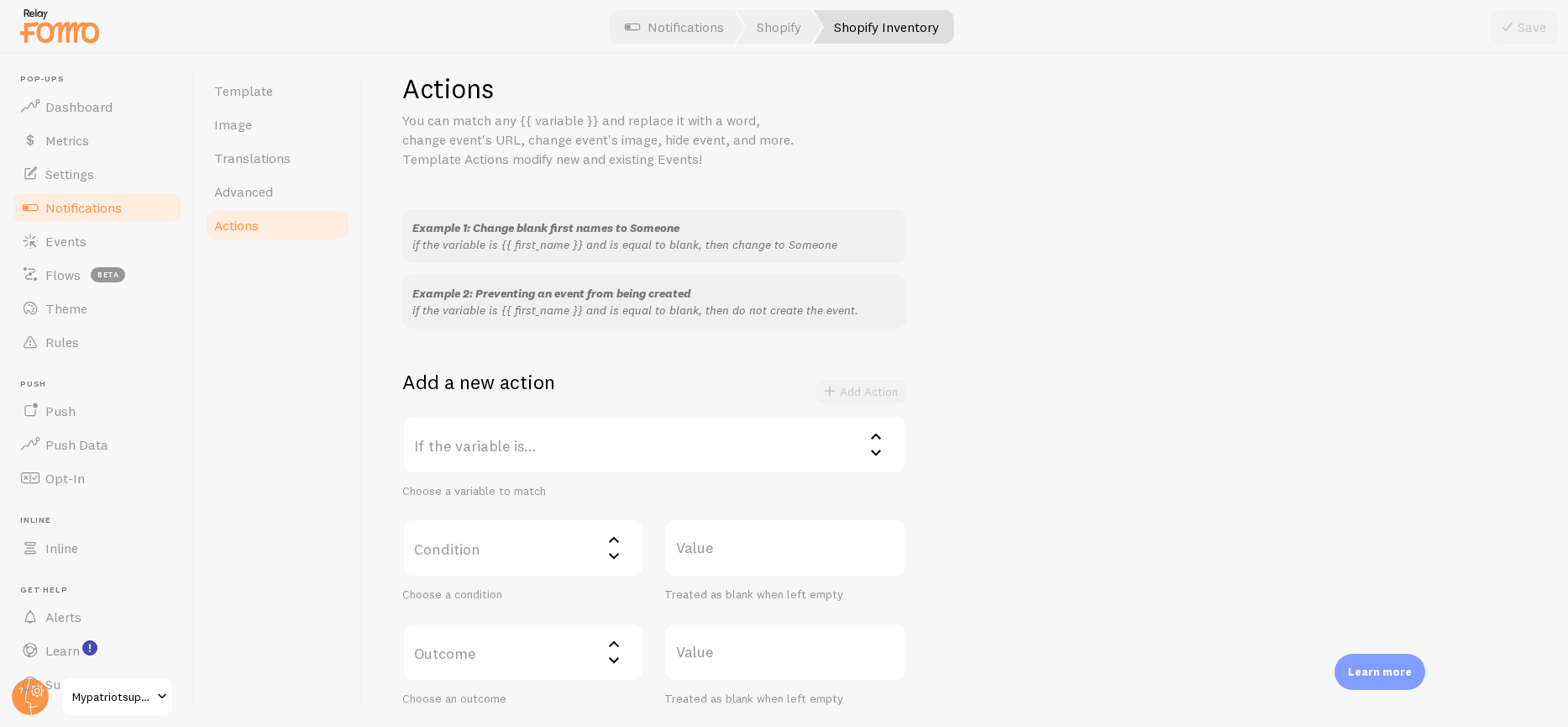
scroll to position [33, 0]
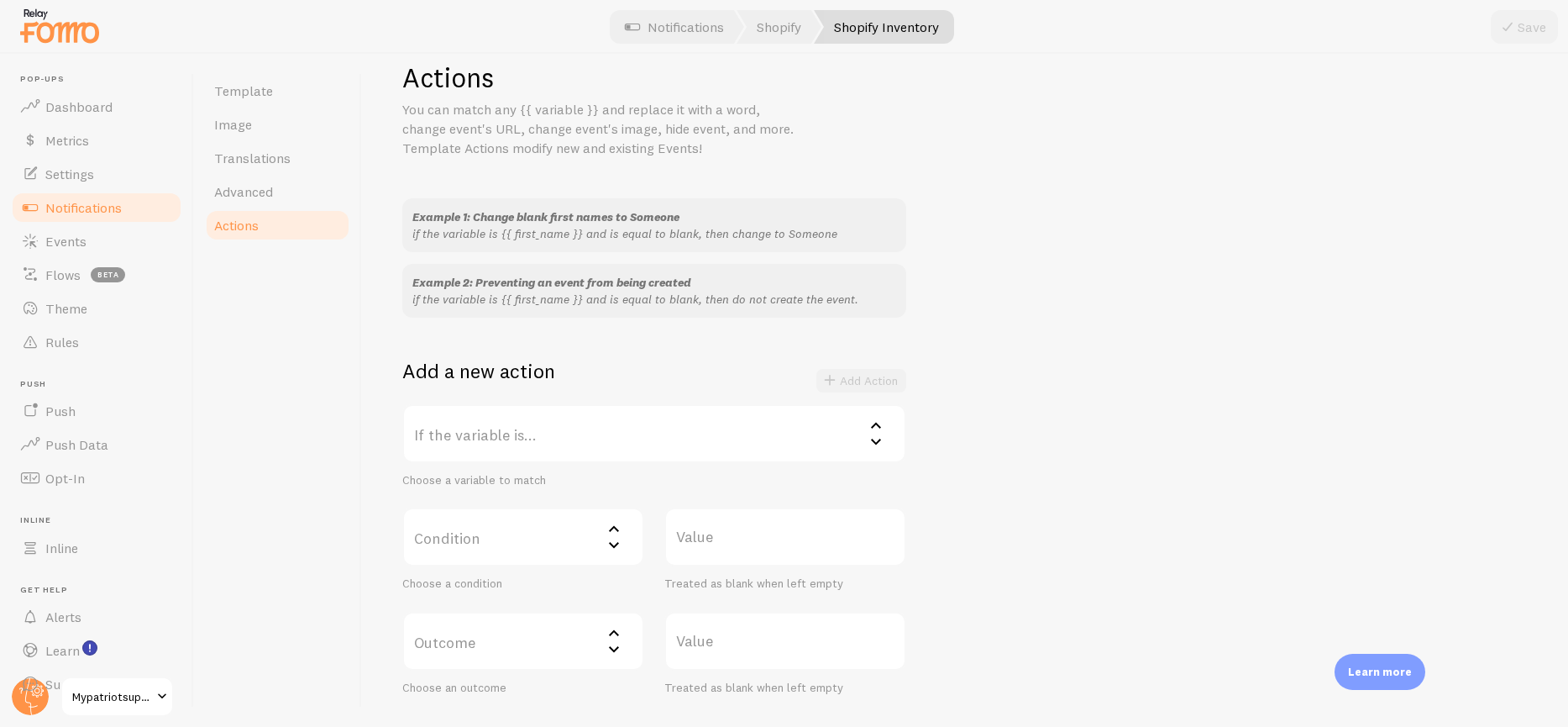
click at [518, 432] on label "If the variable is..." at bounding box center [654, 433] width 504 height 59
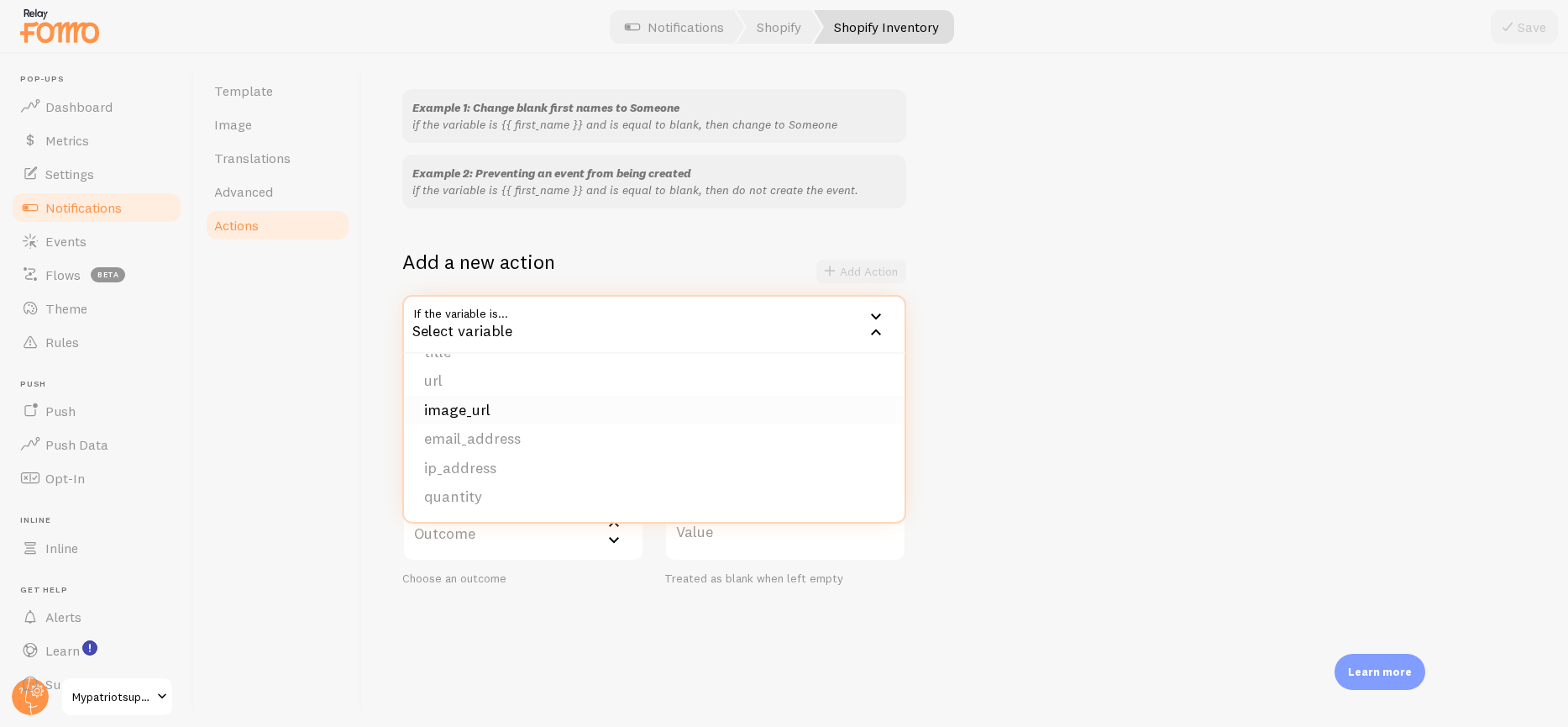
scroll to position [147, 0]
click at [341, 286] on div "Template Image Translations Advanced Actions" at bounding box center [278, 389] width 168 height 673
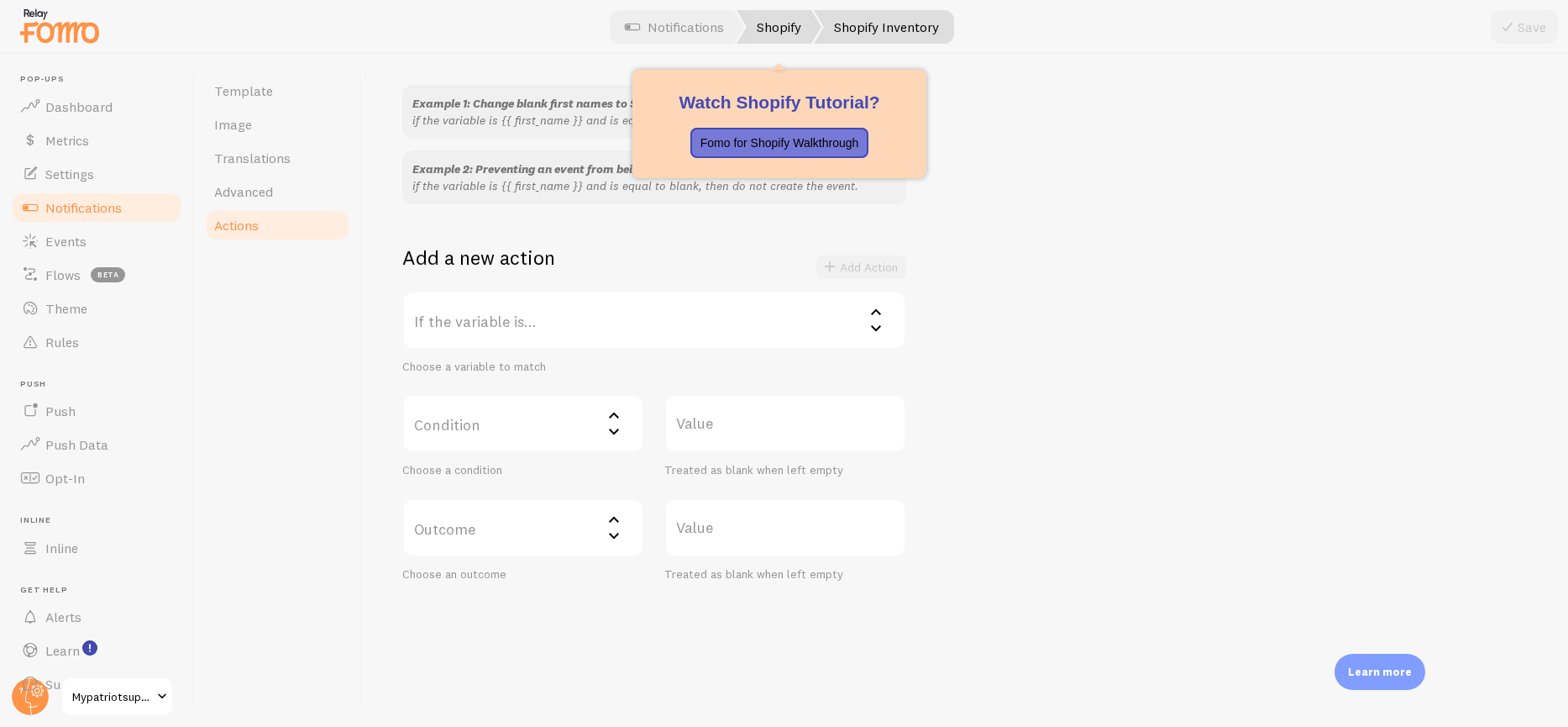
click at [777, 22] on link "Shopify" at bounding box center [779, 26] width 85 height 33
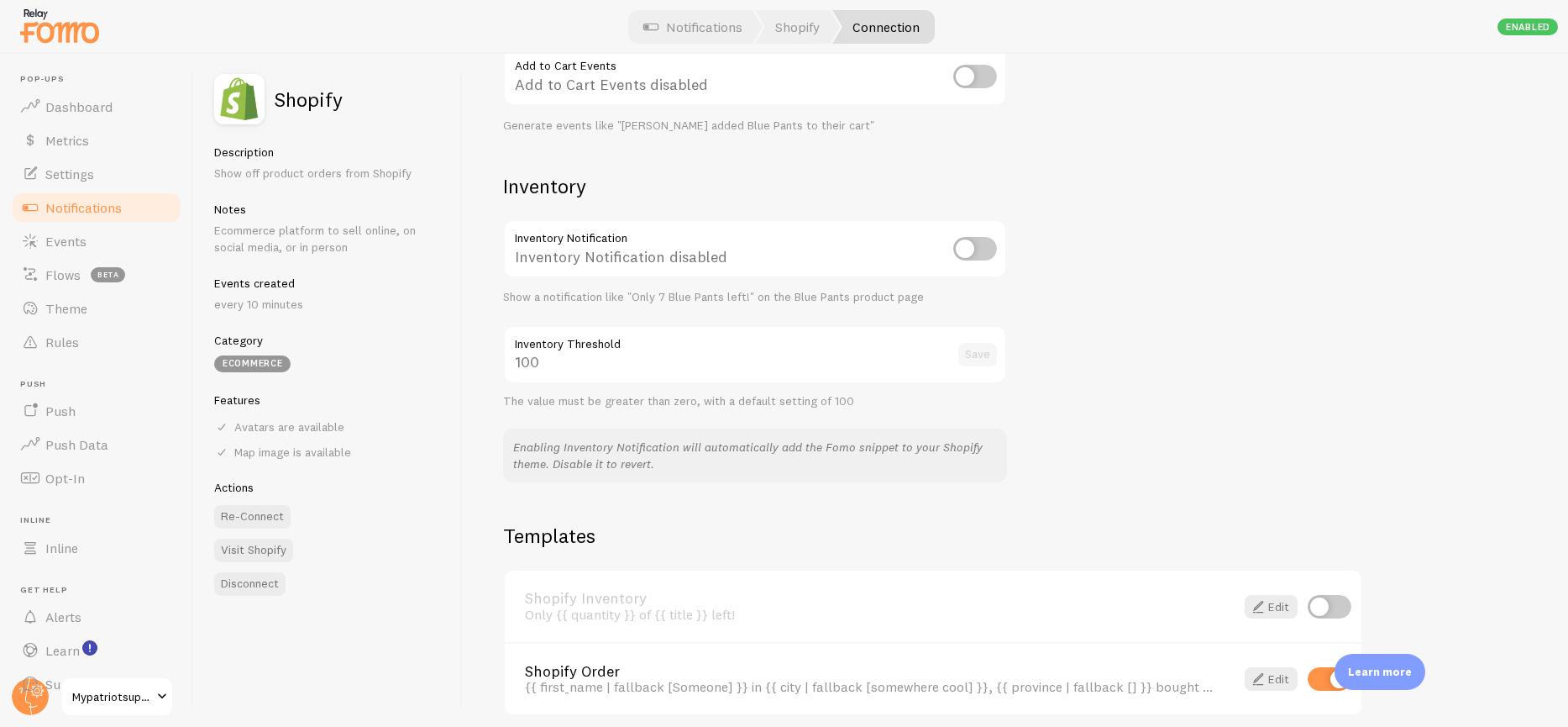
scroll to position [823, 0]
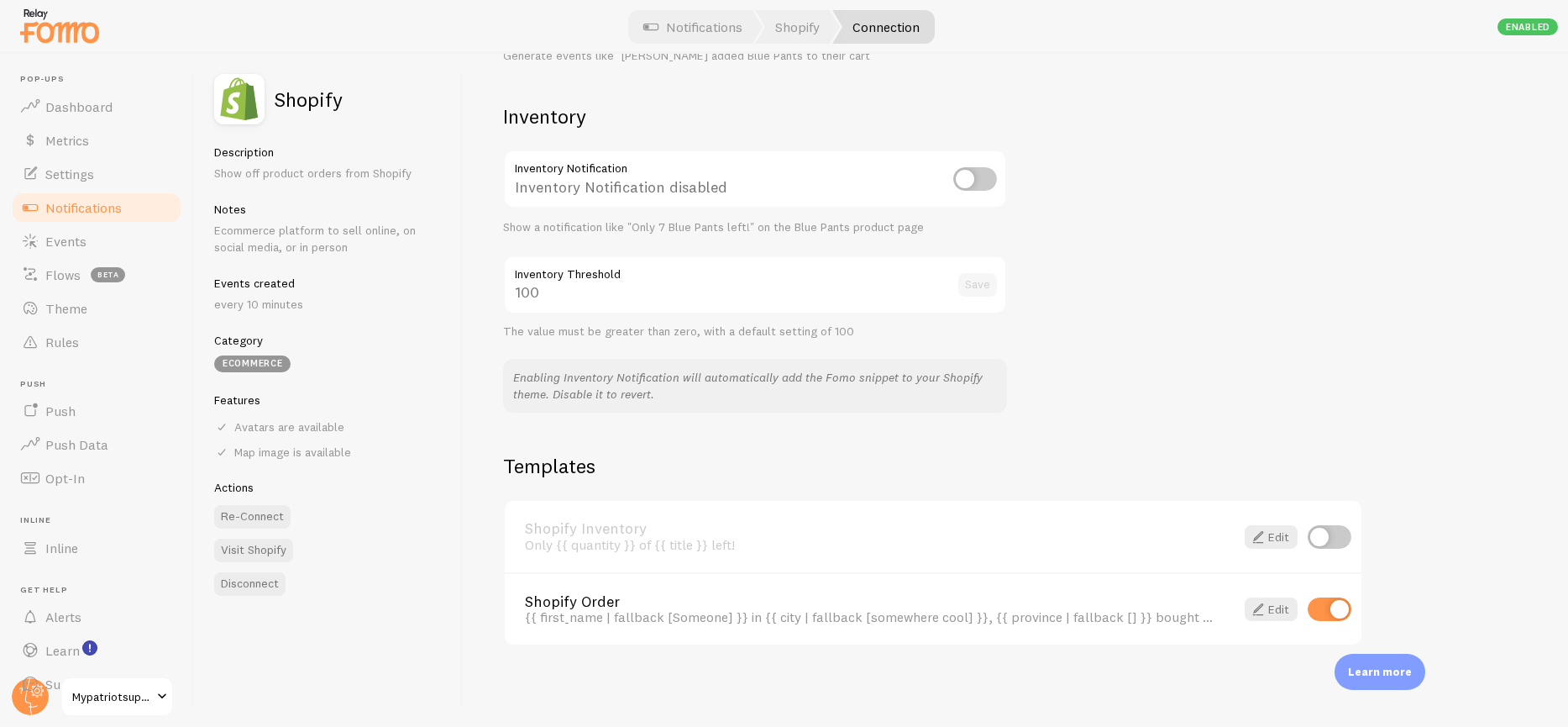
click at [582, 598] on link "Shopify Order" at bounding box center [870, 601] width 689 height 15
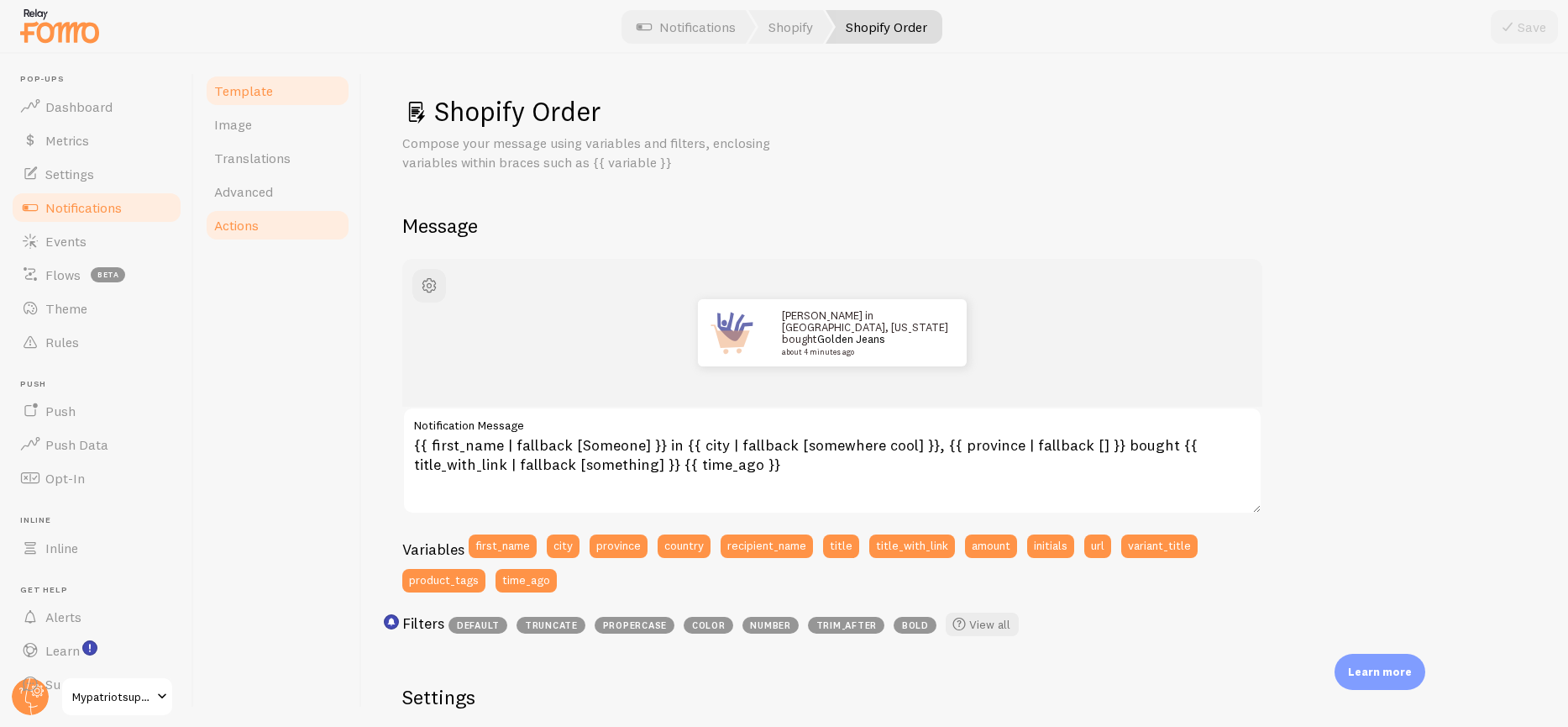
click at [225, 229] on span "Actions" at bounding box center [236, 225] width 44 height 17
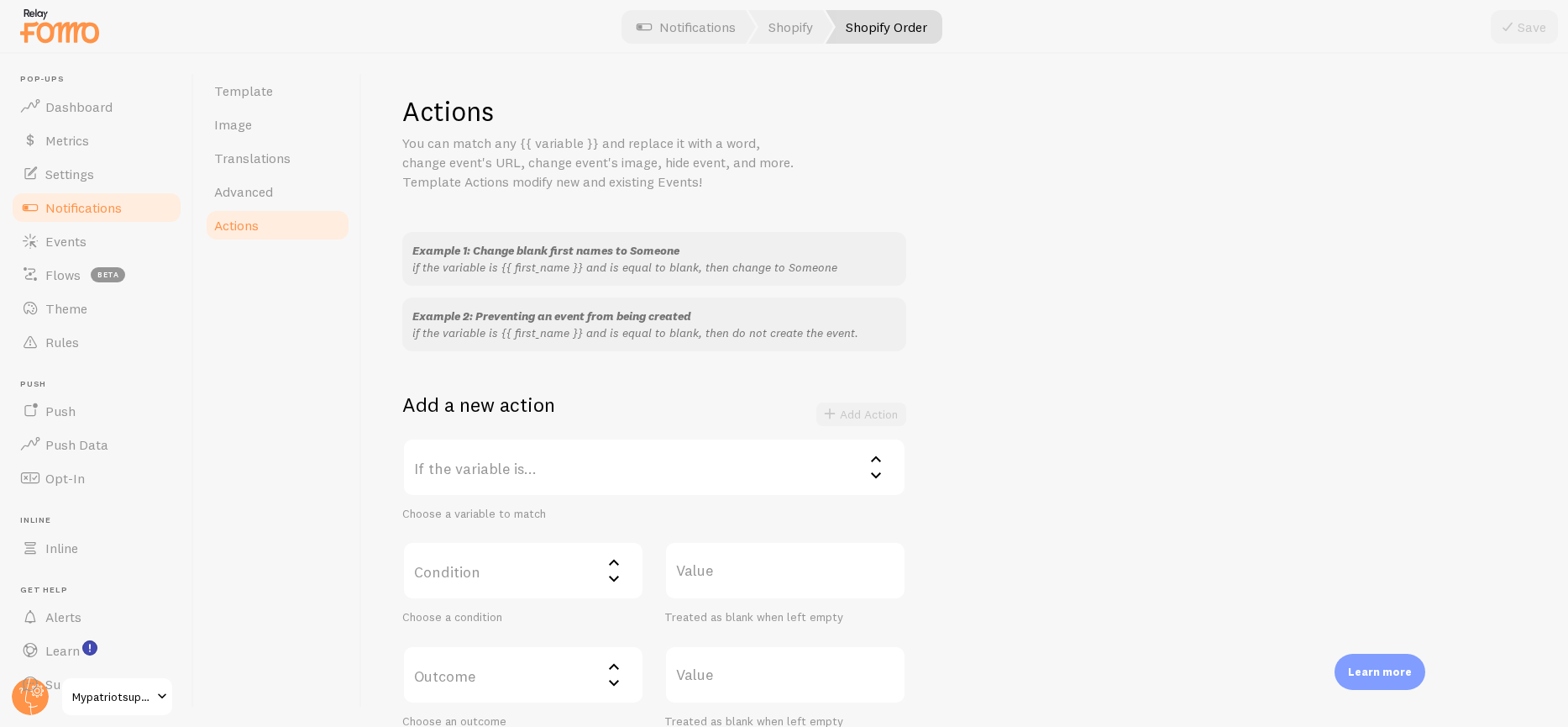
scroll to position [4, 0]
click at [547, 464] on label "If the variable is..." at bounding box center [654, 464] width 504 height 59
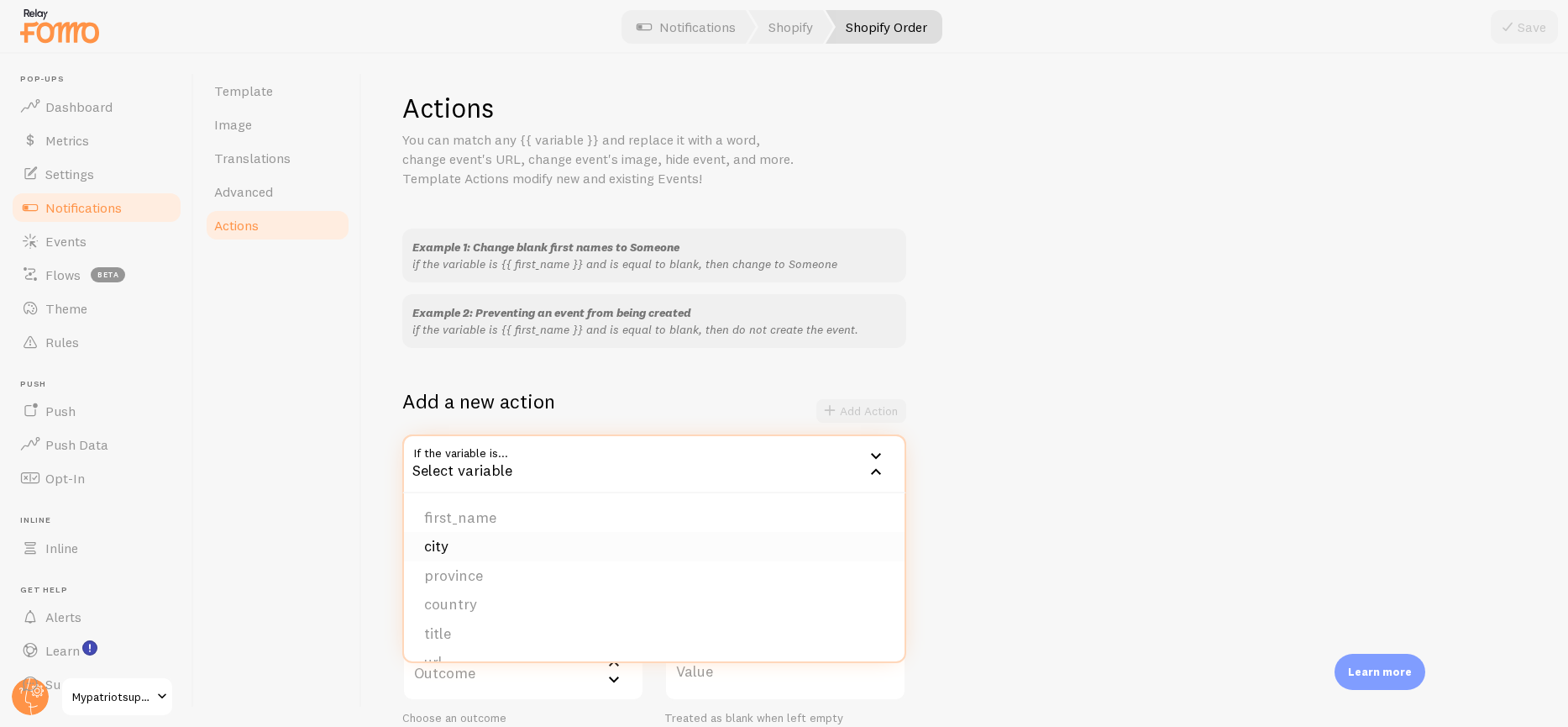
scroll to position [258, 0]
click at [464, 548] on li "amount" at bounding box center [653, 550] width 500 height 29
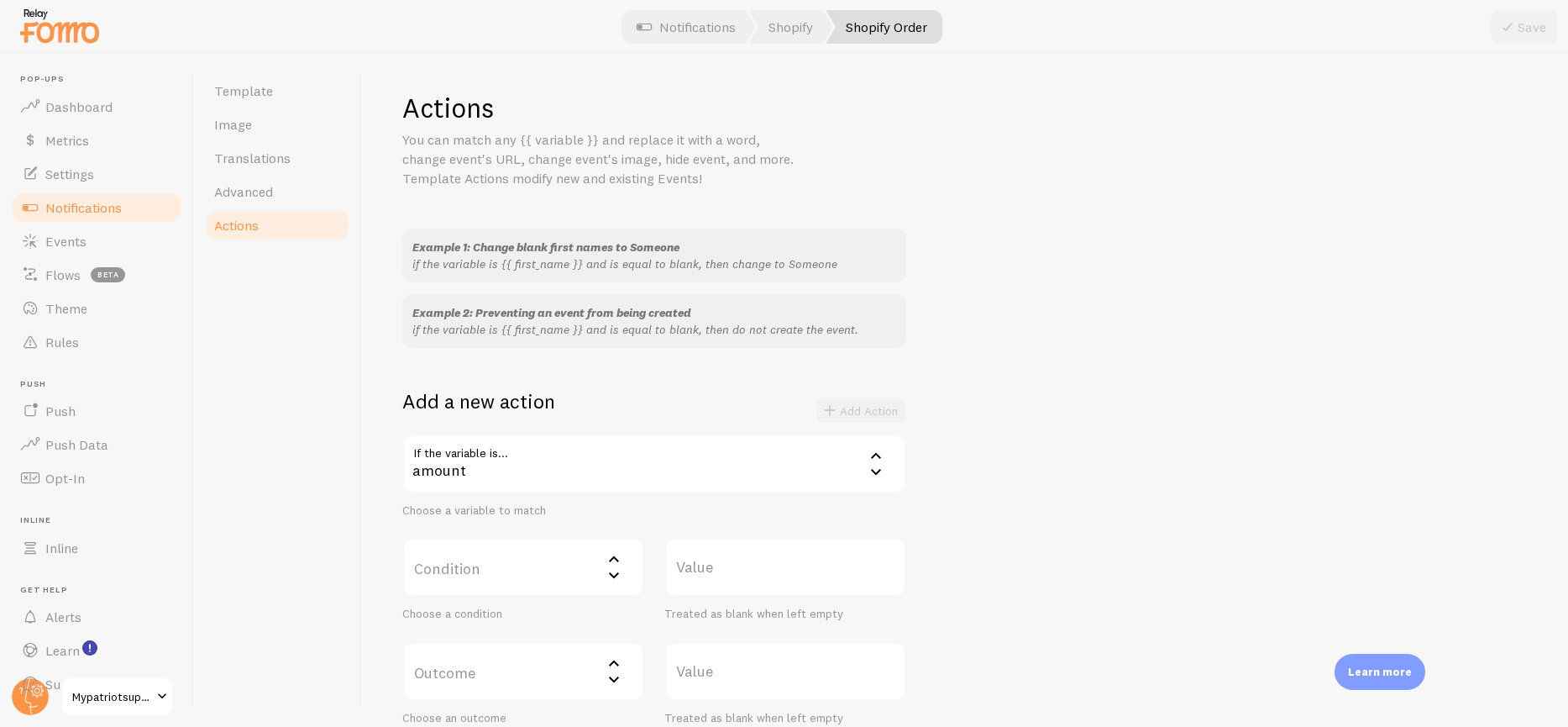
click at [513, 512] on div "Choose a variable to match" at bounding box center [654, 511] width 504 height 15
click at [508, 572] on label "Condition" at bounding box center [523, 567] width 242 height 59
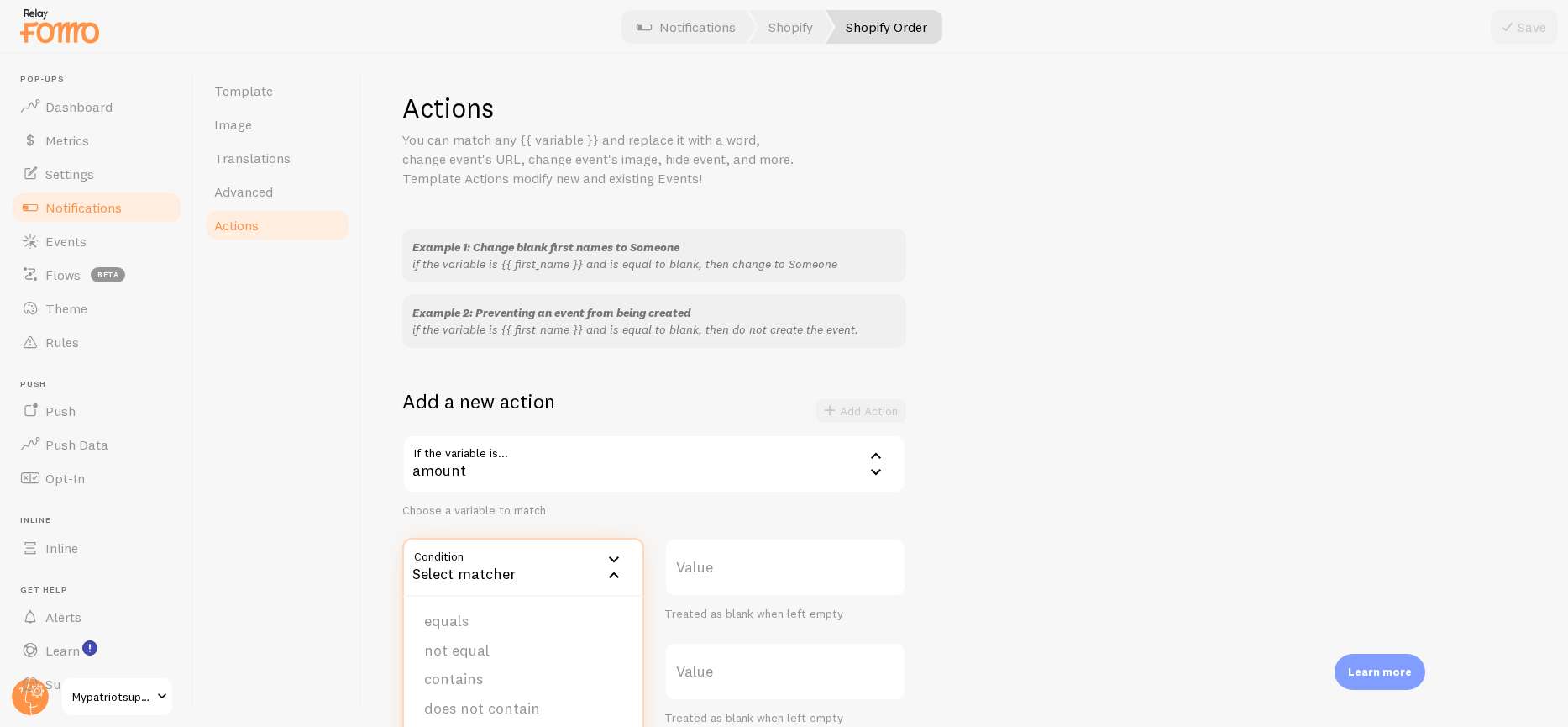
click at [1077, 453] on div "Example 1: Change blank first names to Someone if the variable is {{ first_name…" at bounding box center [965, 476] width 1126 height 497
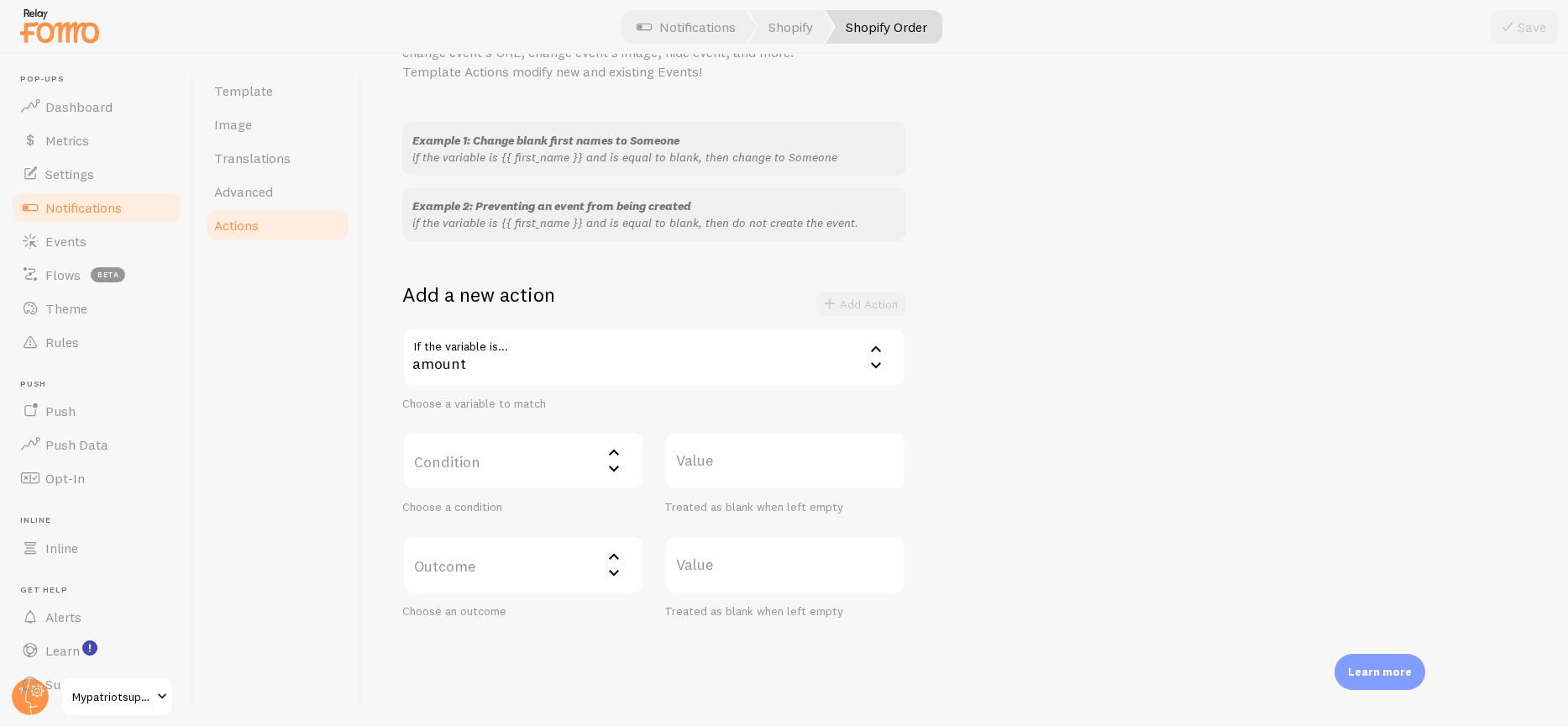
scroll to position [129, 0]
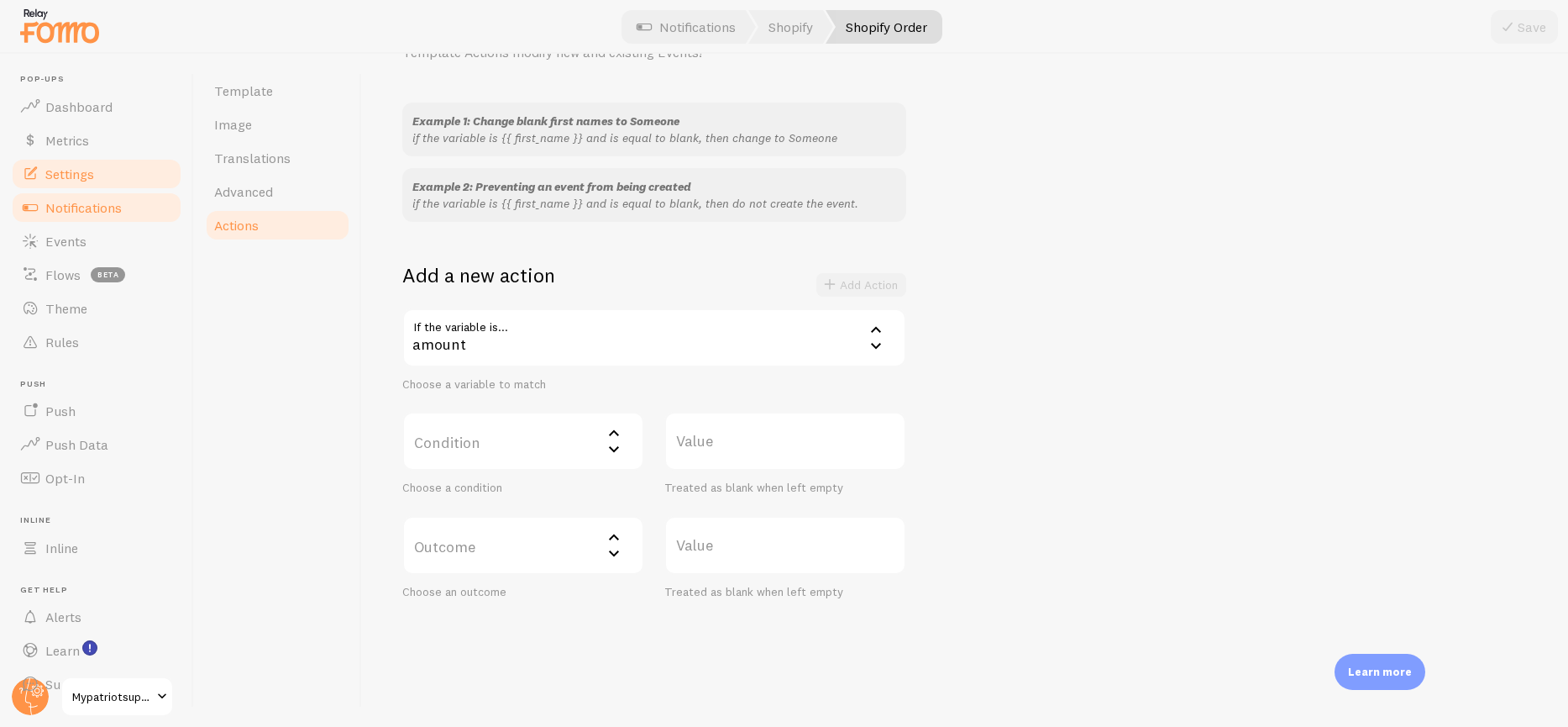
click at [79, 171] on span "Settings" at bounding box center [70, 174] width 49 height 17
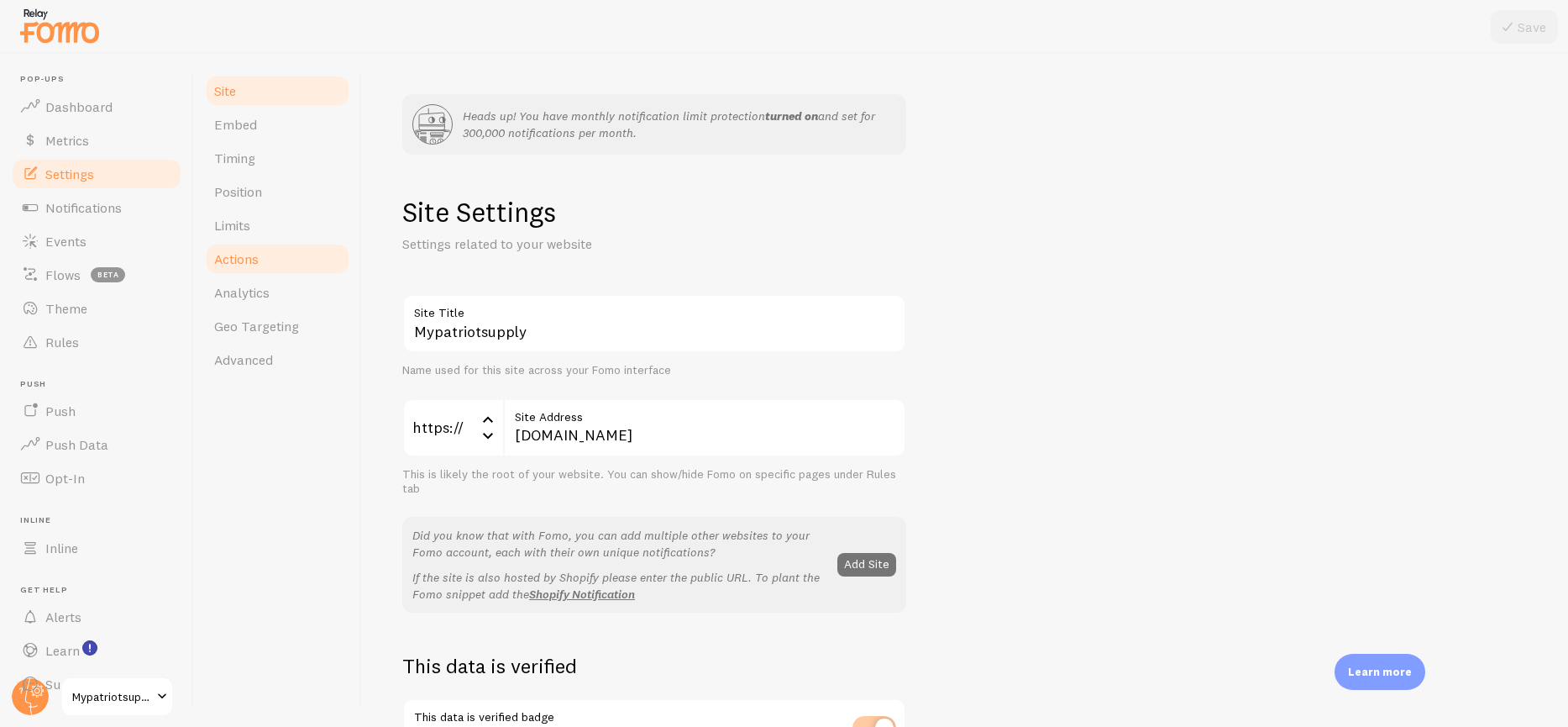
click at [237, 258] on span "Actions" at bounding box center [236, 259] width 44 height 17
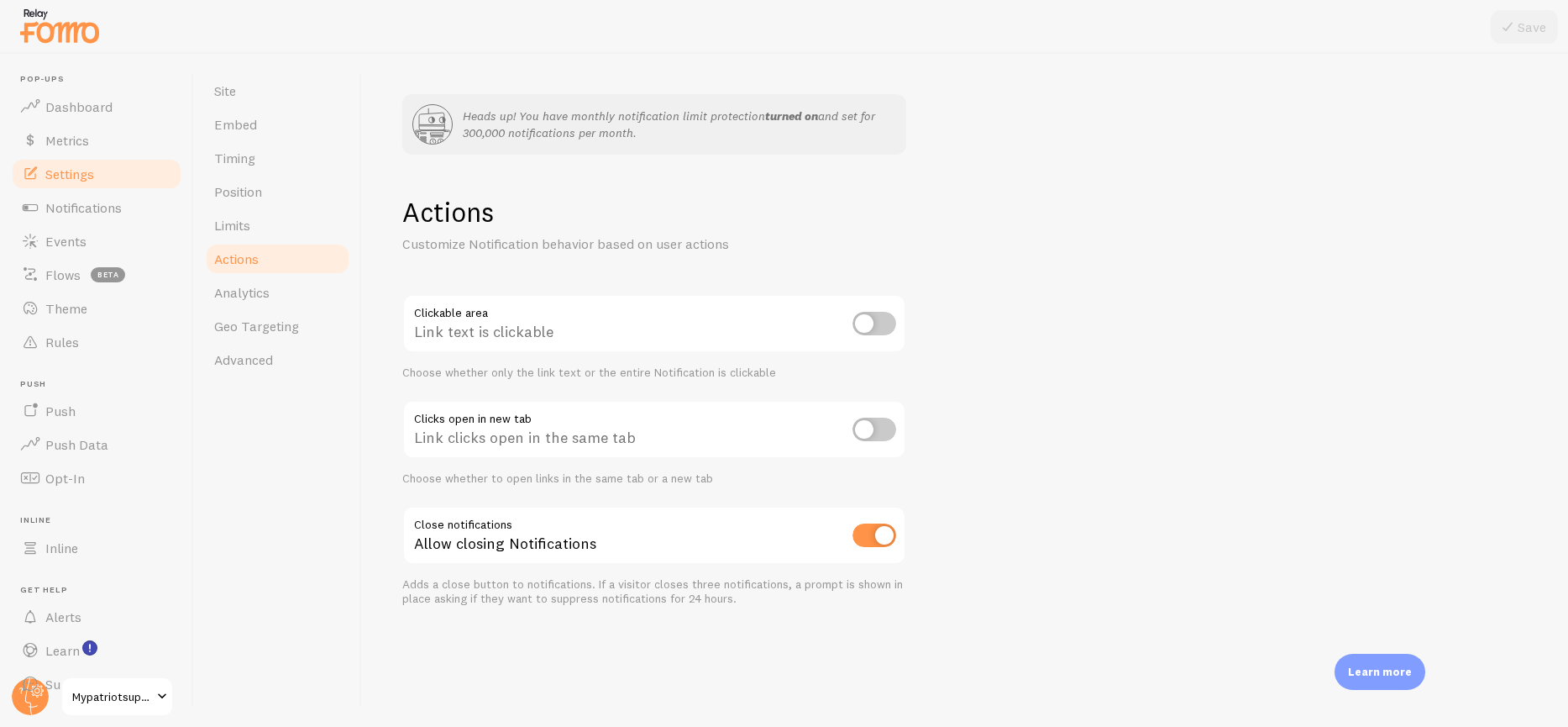
click at [875, 321] on input "checkbox" at bounding box center [874, 323] width 43 height 24
click at [884, 314] on input "checkbox" at bounding box center [874, 323] width 43 height 24
checkbox input "false"
click at [94, 207] on span "Notifications" at bounding box center [83, 207] width 76 height 17
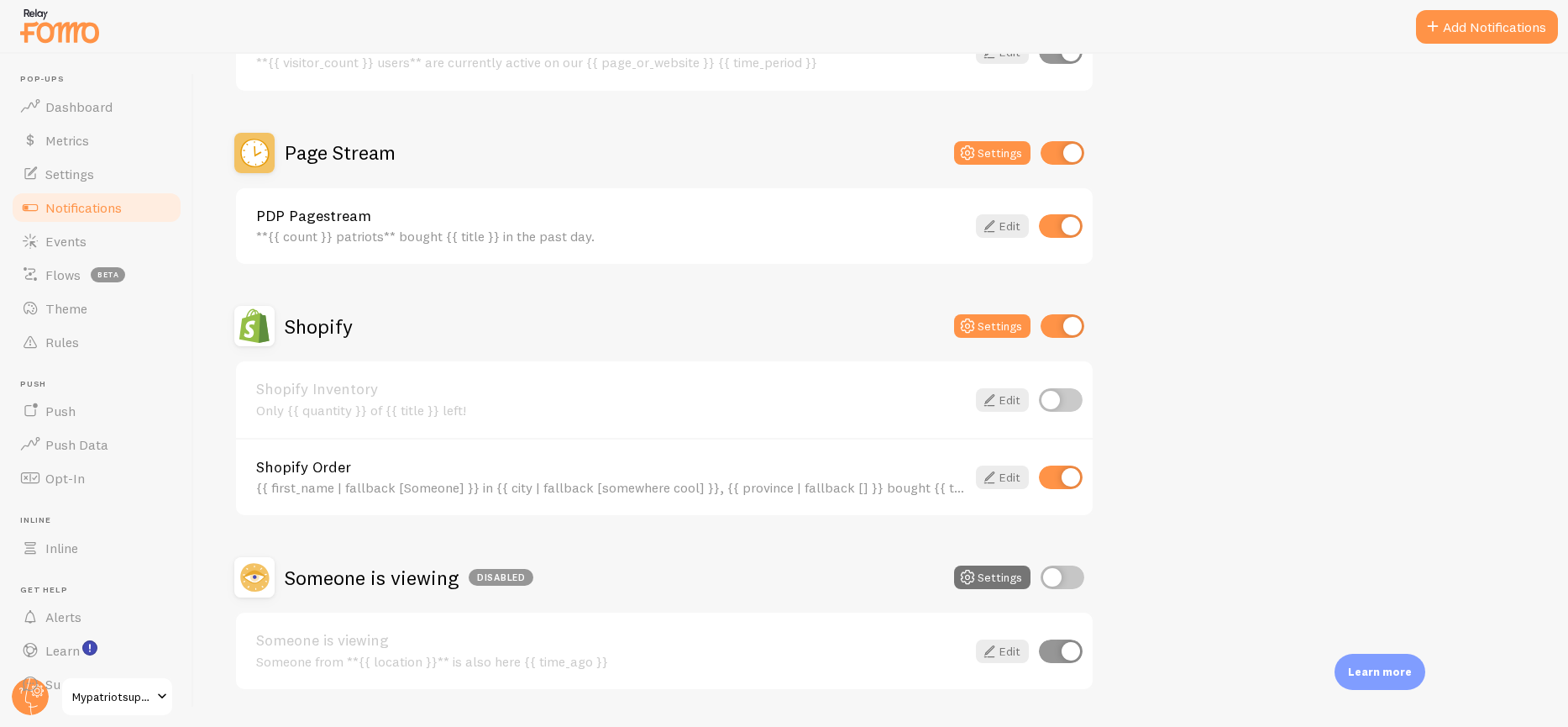
scroll to position [567, 0]
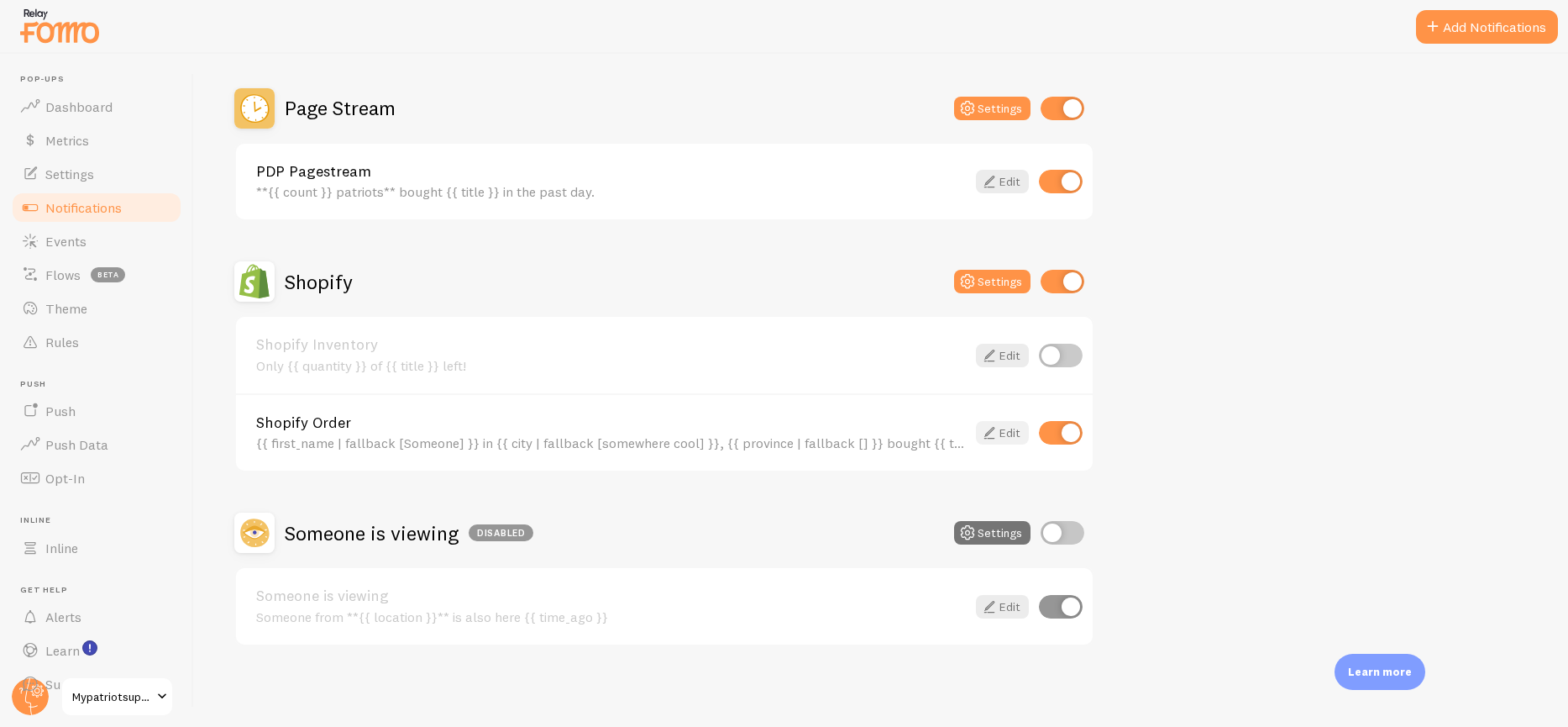
click at [998, 428] on icon at bounding box center [989, 433] width 20 height 20
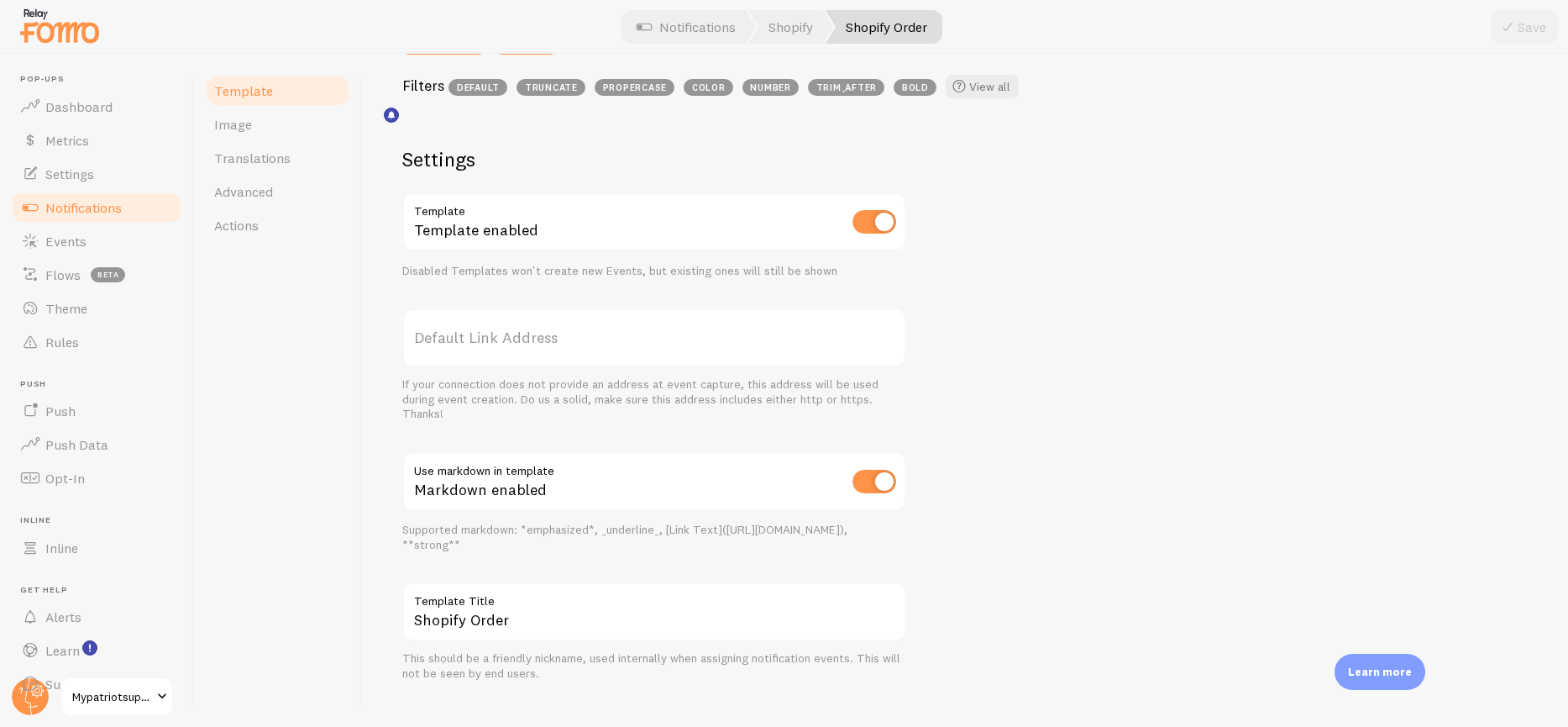
scroll to position [562, 0]
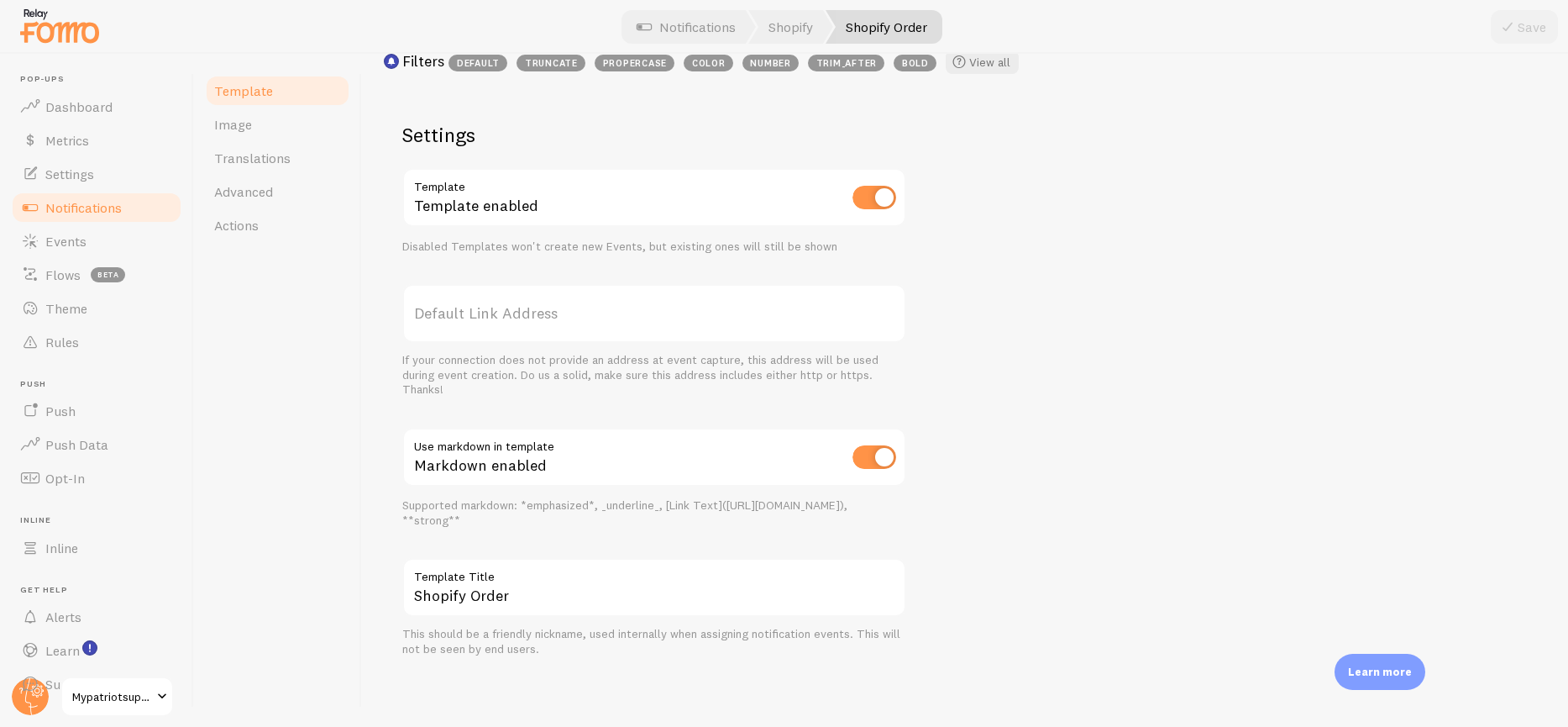
click at [577, 319] on label "Default Link Address" at bounding box center [654, 313] width 504 height 59
click at [577, 319] on input "Default Link Address" at bounding box center [654, 313] width 504 height 59
click at [252, 193] on span "Advanced" at bounding box center [243, 191] width 59 height 17
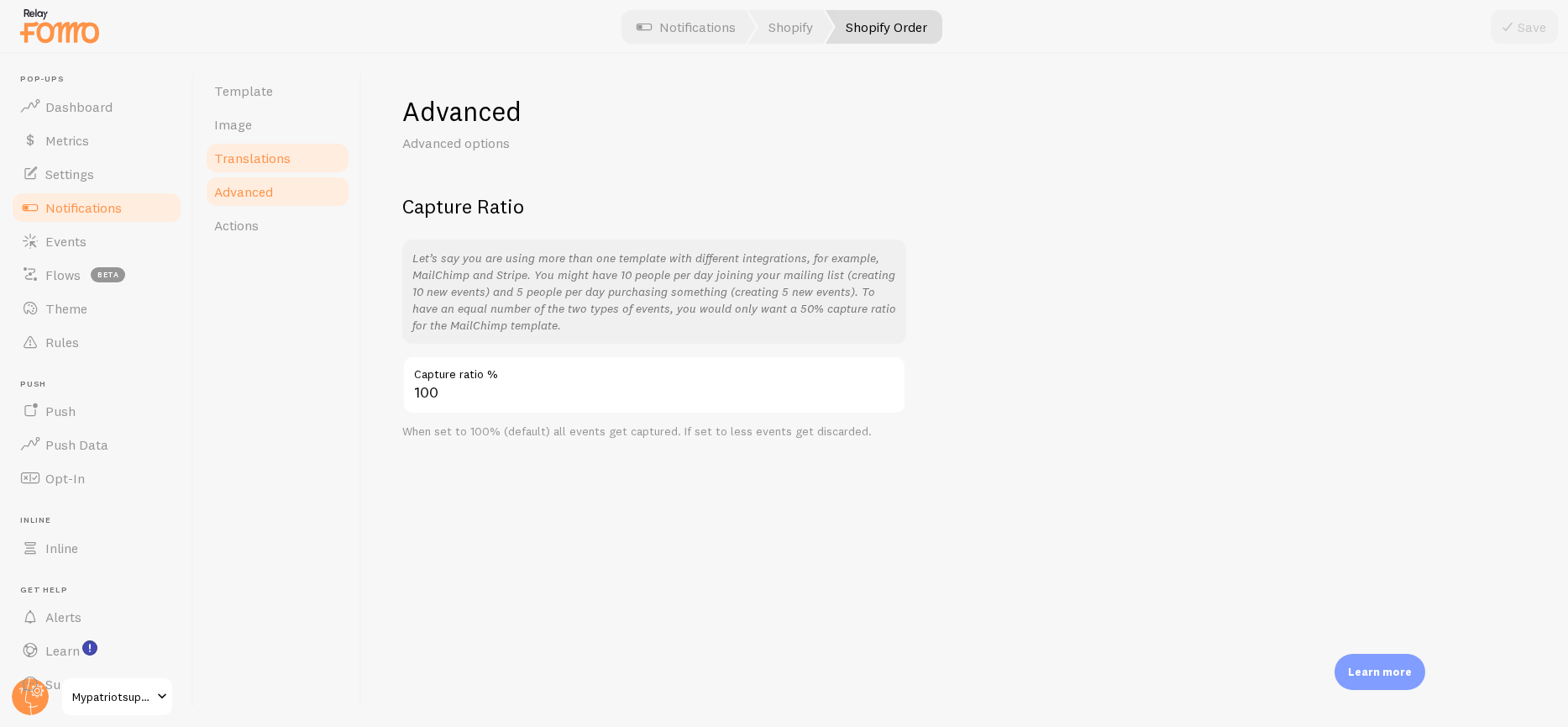
click at [244, 167] on link "Translations" at bounding box center [278, 158] width 147 height 33
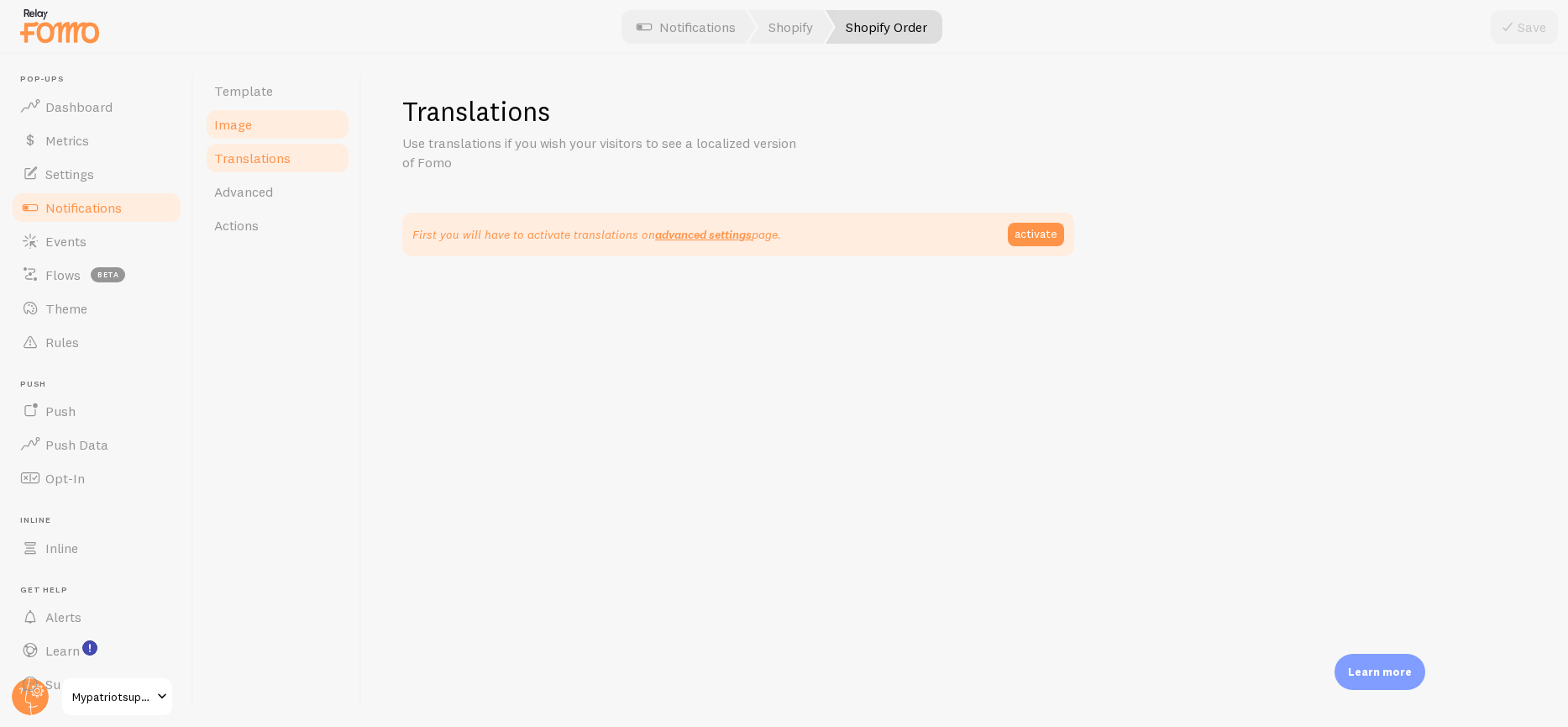
click at [253, 124] on link "Image" at bounding box center [278, 124] width 147 height 33
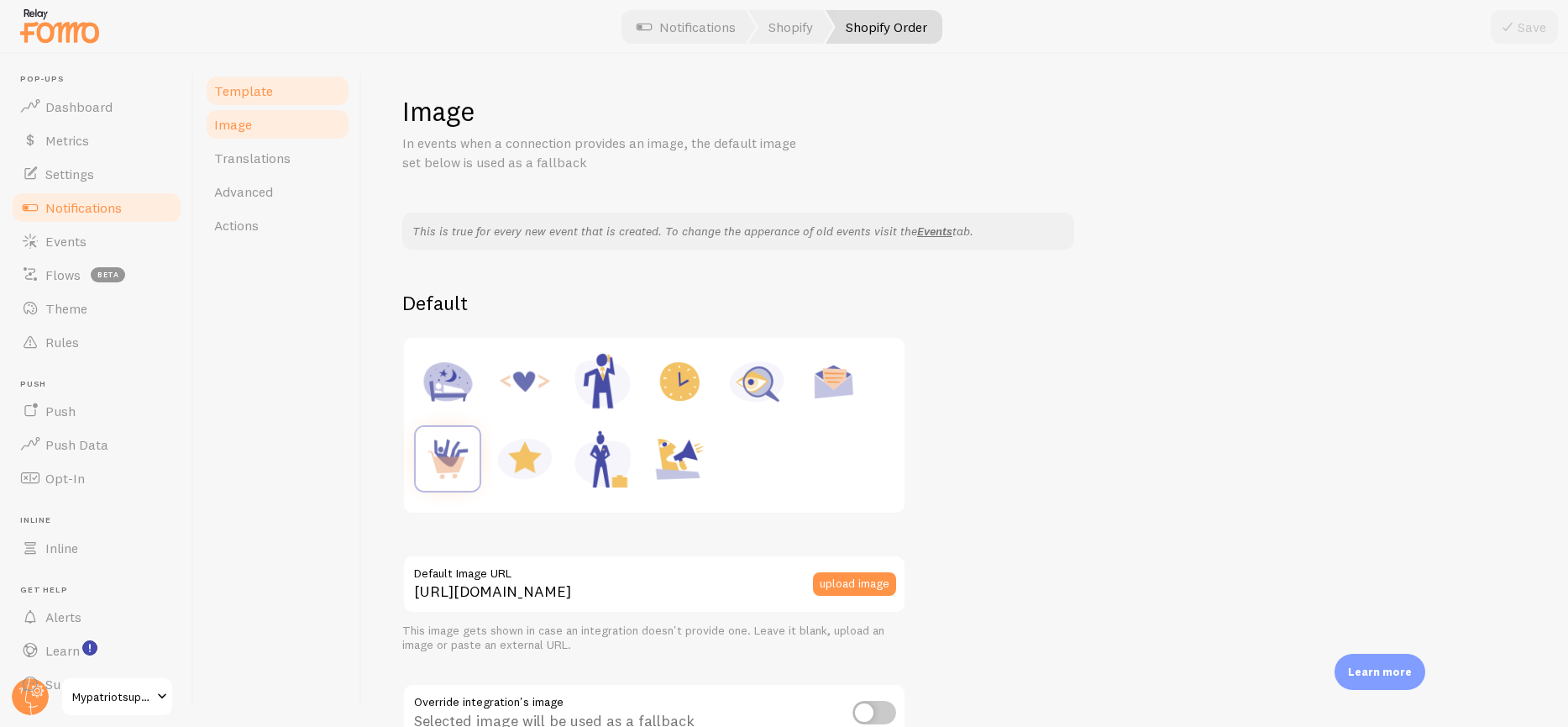
click at [255, 92] on span "Template" at bounding box center [243, 91] width 59 height 17
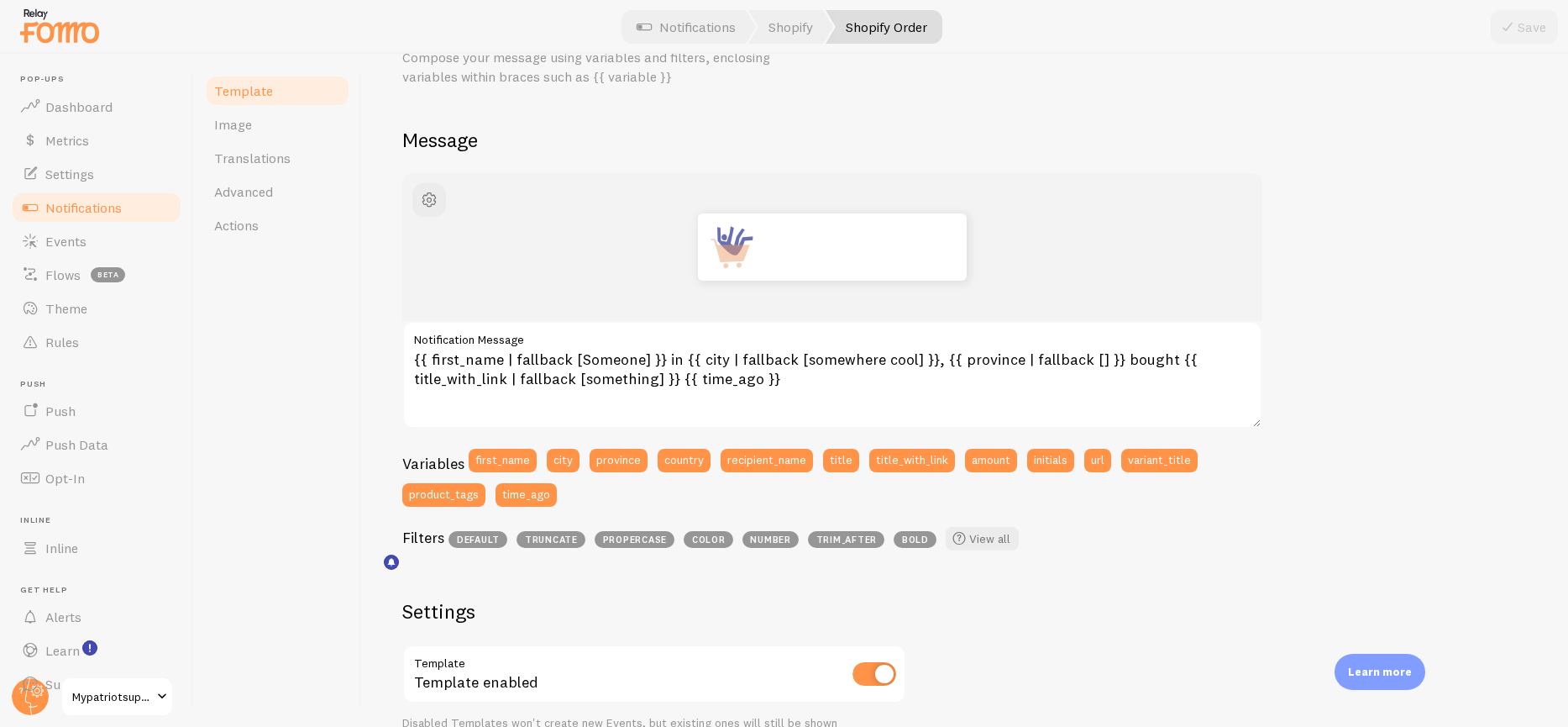
scroll to position [112, 0]
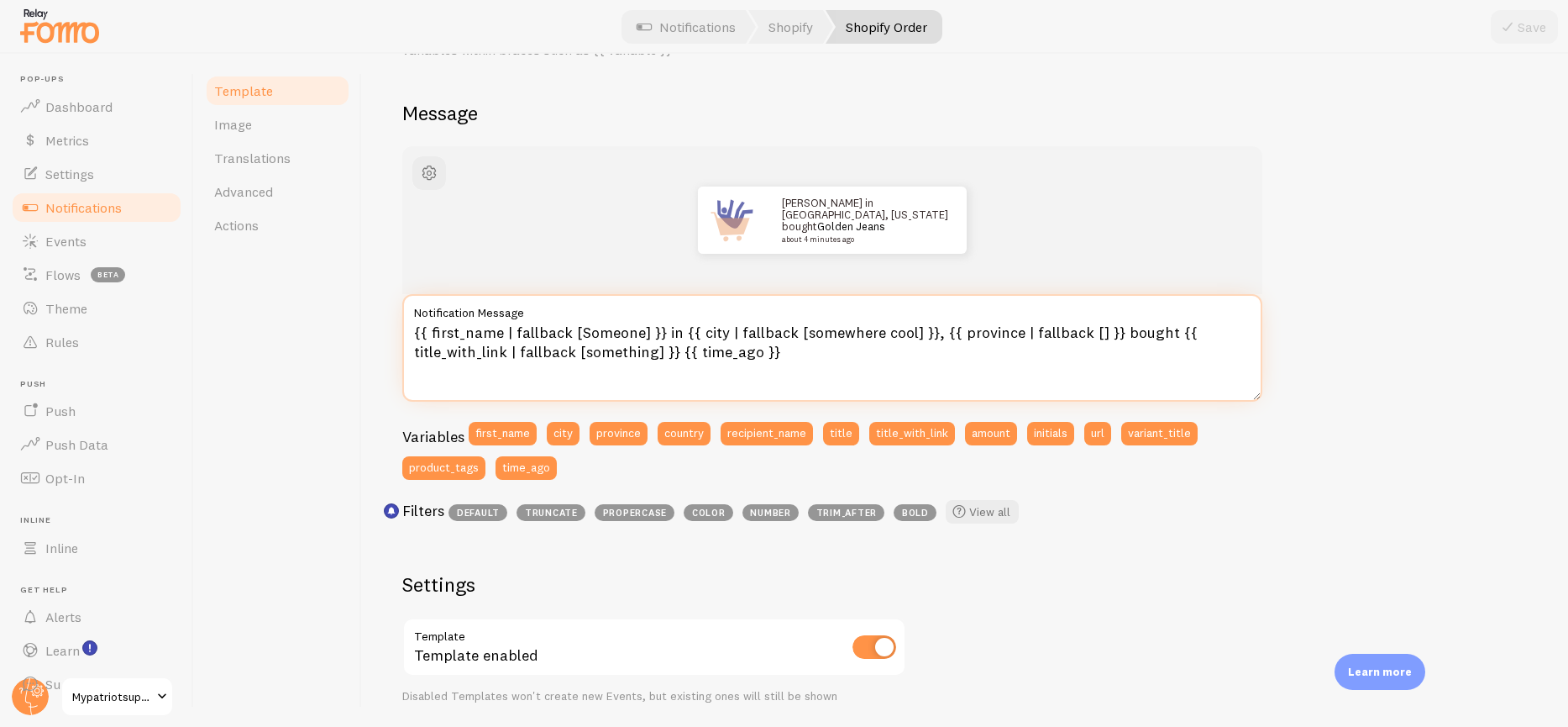
click at [496, 353] on textarea "{{ first_name | fallback [Someone] }} in {{ city | fallback [somewhere cool] }}…" at bounding box center [832, 348] width 860 height 108
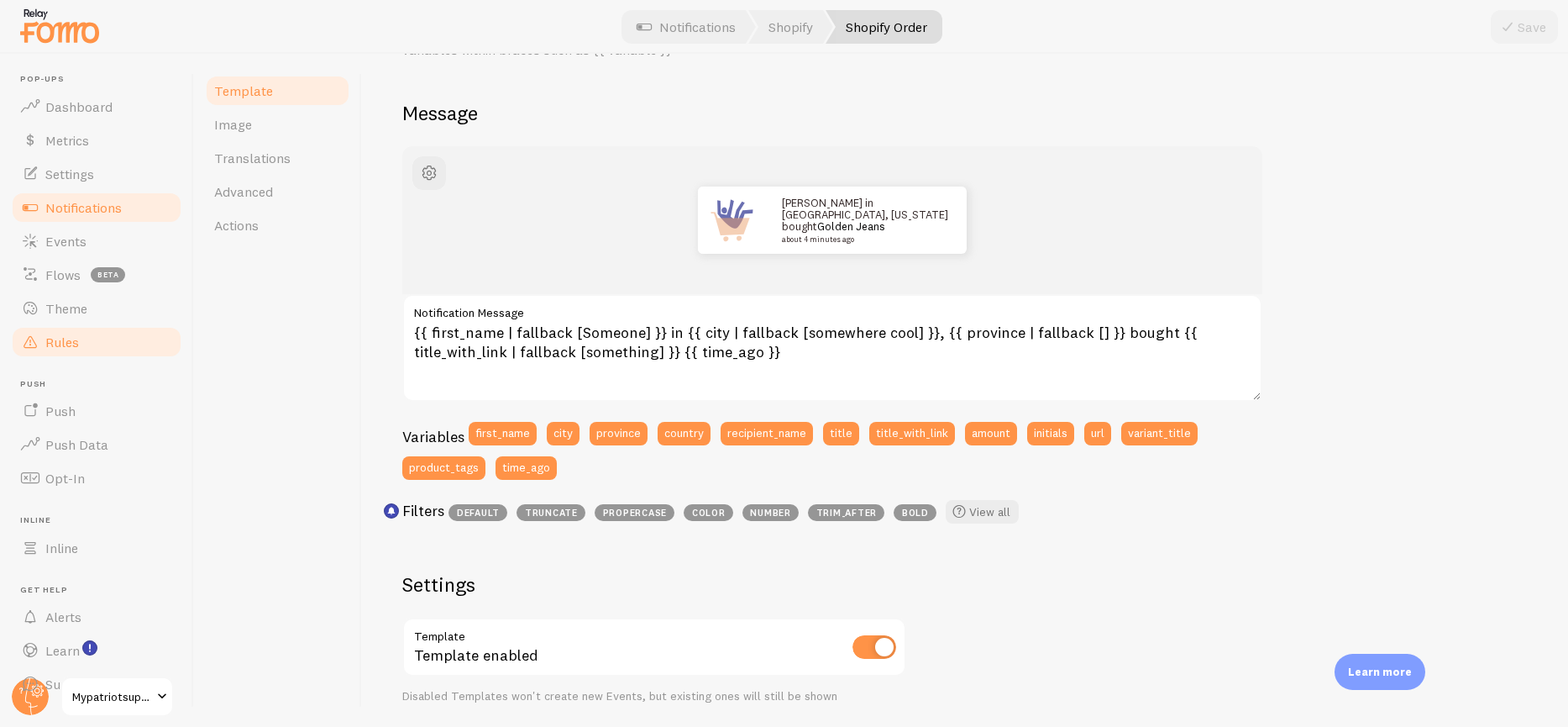
click at [75, 333] on span "Rules" at bounding box center [62, 341] width 33 height 17
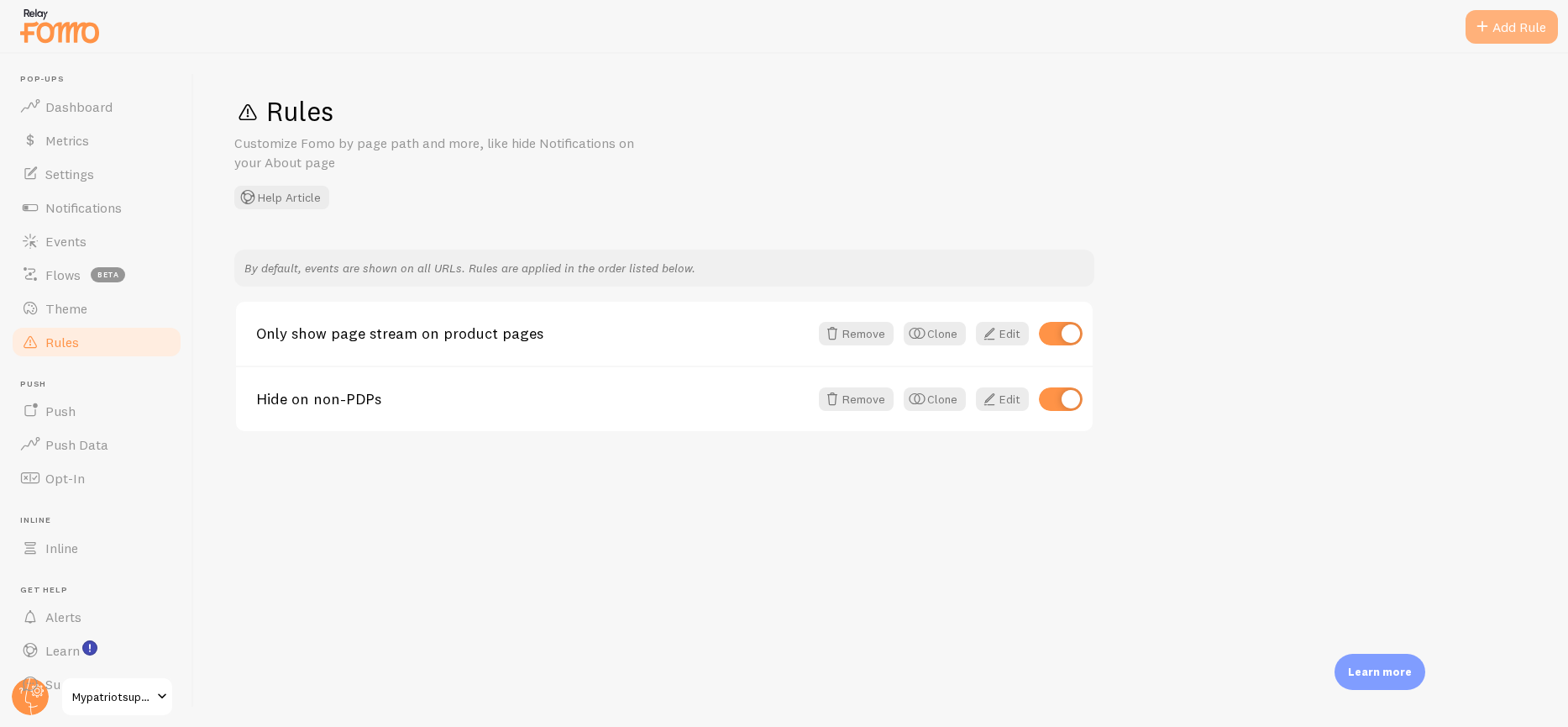
click at [1544, 29] on div "Add Rule" at bounding box center [1512, 26] width 92 height 33
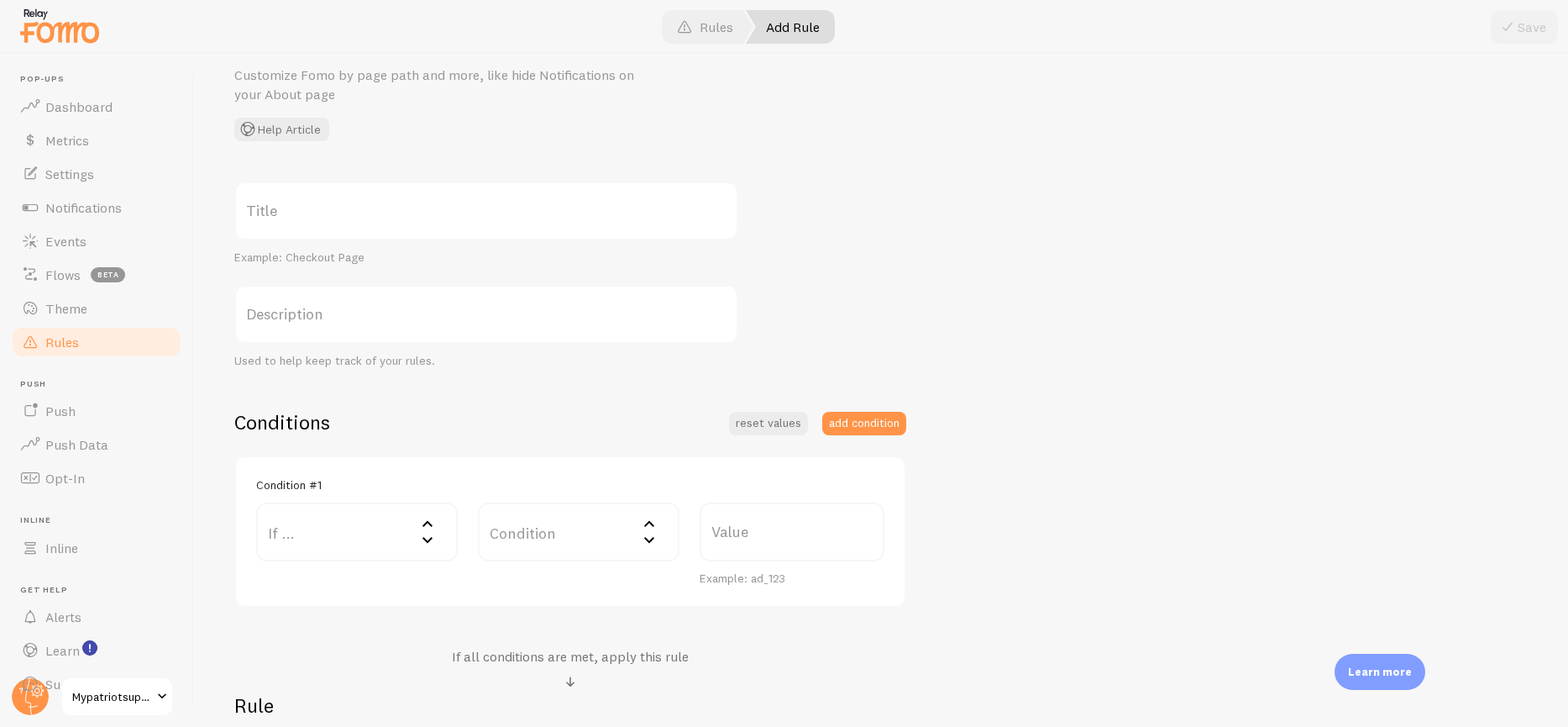
scroll to position [182, 0]
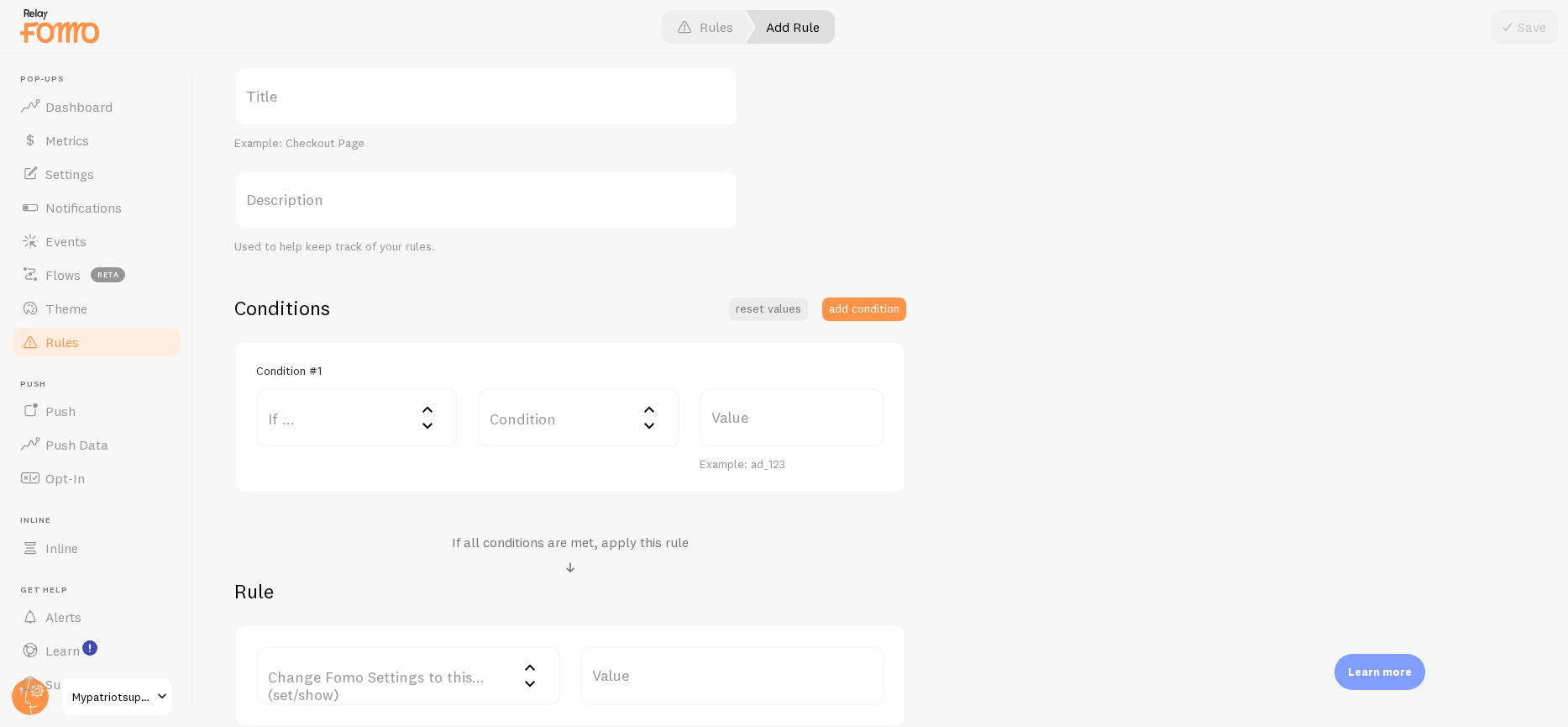
click at [333, 417] on label "If ..." at bounding box center [356, 417] width 202 height 59
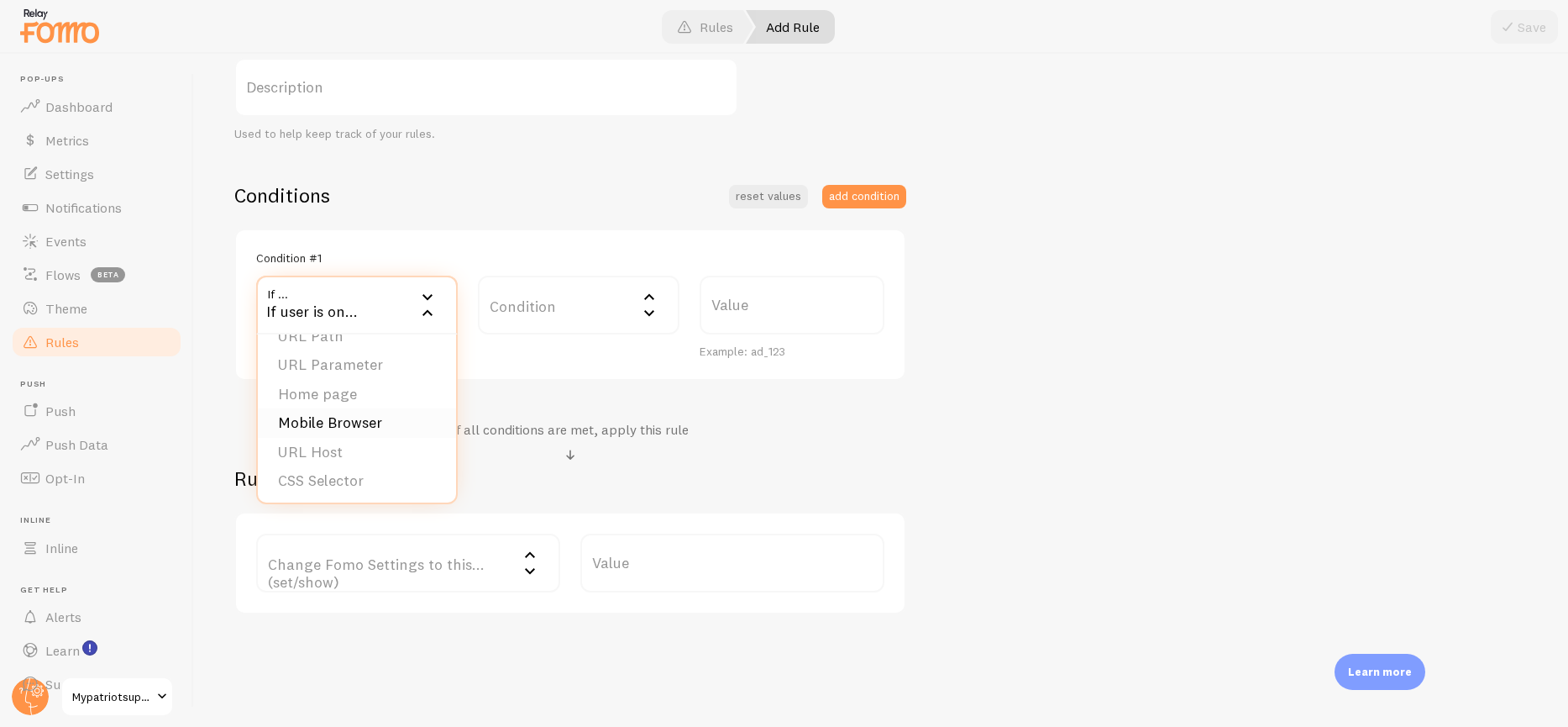
scroll to position [0, 0]
click at [337, 386] on li "URL Parameter" at bounding box center [356, 387] width 198 height 29
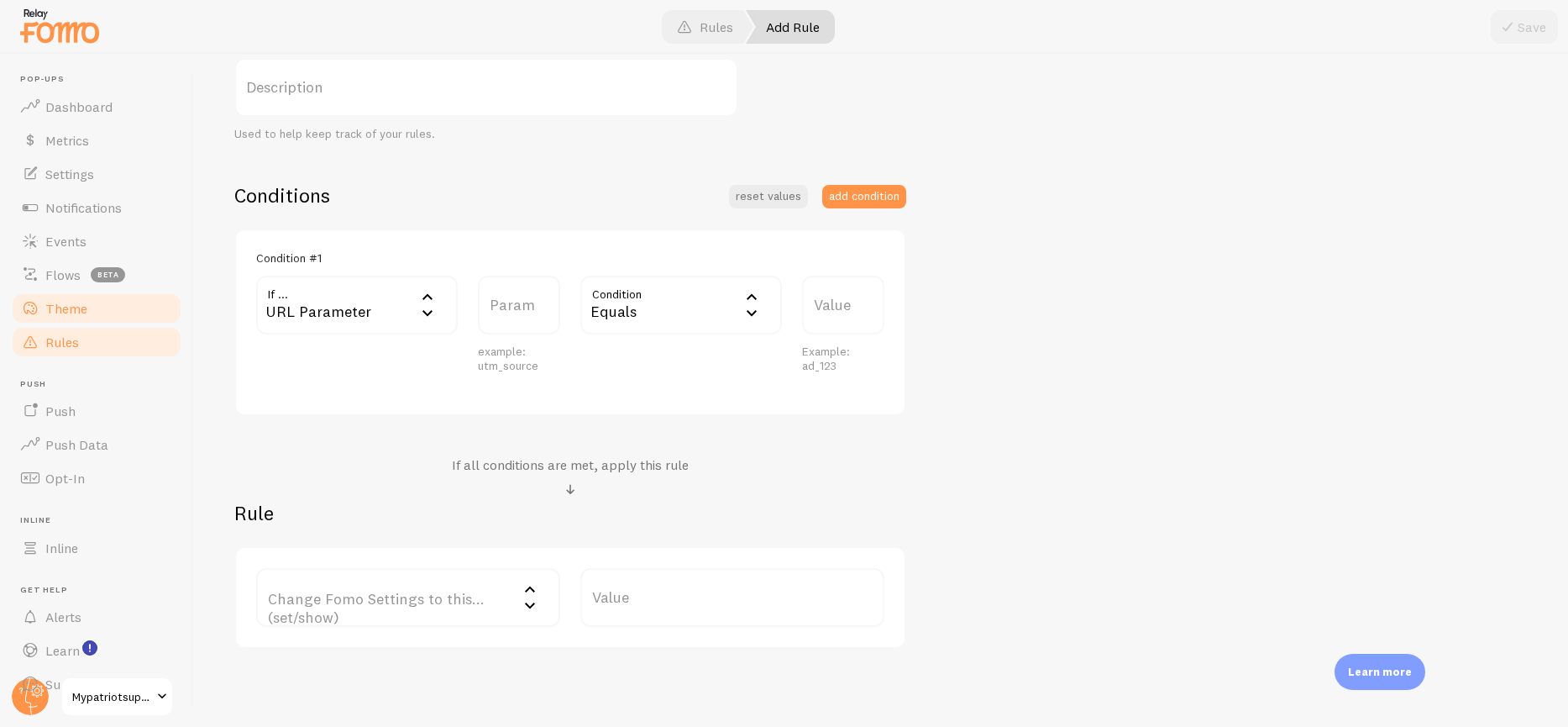
click at [53, 306] on span "Theme" at bounding box center [66, 308] width 42 height 17
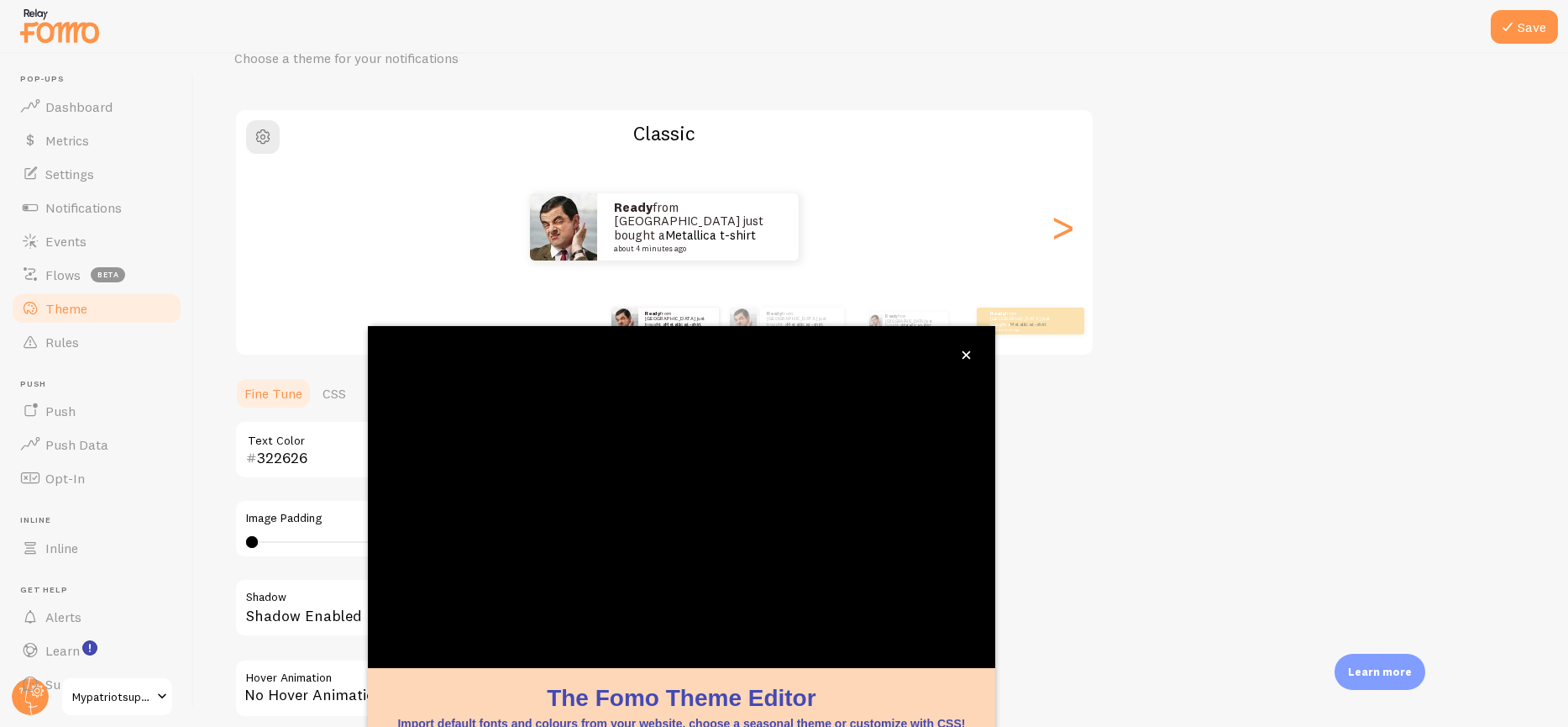
scroll to position [88, 0]
click at [339, 383] on link "CSS" at bounding box center [334, 390] width 43 height 33
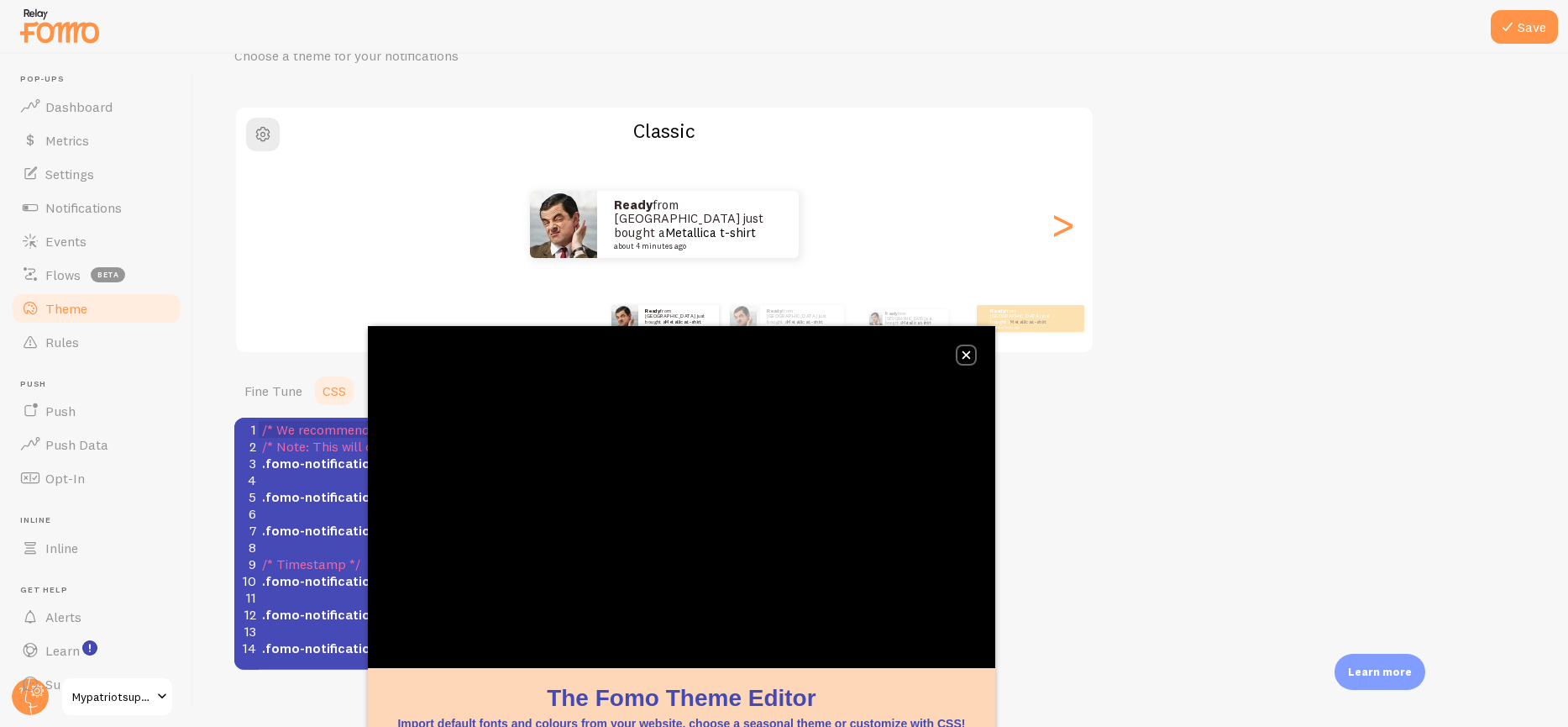
click at [970, 354] on icon "close," at bounding box center [966, 355] width 9 height 9
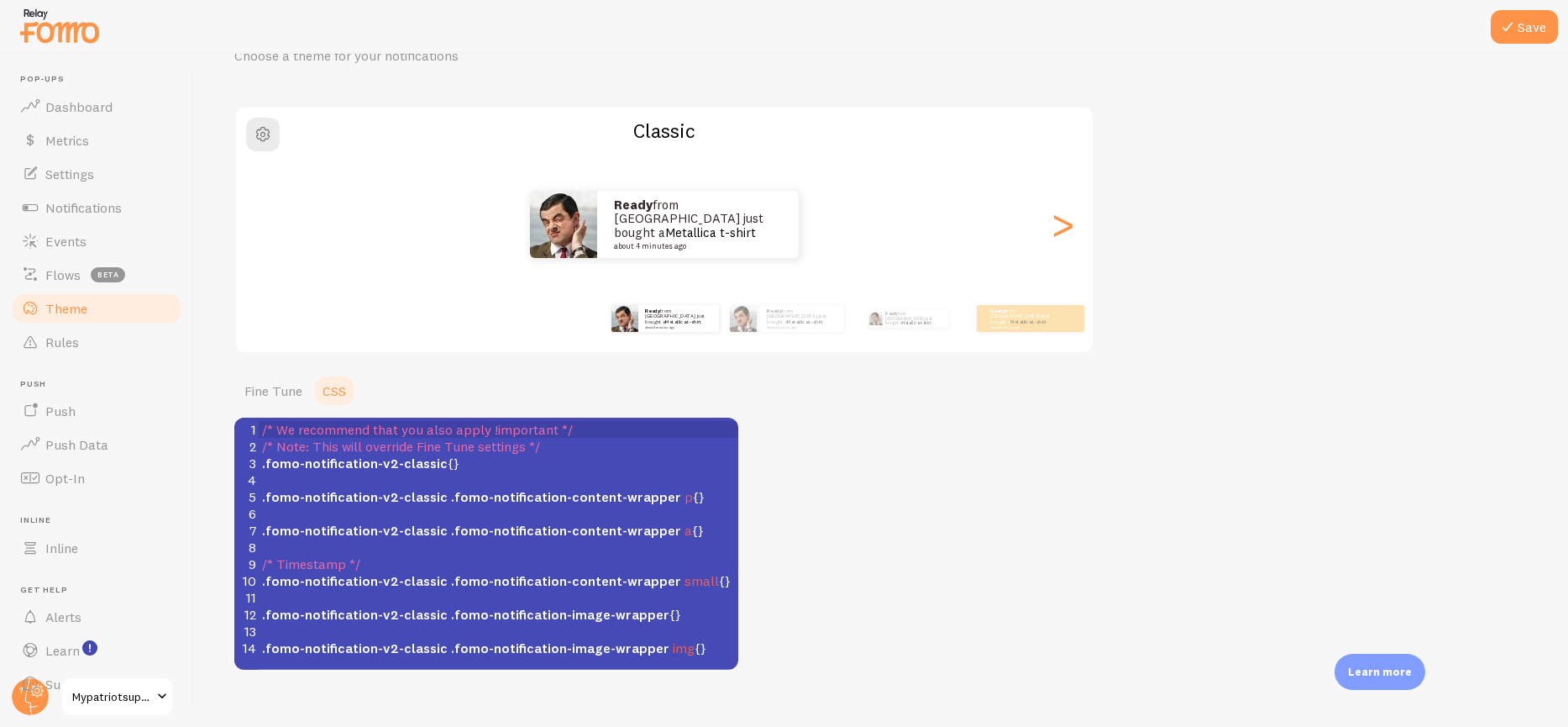
click at [967, 353] on div "Classic Ready from [GEOGRAPHIC_DATA] just bought a Metallica t-shirt about 4 mi…" at bounding box center [664, 230] width 860 height 248
click at [449, 464] on span ".fomo-notification-v2-classic {}" at bounding box center [361, 463] width 197 height 17
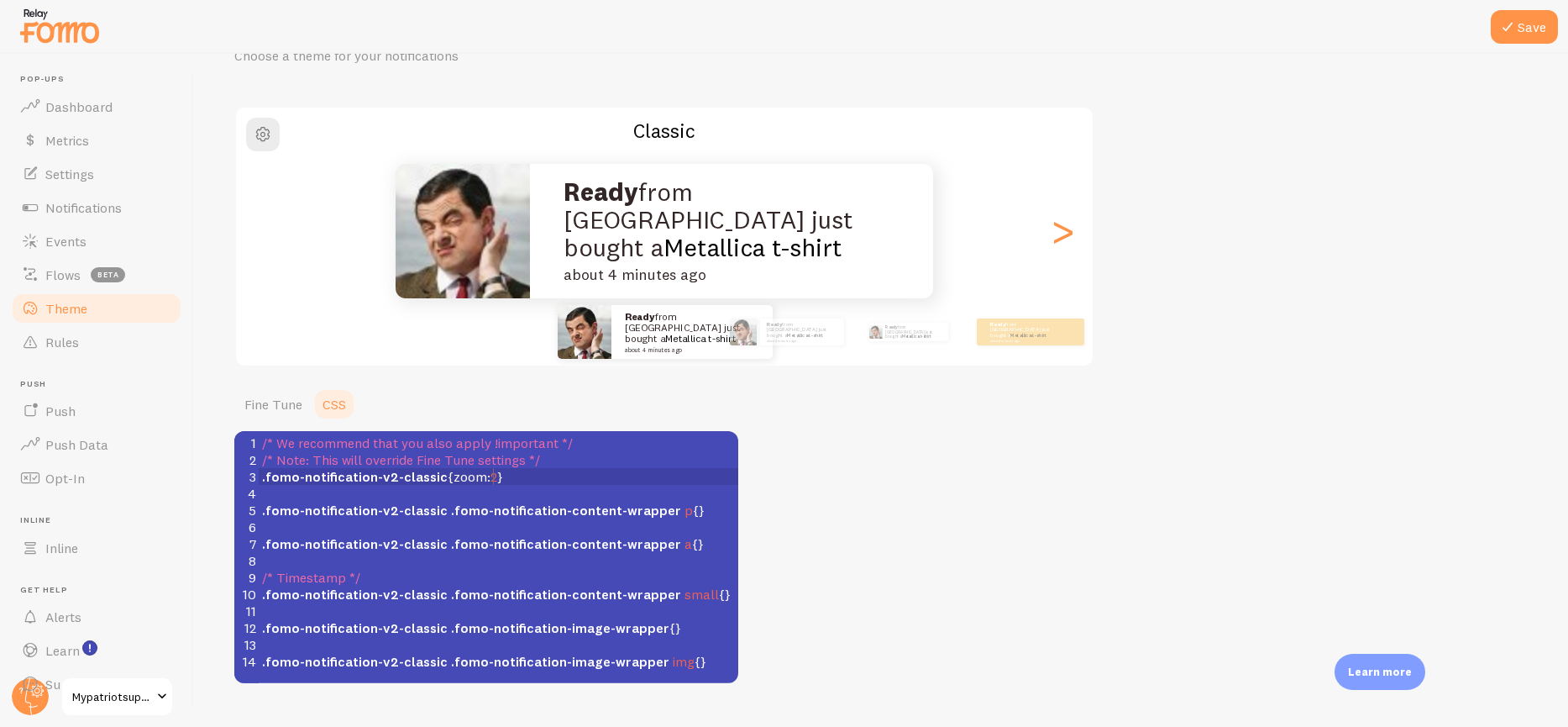
type textarea "zoom: 2.0"
click at [498, 476] on span "2.0" at bounding box center [499, 476] width 18 height 17
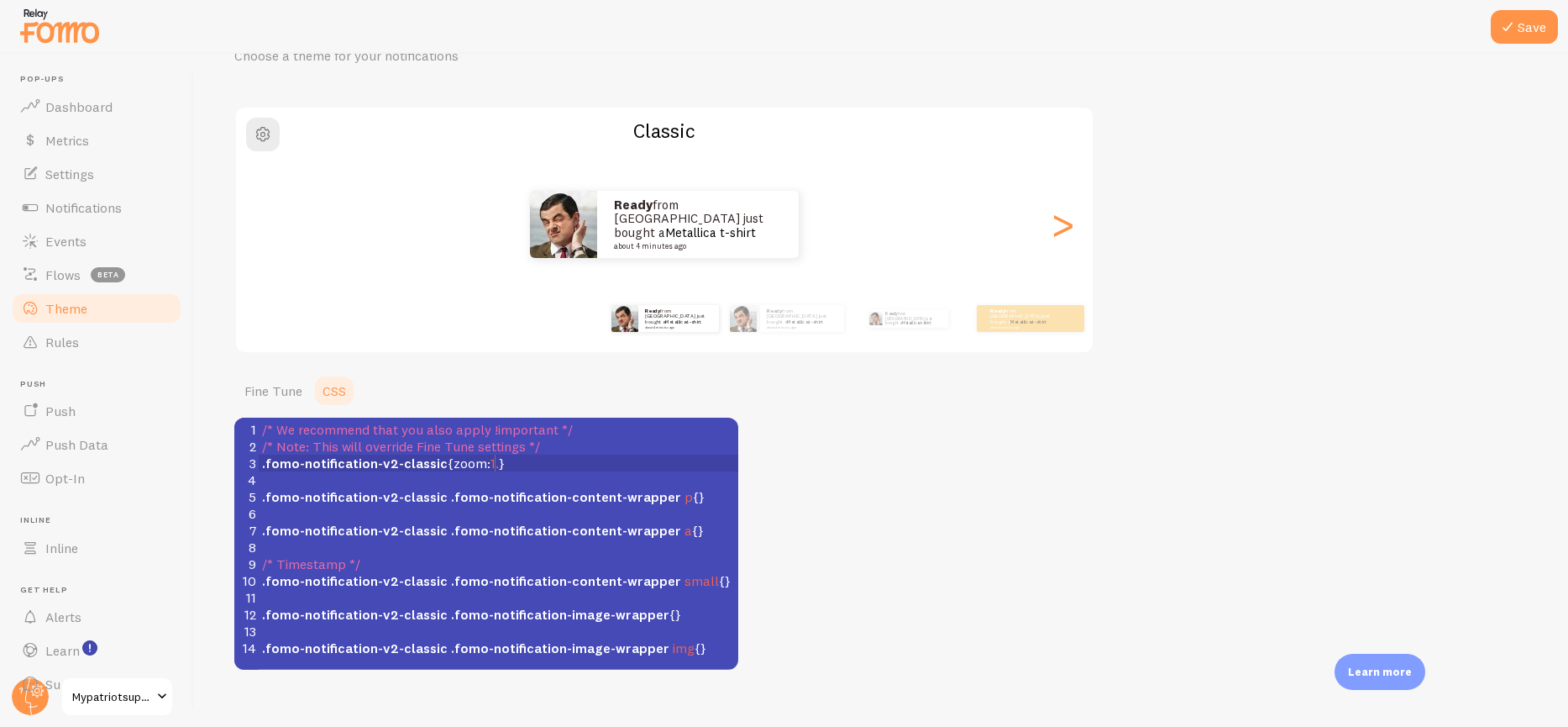
scroll to position [6, 15]
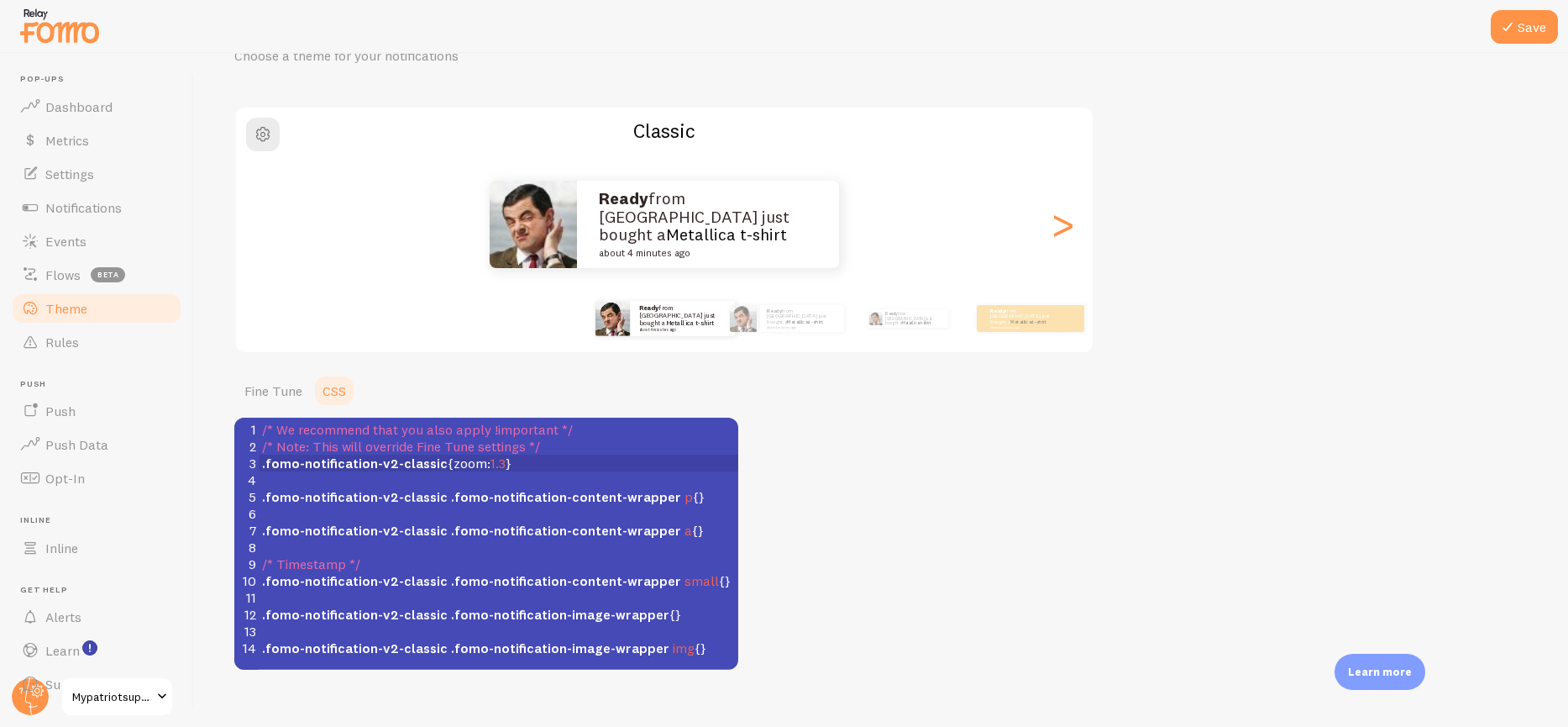
type textarea "1.3"
click at [858, 464] on div "Theme Choose a theme for your notifications Classic Ready from [GEOGRAPHIC_DATA…" at bounding box center [880, 338] width 1293 height 663
click at [505, 462] on span ".fomo-notification-v2-classic { zoom : 1.3 }" at bounding box center [387, 463] width 250 height 17
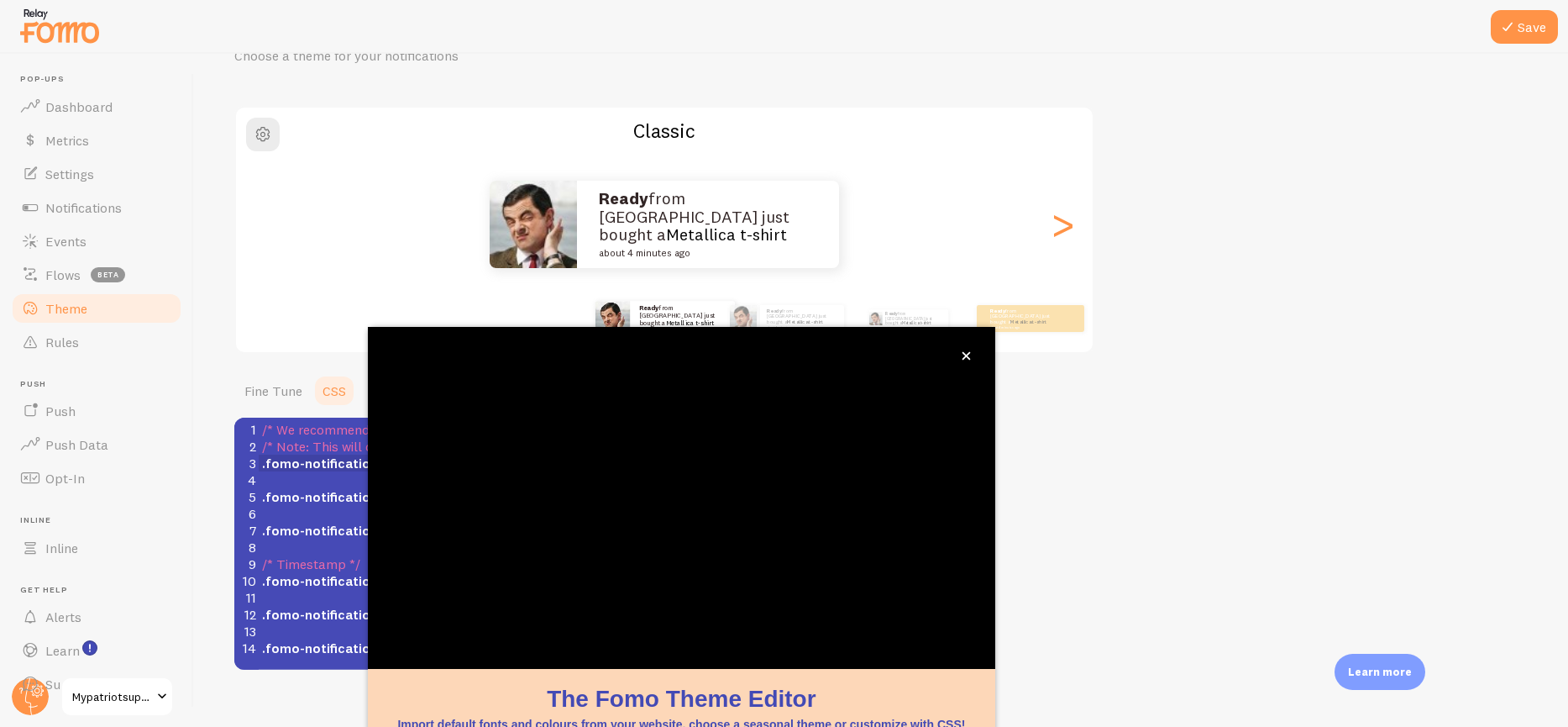
type textarea "!important"
click at [965, 354] on icon "close," at bounding box center [966, 356] width 9 height 9
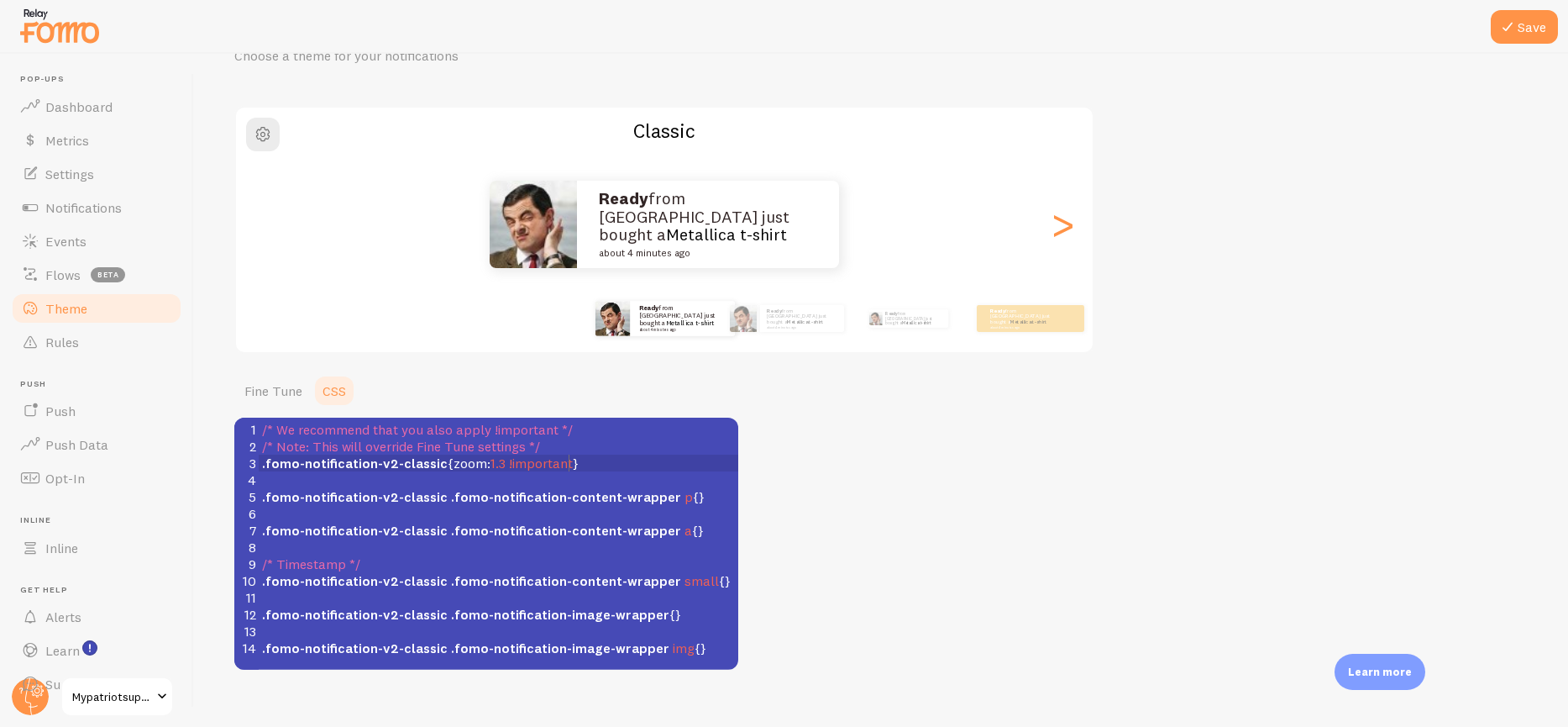
click at [1515, 42] on button "Save" at bounding box center [1524, 26] width 67 height 33
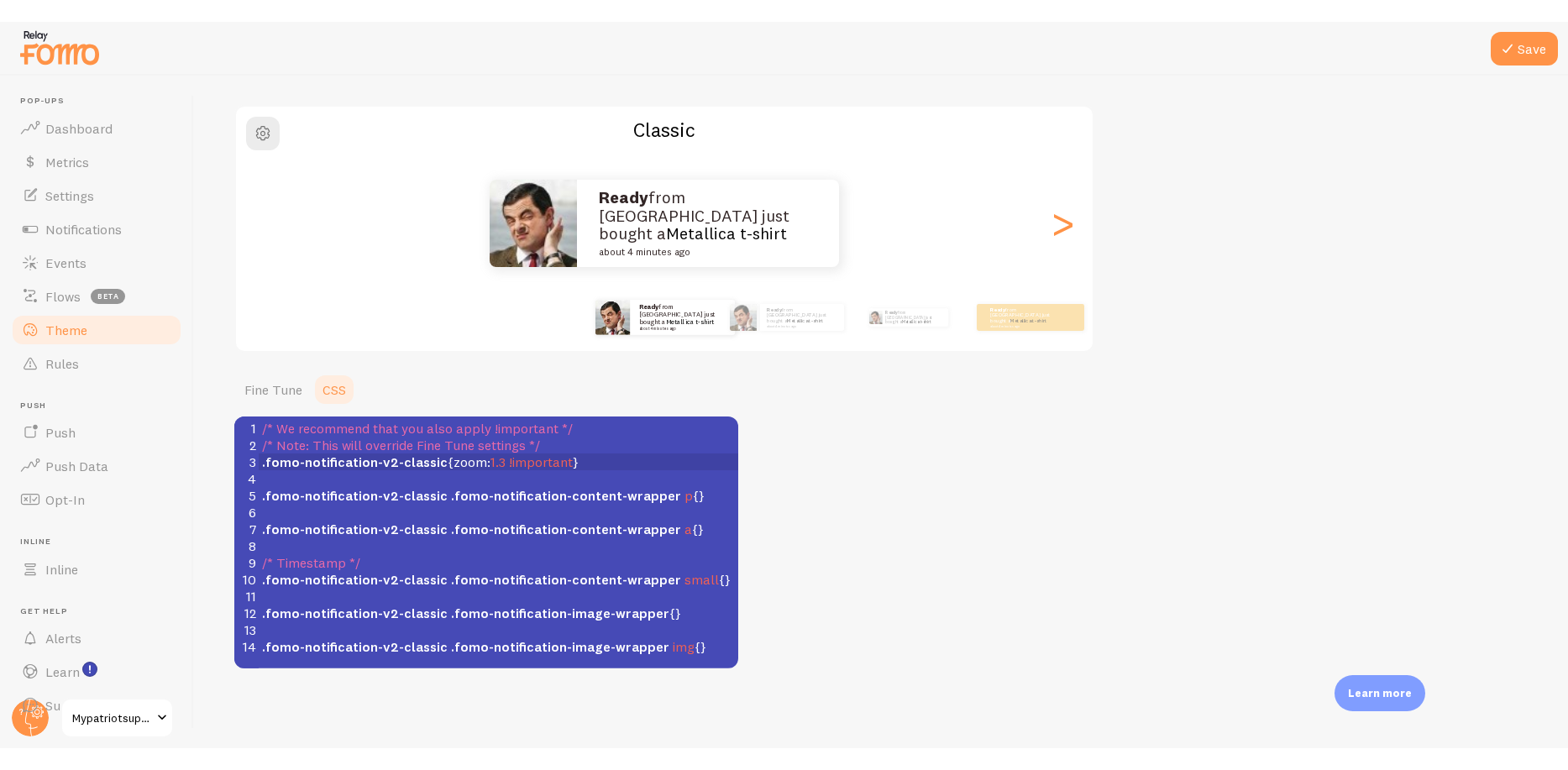
scroll to position [111, 0]
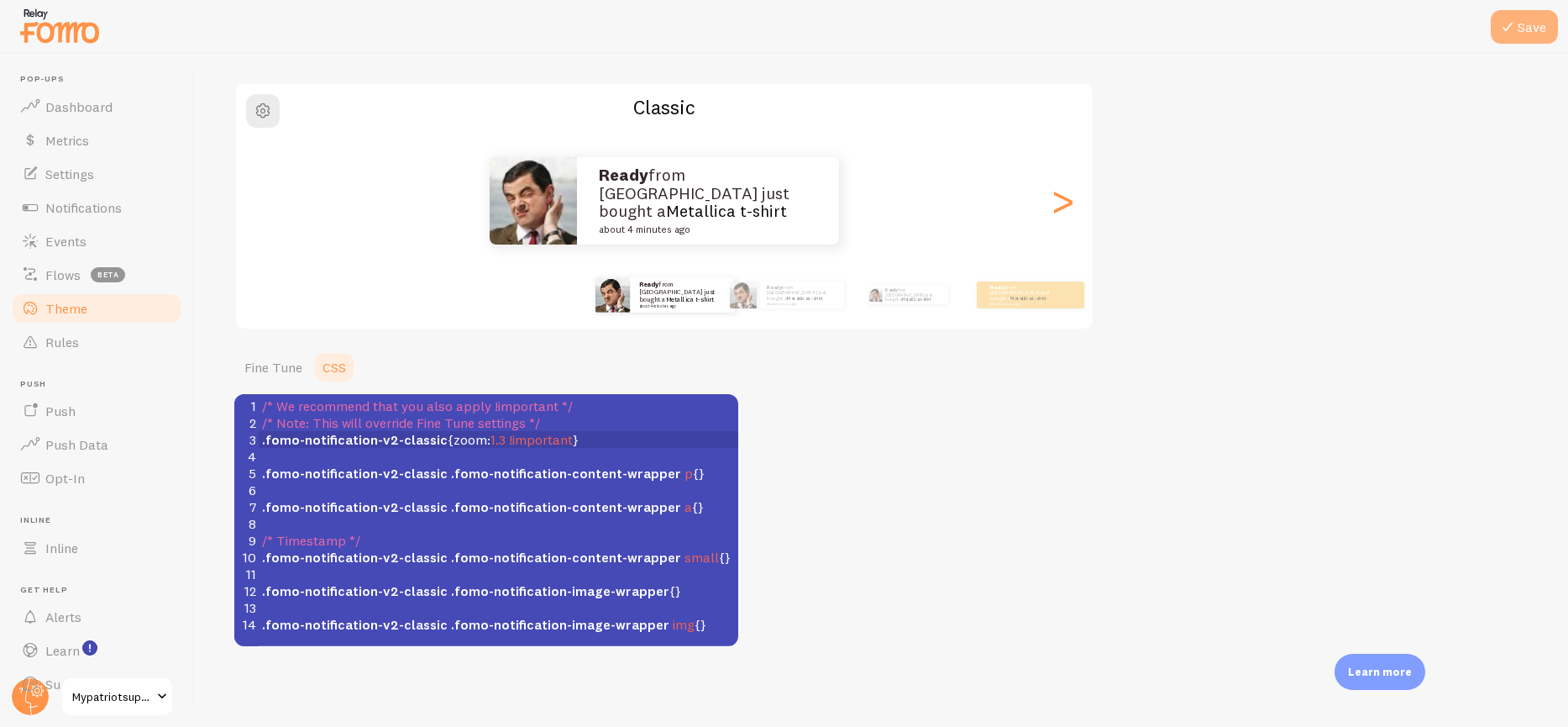
click at [1532, 29] on button "Save" at bounding box center [1524, 26] width 67 height 33
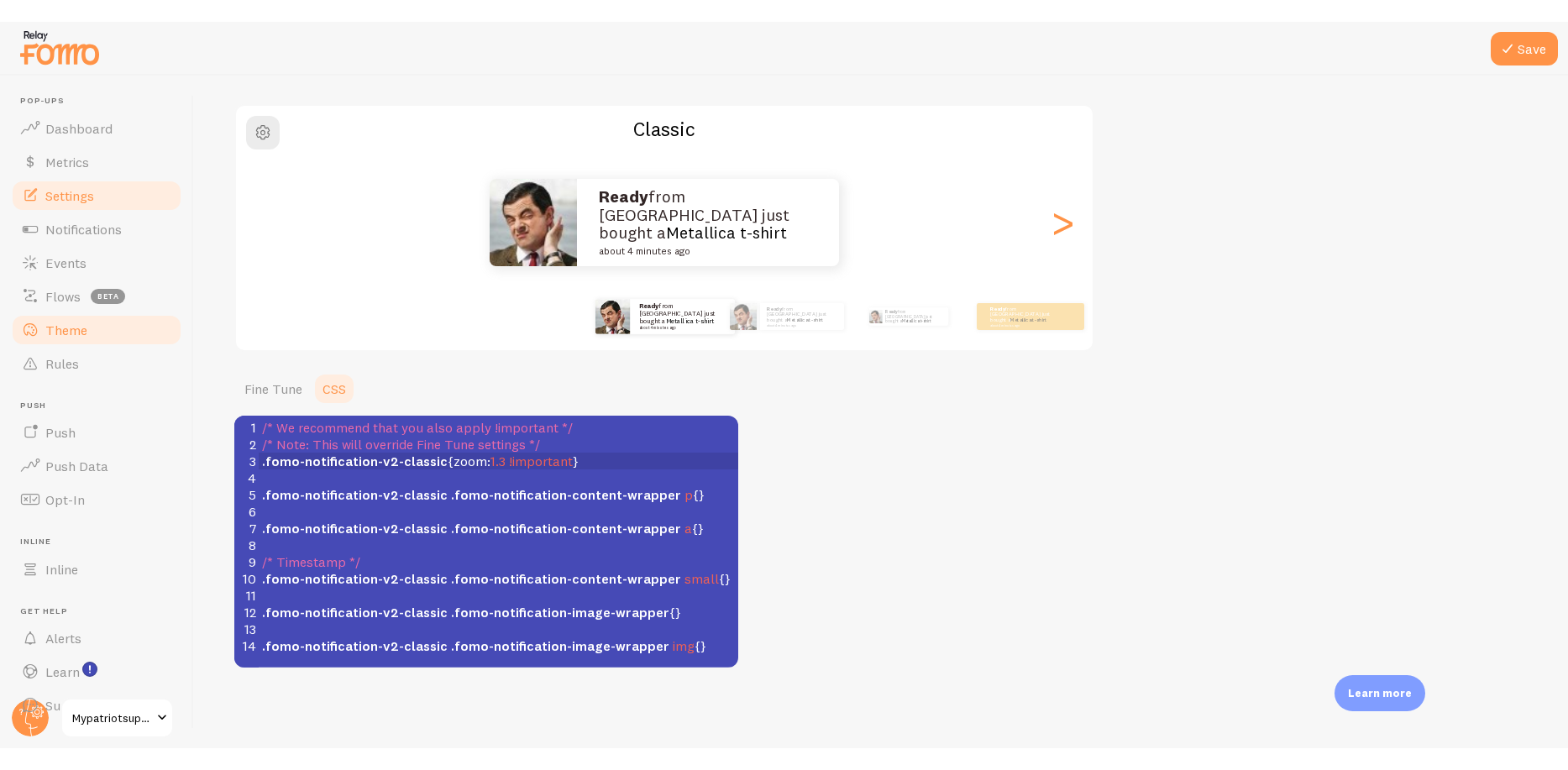
scroll to position [67, 0]
